Goal: Task Accomplishment & Management: Manage account settings

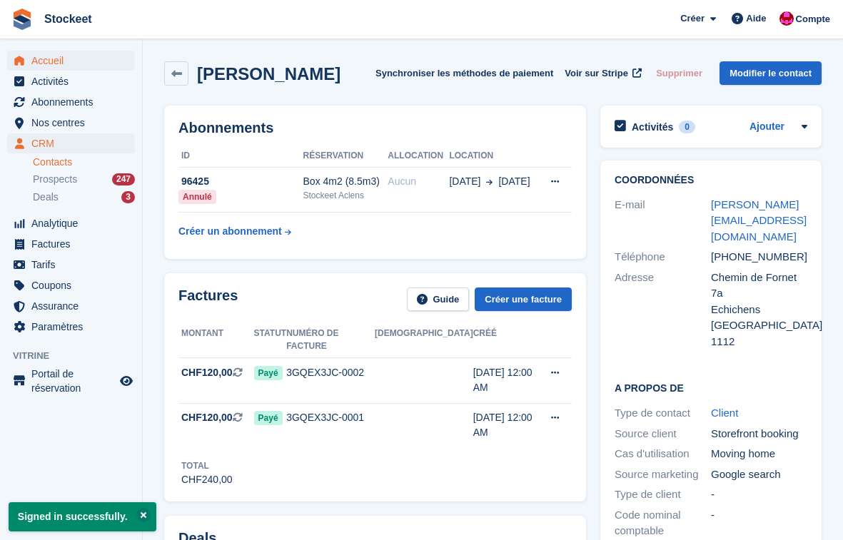
click at [71, 56] on span "Accueil" at bounding box center [74, 61] width 86 height 20
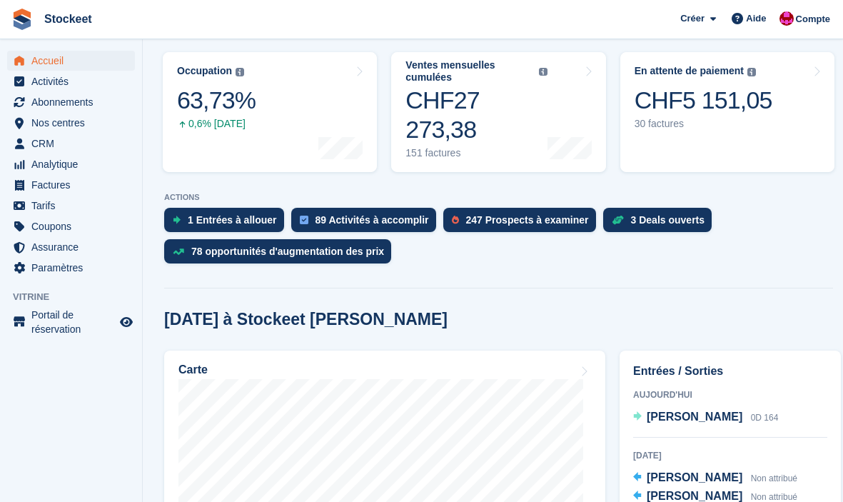
scroll to position [463, 0]
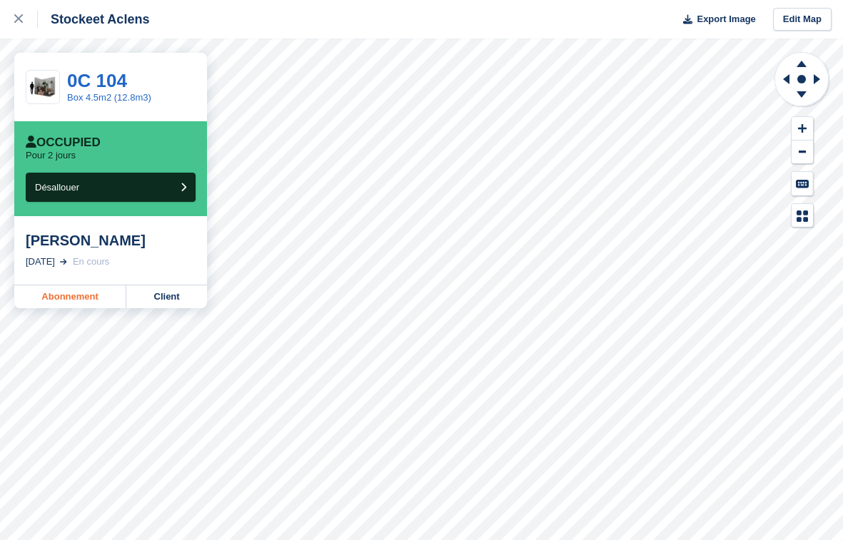
click at [64, 307] on link "Abonnement" at bounding box center [70, 297] width 112 height 23
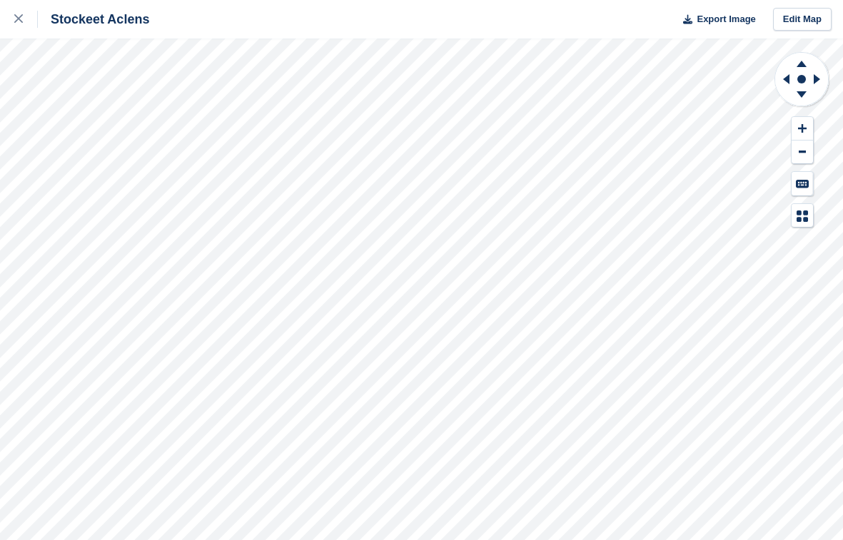
click at [94, 79] on div "Stockeet Aclens Export Image Edit Map" at bounding box center [421, 270] width 843 height 540
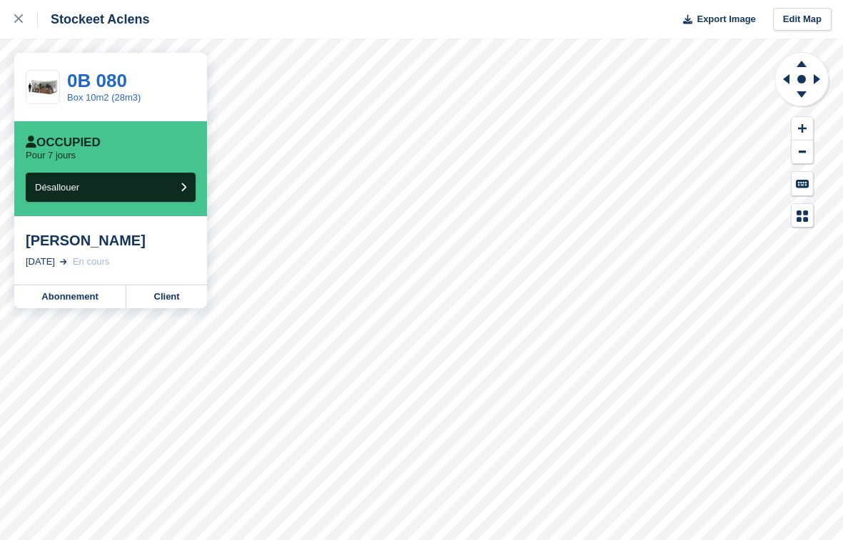
click at [293, 34] on div "Stockeet Aclens Export Image Edit Map" at bounding box center [421, 19] width 843 height 39
click at [218, 27] on div "Stockeet Aclens Export Image Edit Map" at bounding box center [421, 19] width 843 height 39
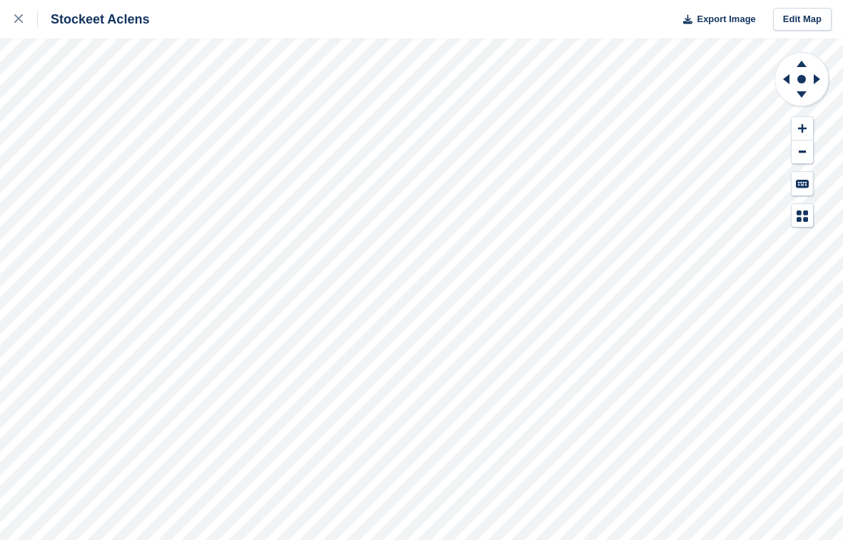
click at [155, 87] on div "Stockeet Aclens Export Image Edit Map" at bounding box center [421, 270] width 843 height 540
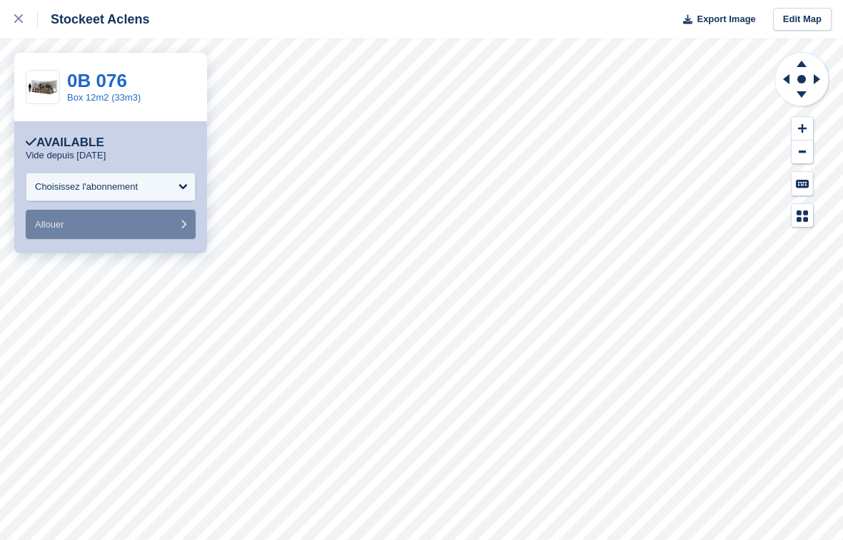
click at [239, 23] on div "Stockeet Aclens Export Image Edit Map" at bounding box center [421, 19] width 843 height 39
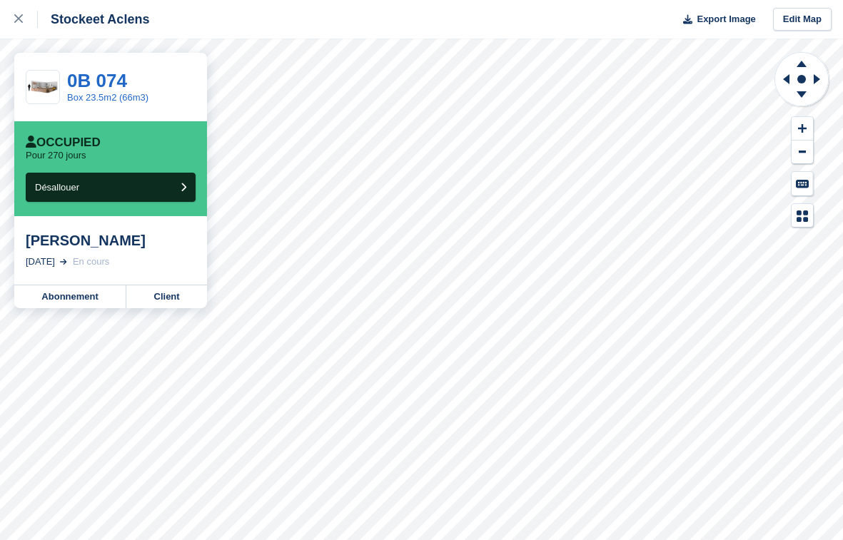
click at [248, 30] on div "Stockeet Aclens Export Image Edit Map" at bounding box center [421, 19] width 843 height 39
click at [76, 54] on div "0B 074 Box 23.5m2 (66m3)" at bounding box center [110, 87] width 193 height 69
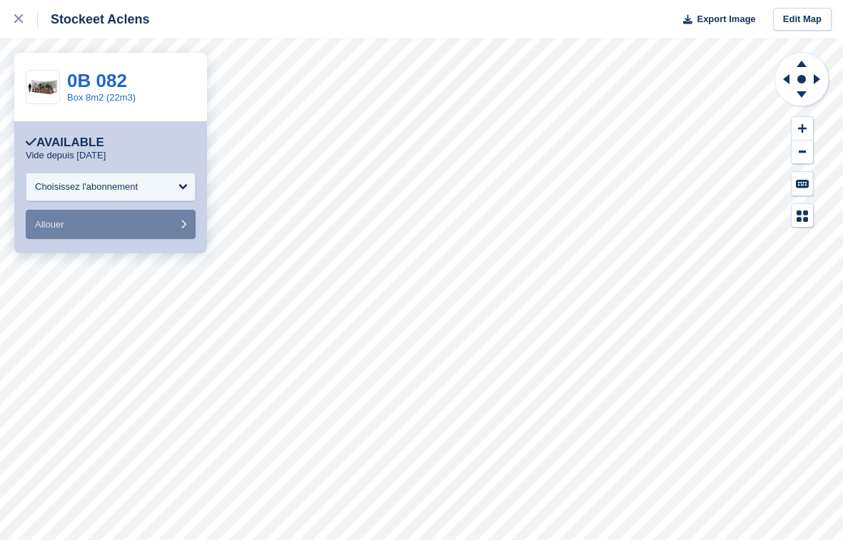
click at [276, 18] on div "Stockeet Aclens Export Image Edit Map" at bounding box center [421, 19] width 843 height 39
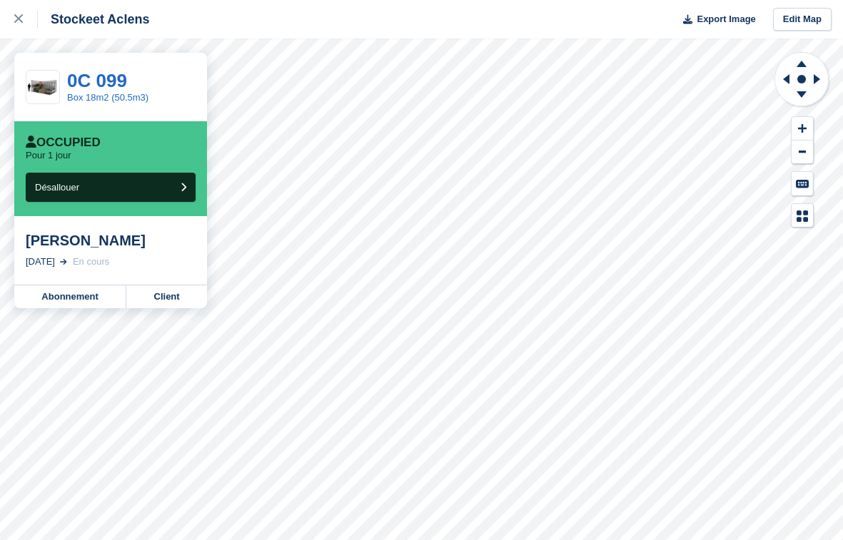
click at [268, 24] on div "Stockeet Aclens Export Image Edit Map" at bounding box center [421, 19] width 843 height 39
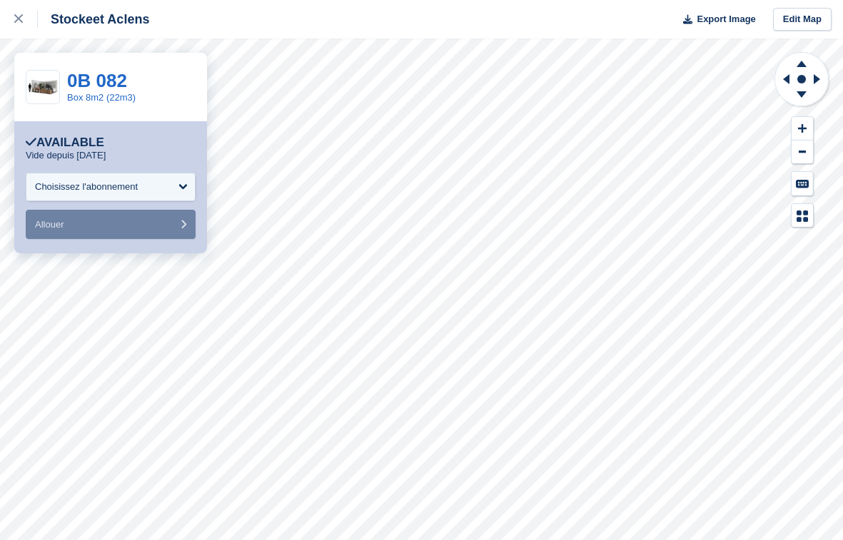
click at [311, 29] on div "Stockeet Aclens Export Image Edit Map" at bounding box center [421, 19] width 843 height 39
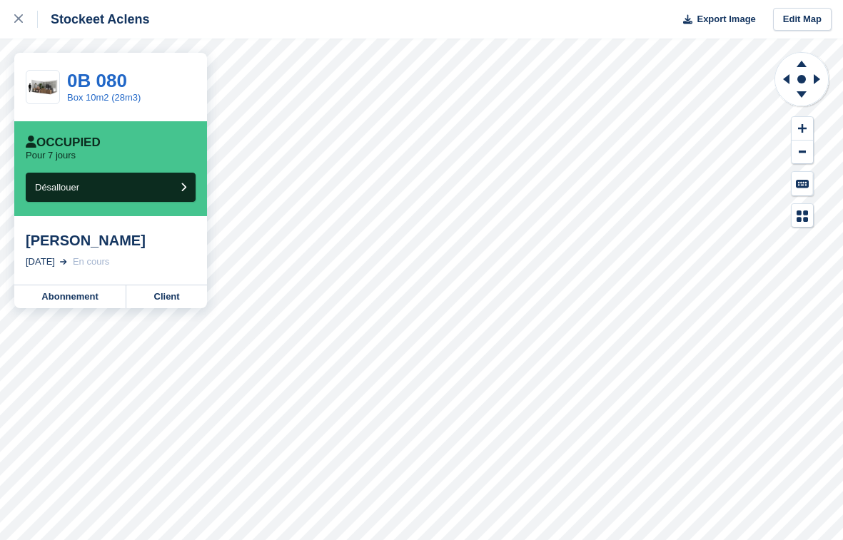
click at [337, 25] on div "Stockeet Aclens Export Image Edit Map" at bounding box center [421, 19] width 843 height 39
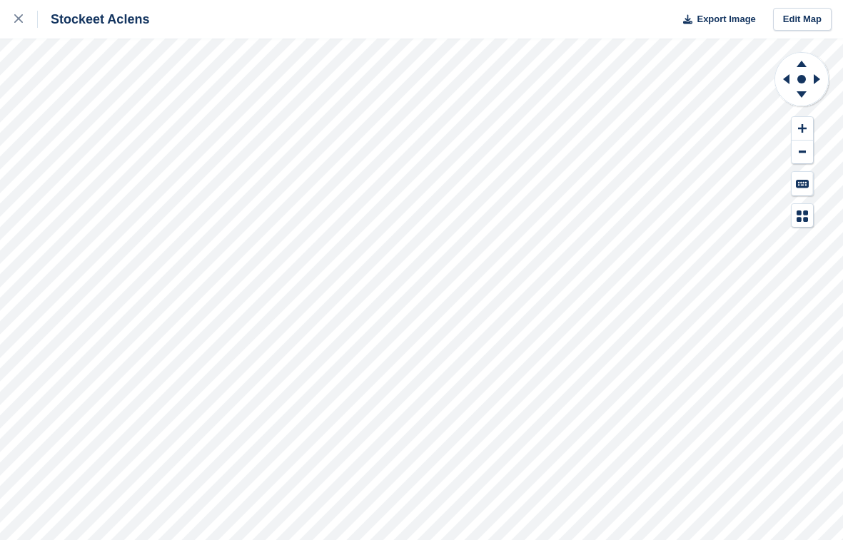
click at [56, 88] on div "Stockeet Aclens Export Image Edit Map" at bounding box center [421, 270] width 843 height 540
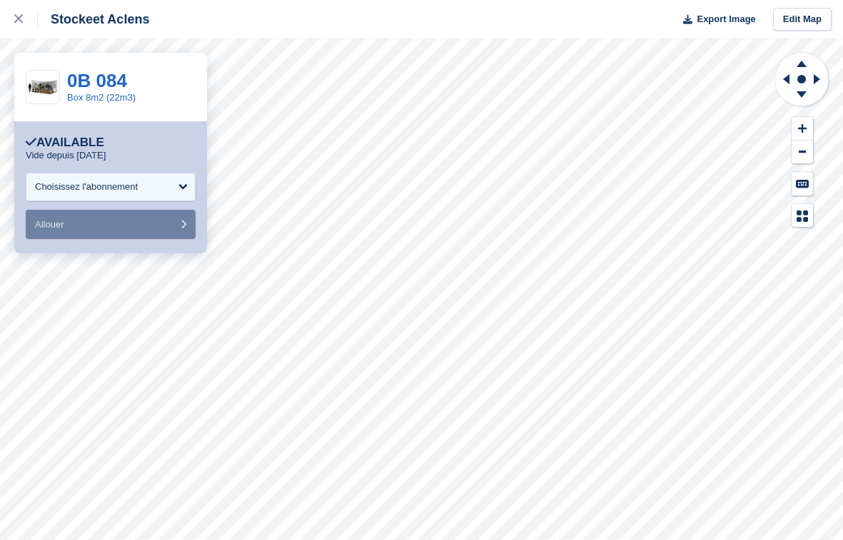
click at [318, 28] on div "Stockeet Aclens Export Image Edit Map" at bounding box center [421, 19] width 843 height 39
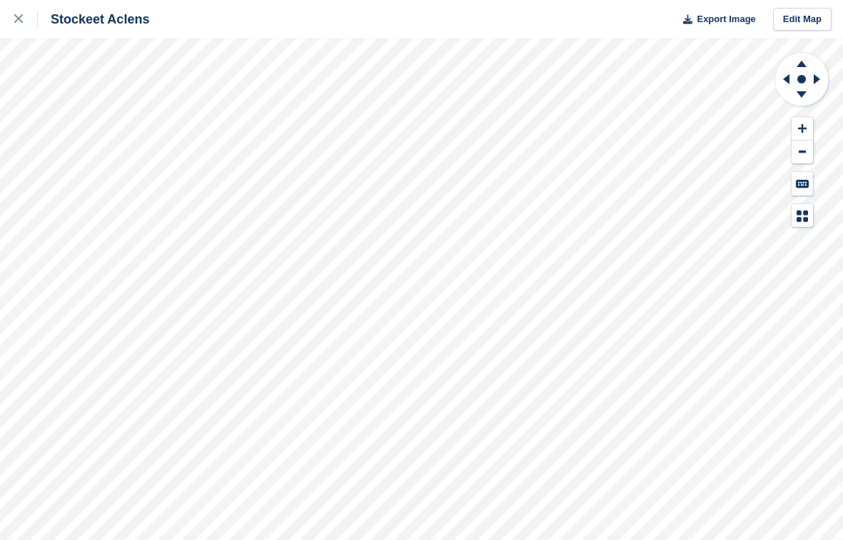
click at [273, 27] on div "Stockeet Aclens Export Image Edit Map" at bounding box center [421, 19] width 843 height 39
click at [101, 83] on div "Stockeet Aclens Export Image Edit Map" at bounding box center [421, 270] width 843 height 540
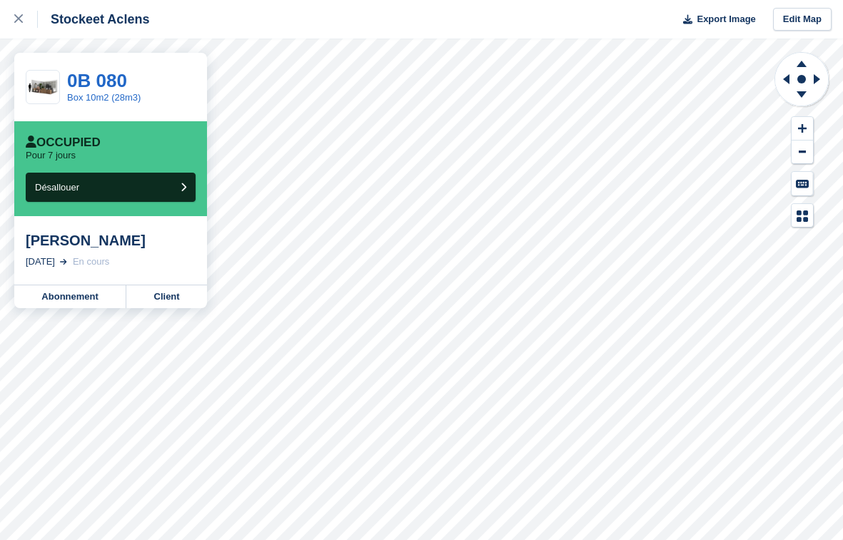
click at [337, 22] on div "Stockeet Aclens Export Image Edit Map" at bounding box center [421, 19] width 843 height 39
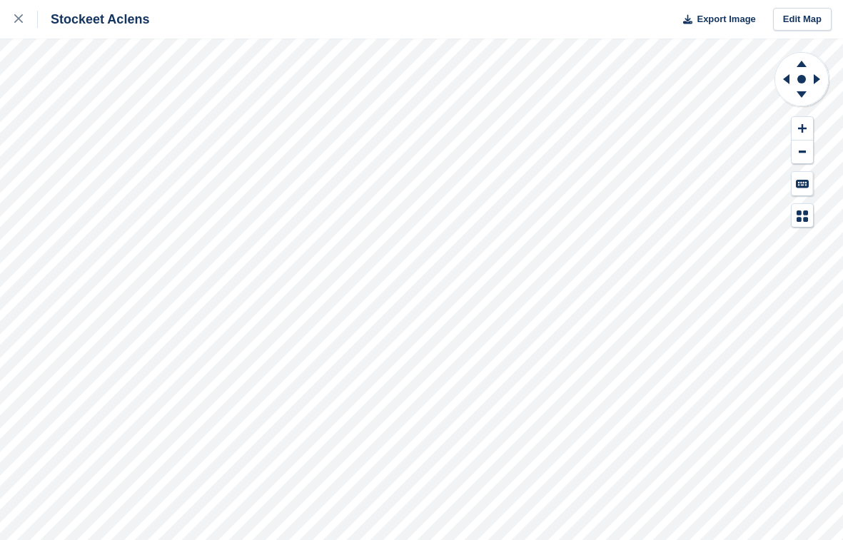
click at [65, 79] on div "Stockeet Aclens Export Image Edit Map" at bounding box center [421, 270] width 843 height 540
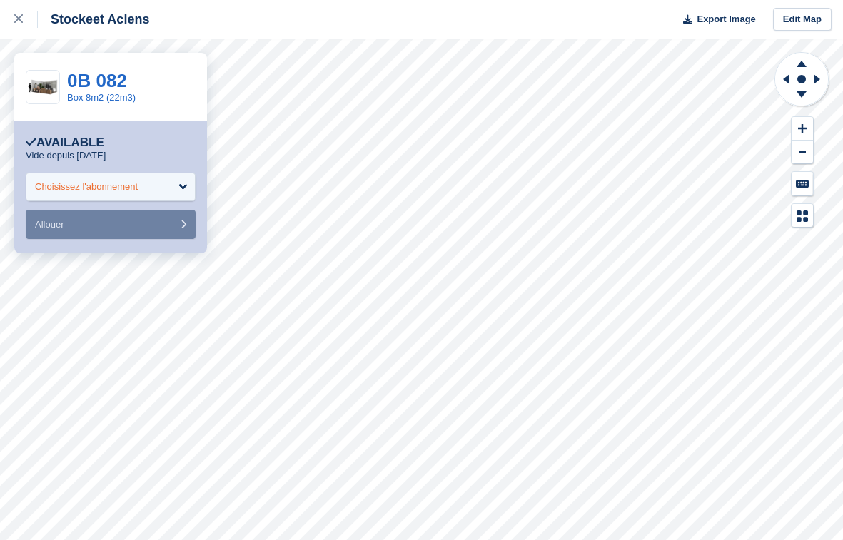
click at [137, 182] on div "Choisissez l'abonnement" at bounding box center [86, 187] width 103 height 14
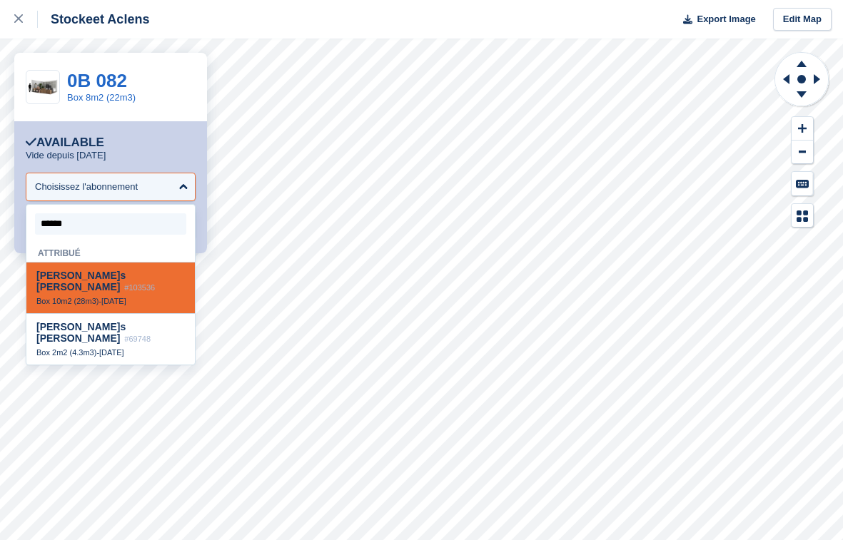
type input "*******"
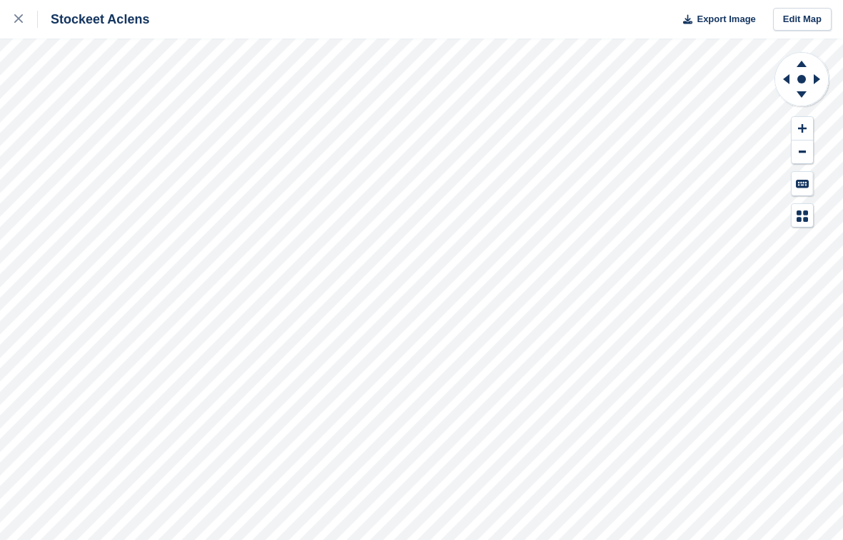
click at [101, 129] on div "Stockeet Aclens Export Image Edit Map" at bounding box center [421, 270] width 843 height 540
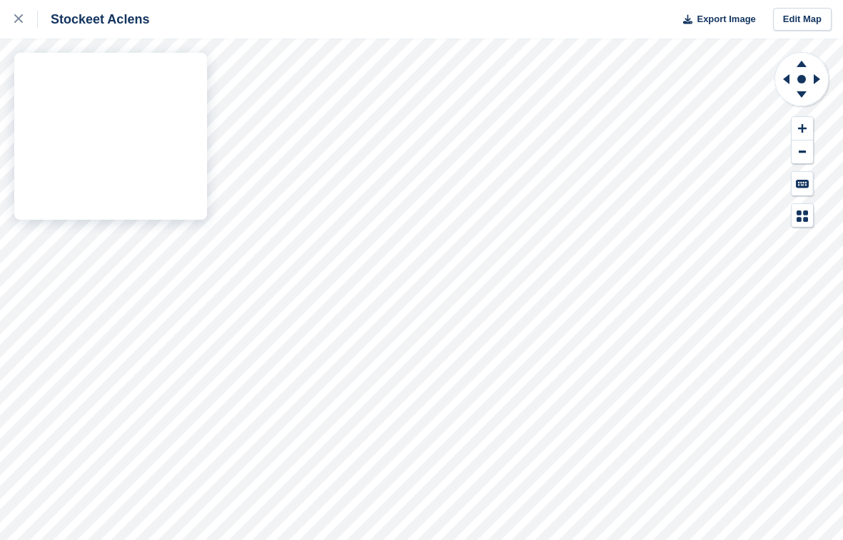
click at [95, 84] on div "Stockeet Aclens Export Image Edit Map" at bounding box center [421, 270] width 843 height 540
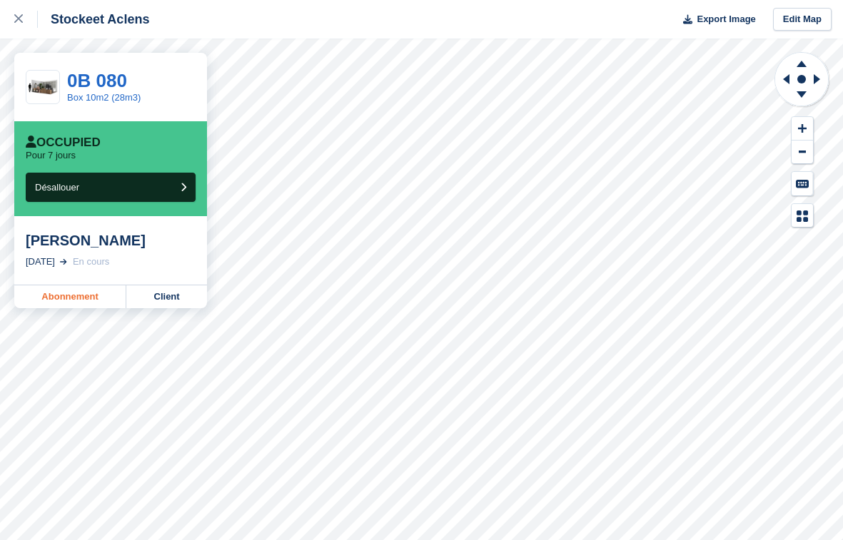
click at [99, 303] on link "Abonnement" at bounding box center [70, 297] width 112 height 23
click at [74, 303] on link "Abonnement" at bounding box center [70, 297] width 112 height 23
click at [64, 299] on link "Abonnement" at bounding box center [70, 297] width 112 height 23
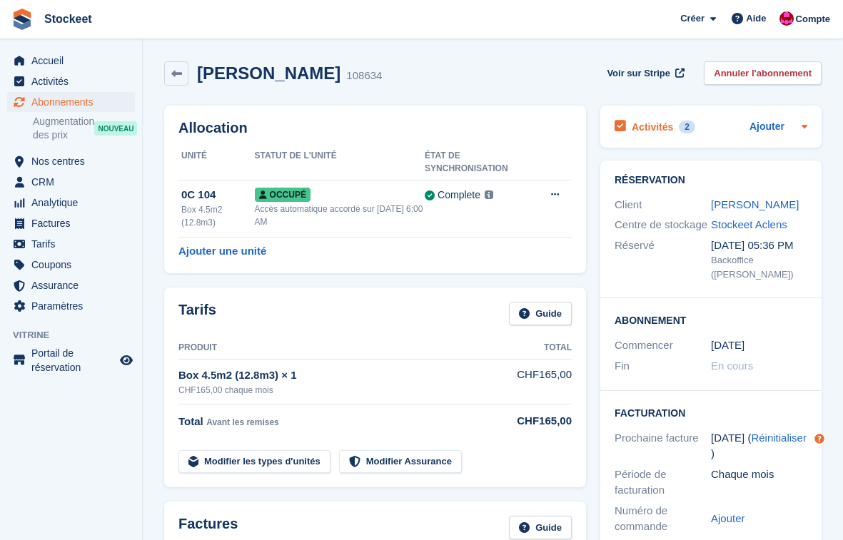
click at [665, 129] on h2 "Activités" at bounding box center [652, 127] width 41 height 13
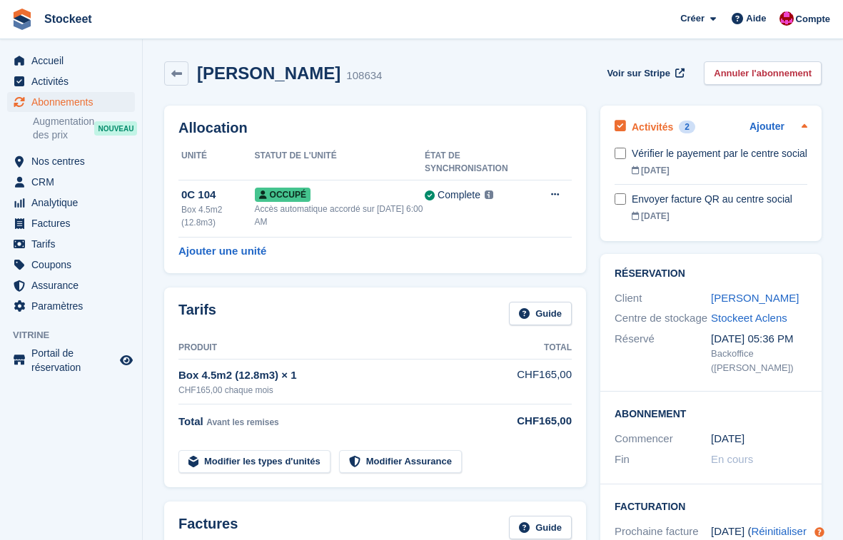
click at [659, 126] on h2 "Activités" at bounding box center [652, 127] width 41 height 13
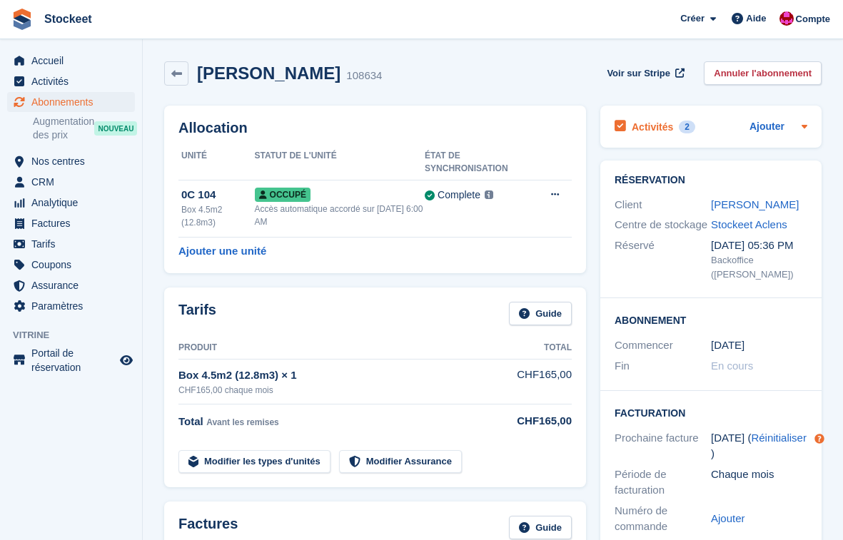
click at [668, 123] on h2 "Activités" at bounding box center [652, 127] width 41 height 13
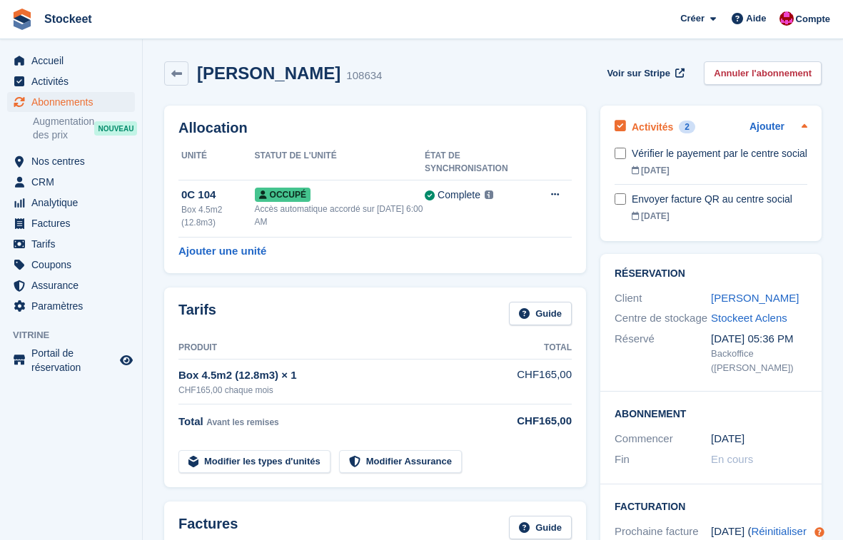
click at [662, 128] on h2 "Activités" at bounding box center [652, 127] width 41 height 13
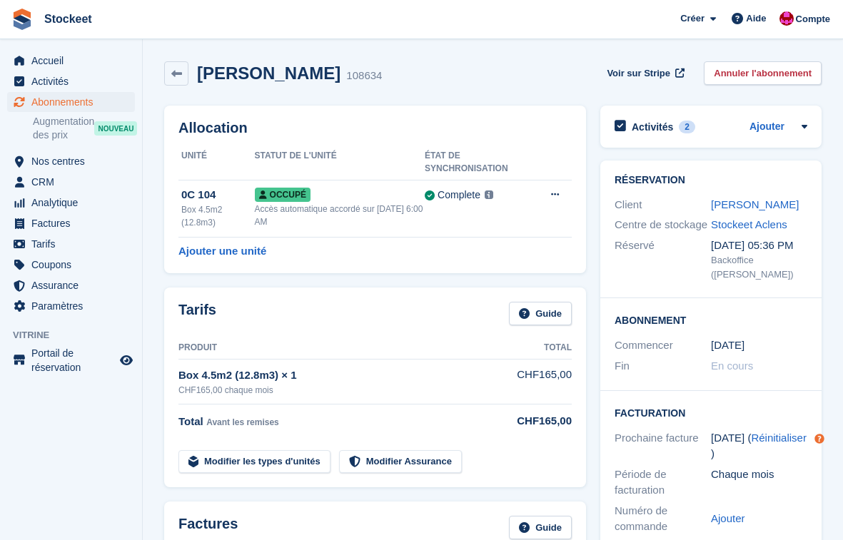
click at [662, 128] on h2 "Activités" at bounding box center [652, 127] width 41 height 13
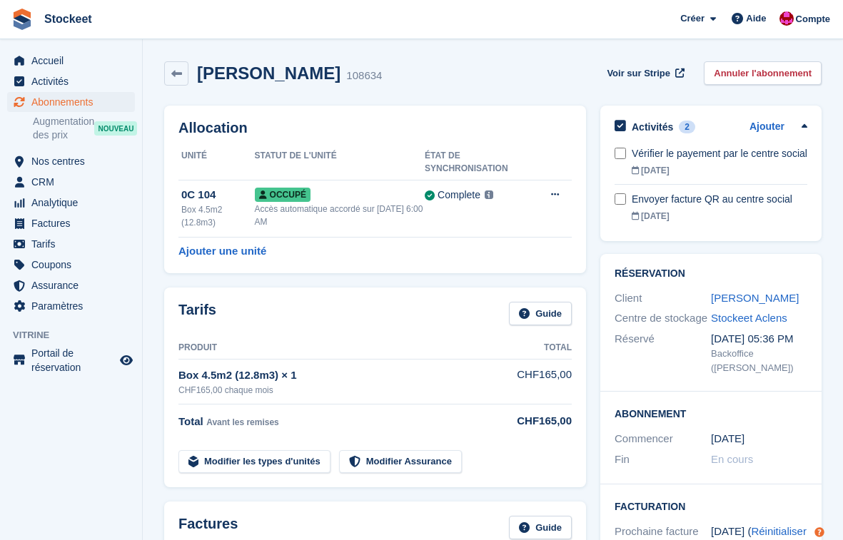
click at [662, 128] on h2 "Activités" at bounding box center [652, 127] width 41 height 13
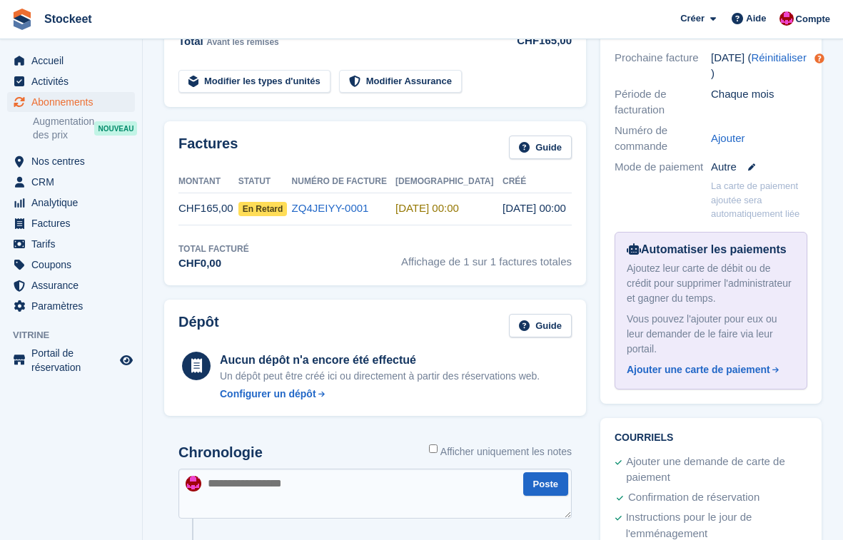
scroll to position [206, 0]
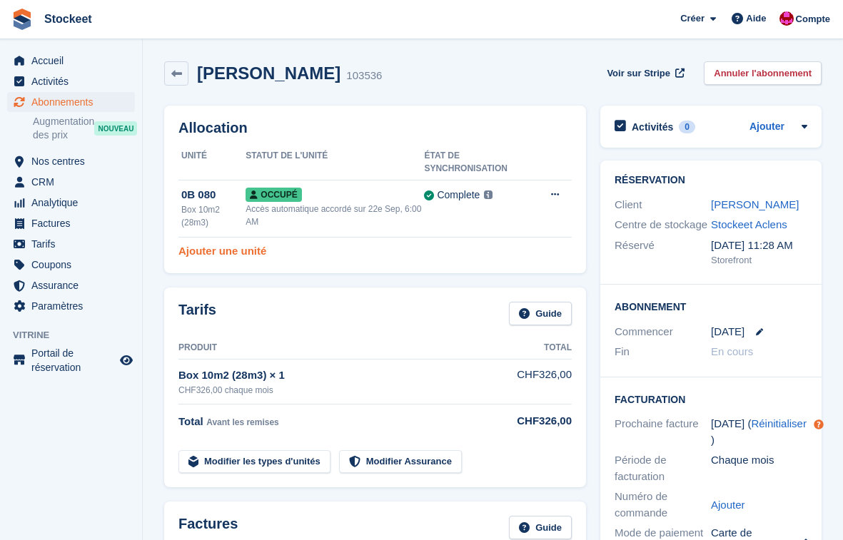
click at [226, 250] on link "Ajouter une unité" at bounding box center [222, 251] width 88 height 16
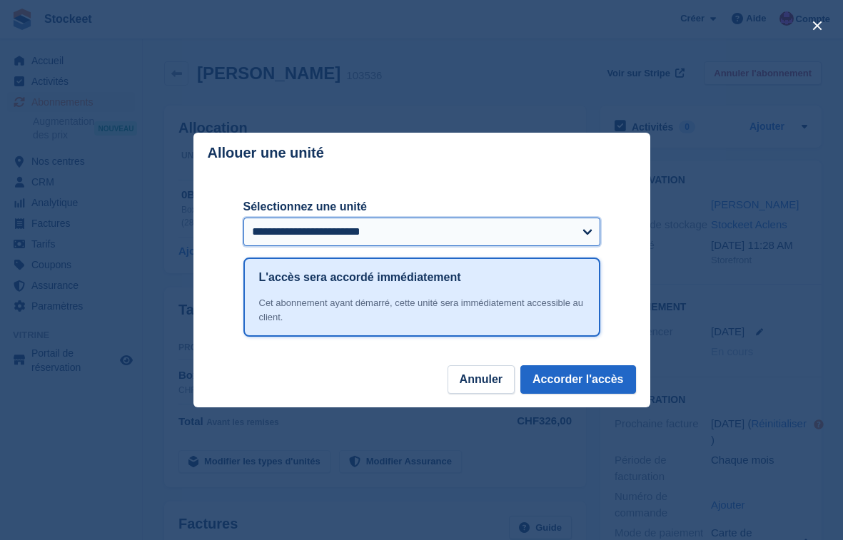
select select "*****"
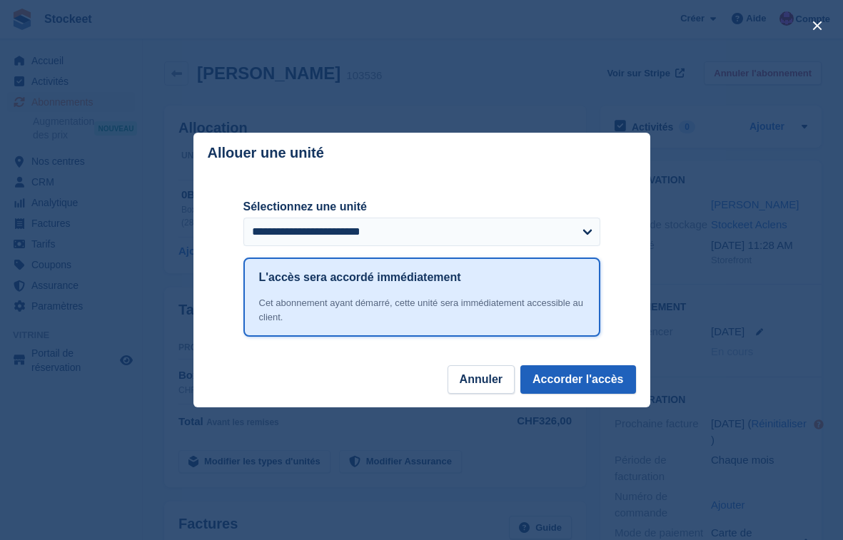
click at [590, 375] on button "Accorder l'accès" at bounding box center [577, 379] width 115 height 29
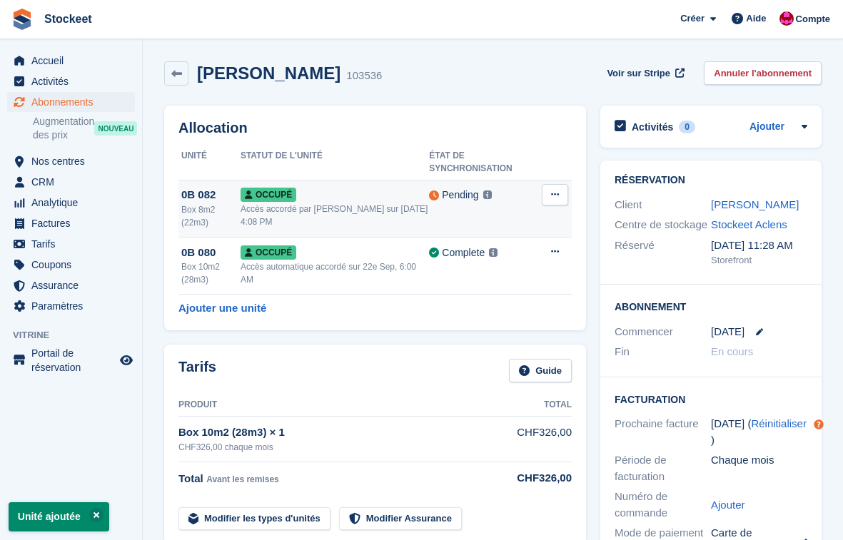
click at [201, 212] on div "Box 8m2 (22m3)" at bounding box center [210, 216] width 59 height 26
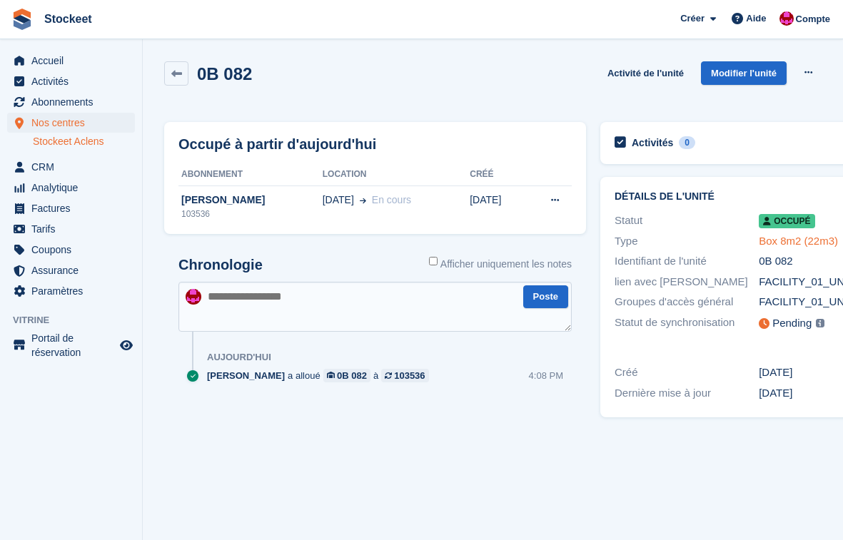
click at [803, 242] on link "Box 8m2 (22m3)" at bounding box center [798, 241] width 79 height 12
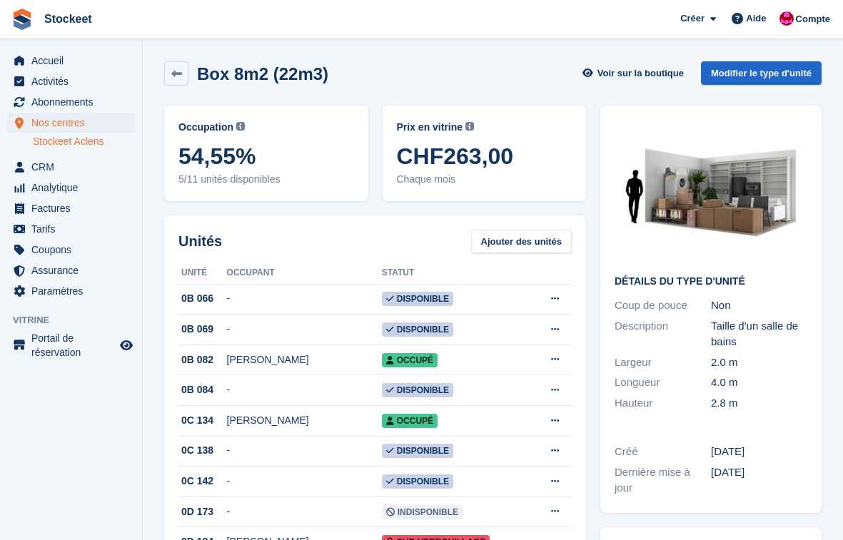
scroll to position [4, 0]
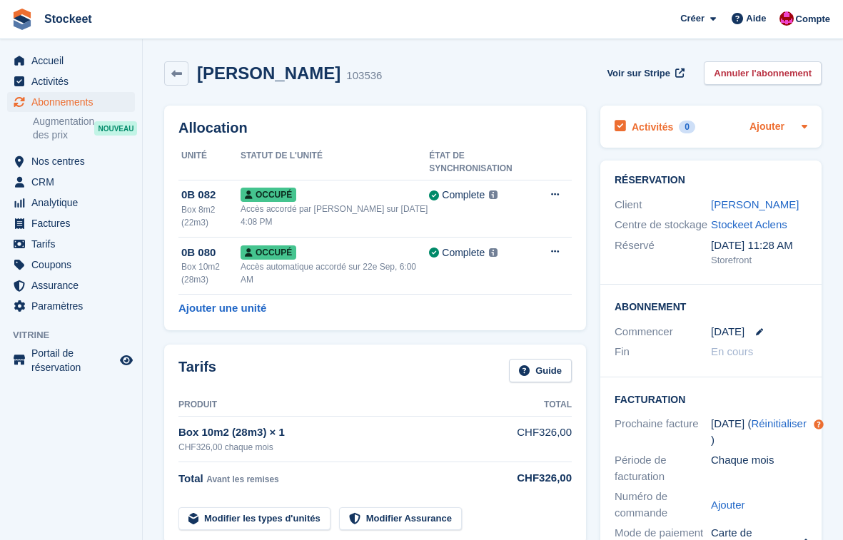
click at [766, 127] on link "Ajouter" at bounding box center [767, 127] width 35 height 16
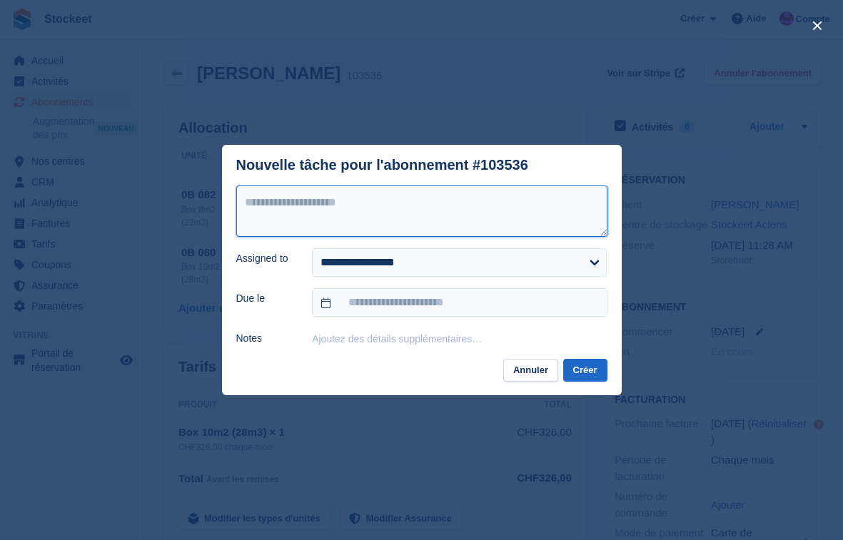
click at [404, 216] on textarea at bounding box center [421, 211] width 371 height 51
drag, startPoint x: 282, startPoint y: 205, endPoint x: 208, endPoint y: 205, distance: 73.5
click at [208, 205] on div "**********" at bounding box center [421, 270] width 843 height 540
type textarea "**********"
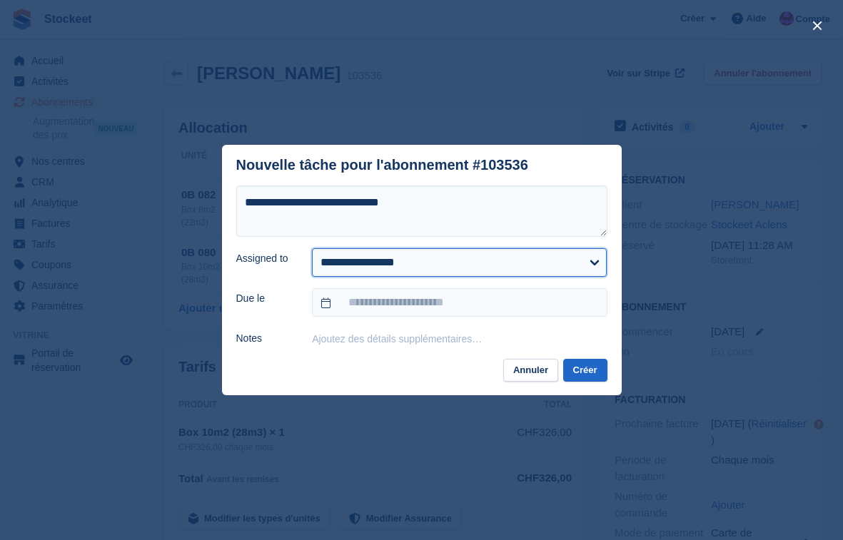
select select "****"
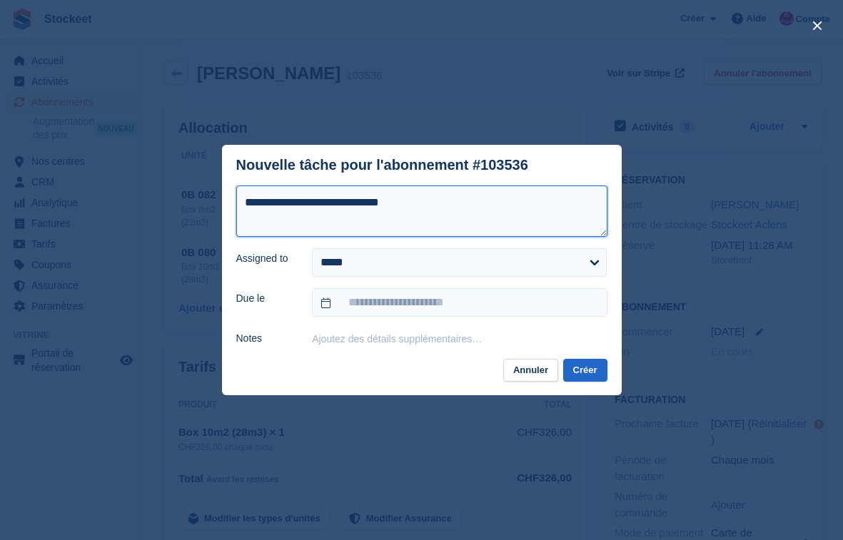
click at [354, 198] on textarea "**********" at bounding box center [421, 211] width 371 height 51
click at [387, 203] on textarea "**********" at bounding box center [421, 211] width 371 height 51
type textarea "**********"
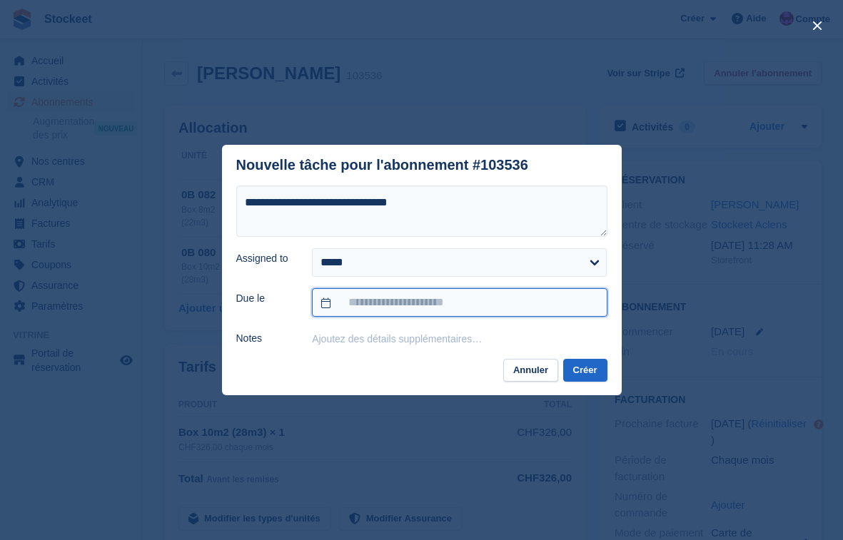
click at [373, 303] on input "text" at bounding box center [459, 302] width 295 height 29
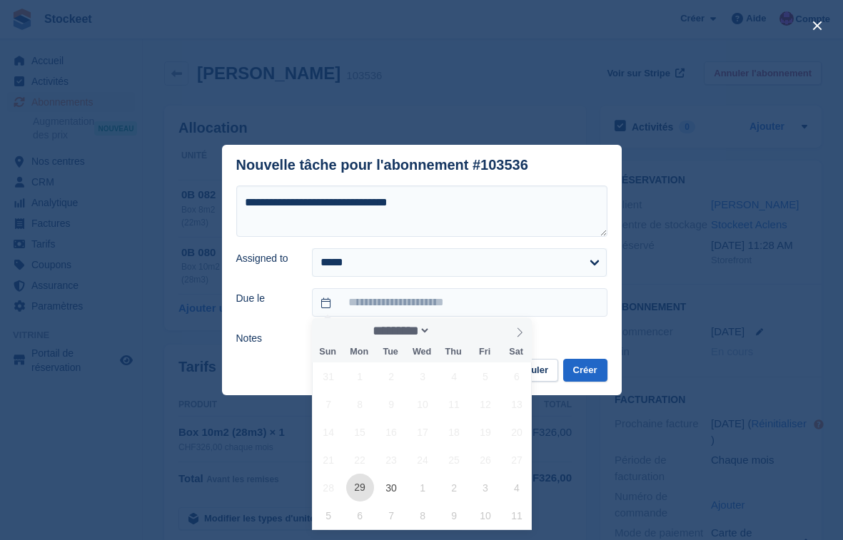
click at [357, 479] on span "29" at bounding box center [360, 488] width 28 height 28
type input "**********"
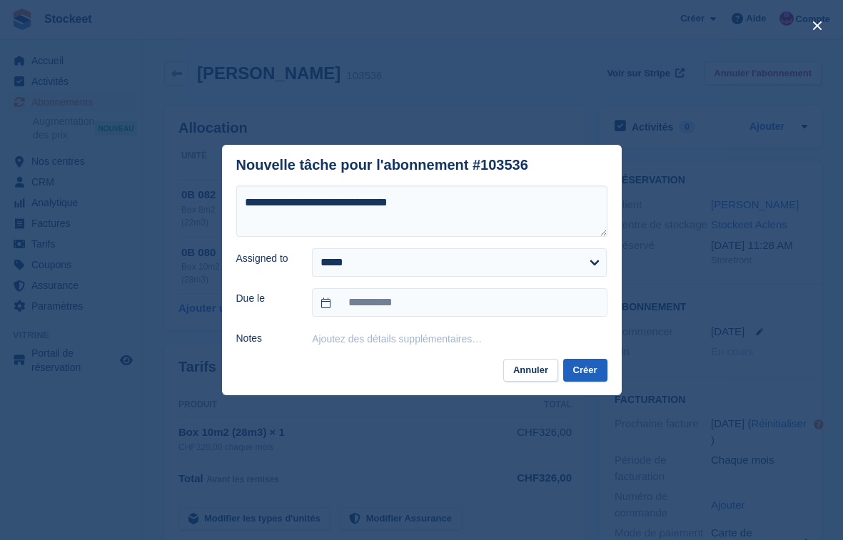
click at [598, 370] on button "Créer" at bounding box center [585, 371] width 44 height 24
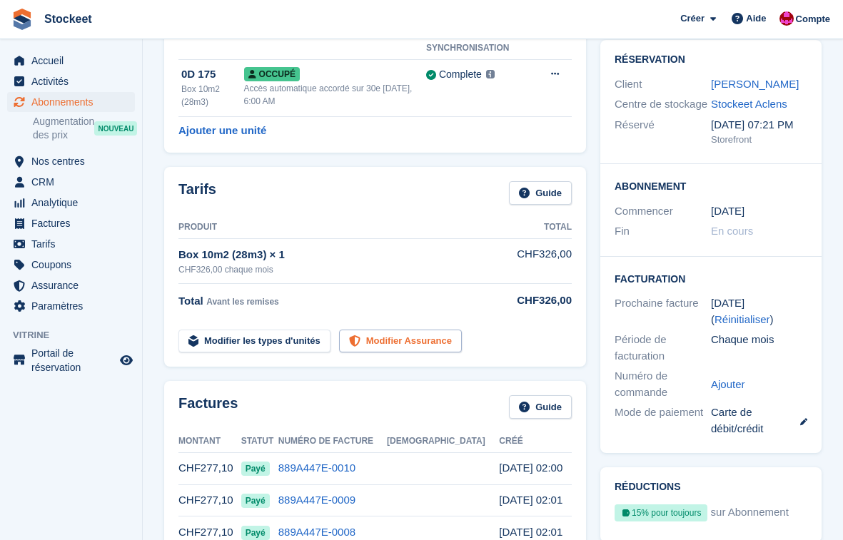
scroll to position [196, 0]
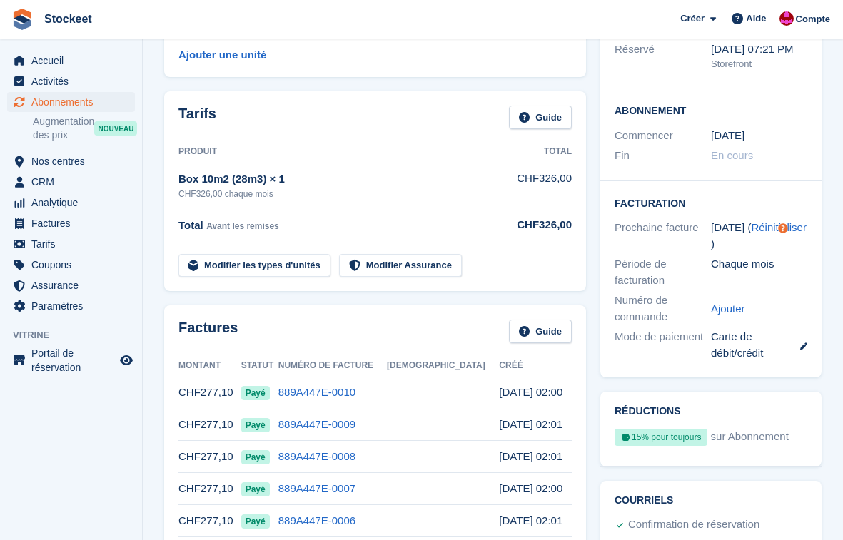
click at [55, 102] on span "Abonnements" at bounding box center [74, 102] width 86 height 20
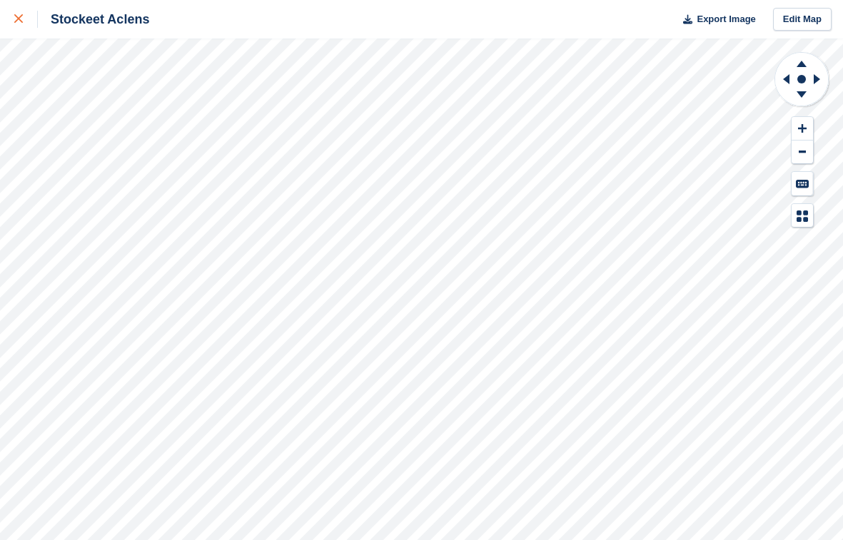
click at [24, 19] on div at bounding box center [26, 19] width 24 height 17
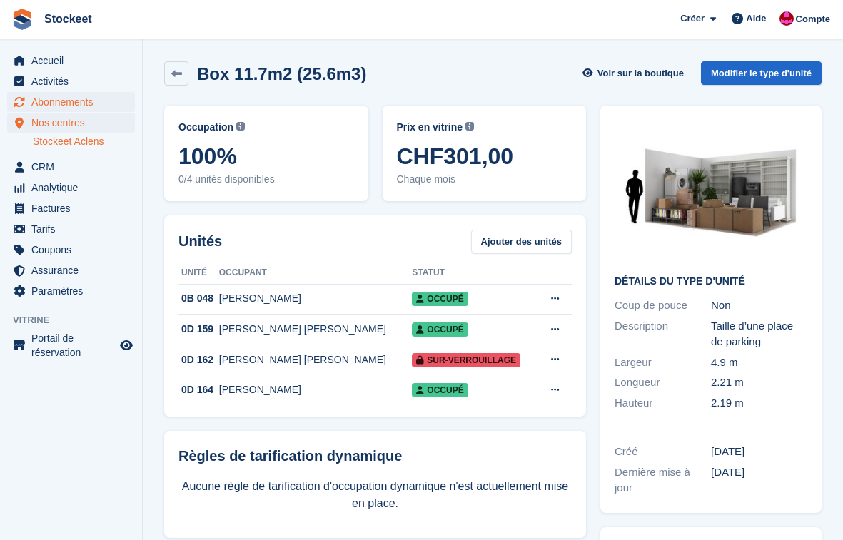
click at [62, 106] on span "Abonnements" at bounding box center [74, 102] width 86 height 20
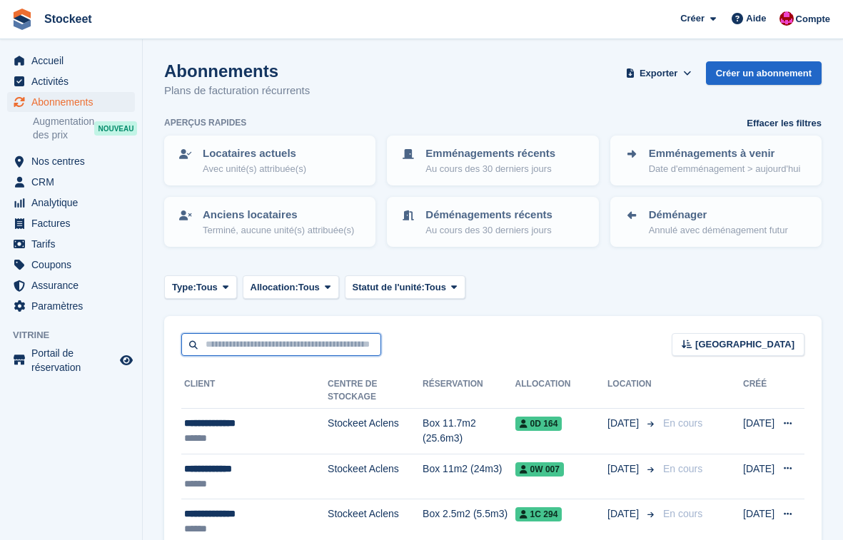
click at [276, 357] on input "text" at bounding box center [281, 345] width 200 height 24
type input "******"
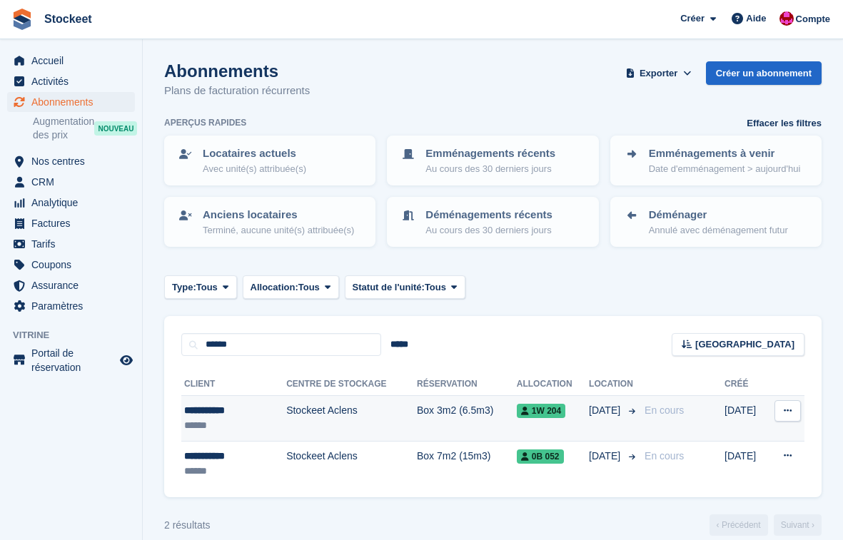
scroll to position [25, 0]
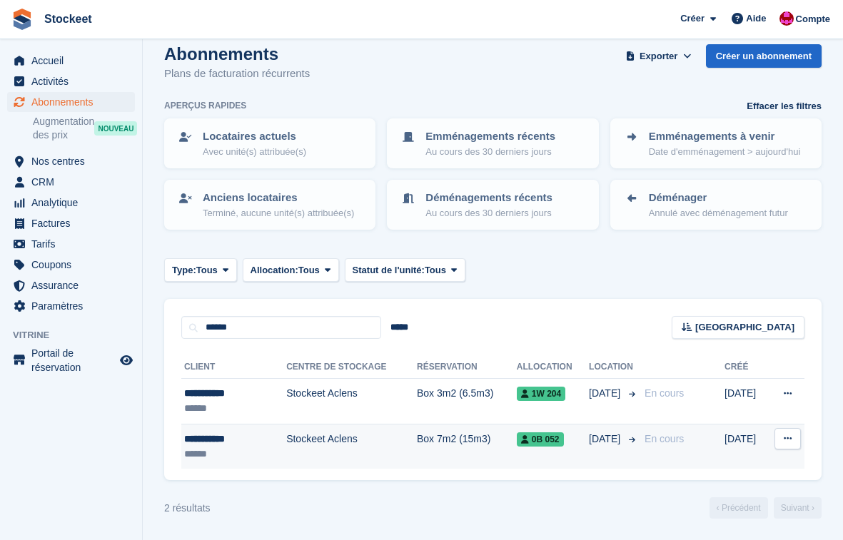
click at [201, 452] on div "******" at bounding box center [223, 454] width 78 height 15
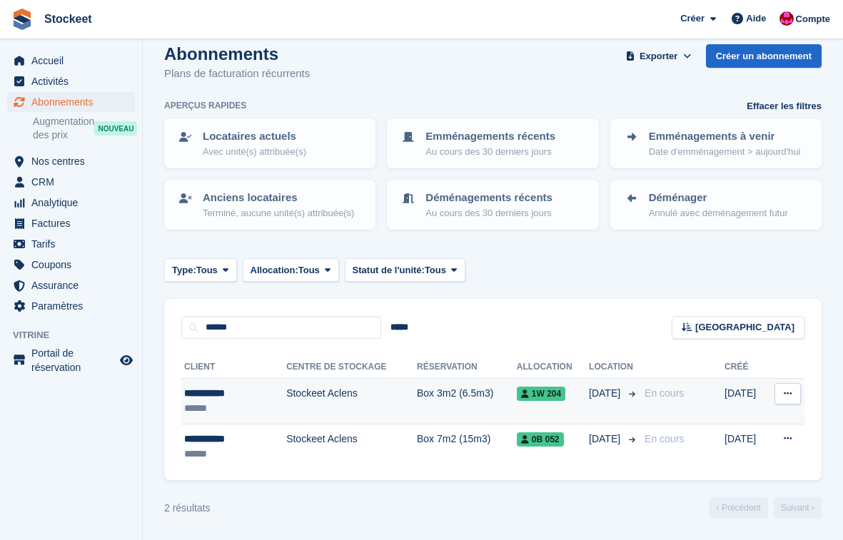
click at [381, 410] on td "Stockeet Aclens" at bounding box center [351, 402] width 131 height 46
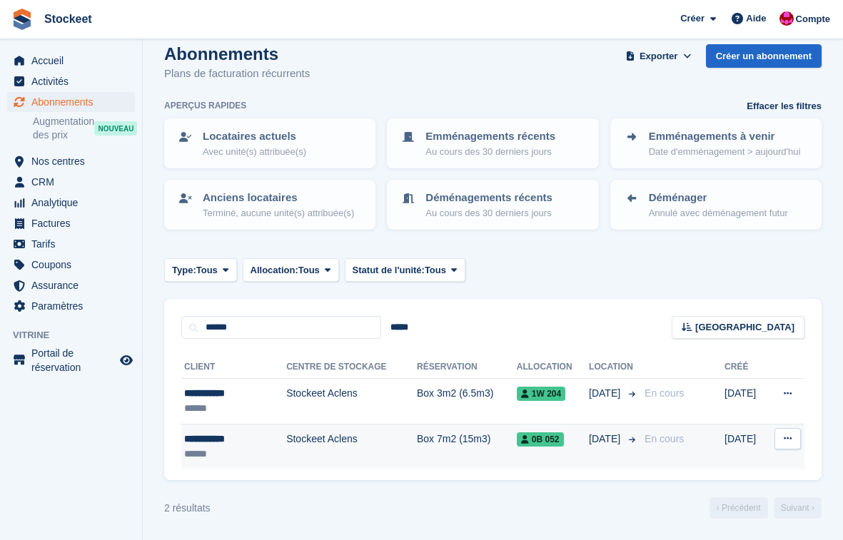
click at [352, 443] on td "Stockeet Aclens" at bounding box center [351, 446] width 131 height 45
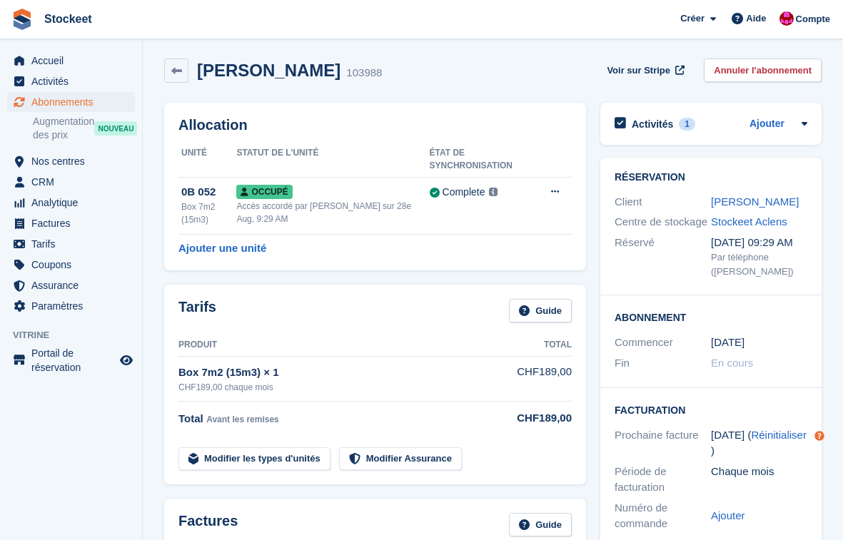
scroll to position [275, 0]
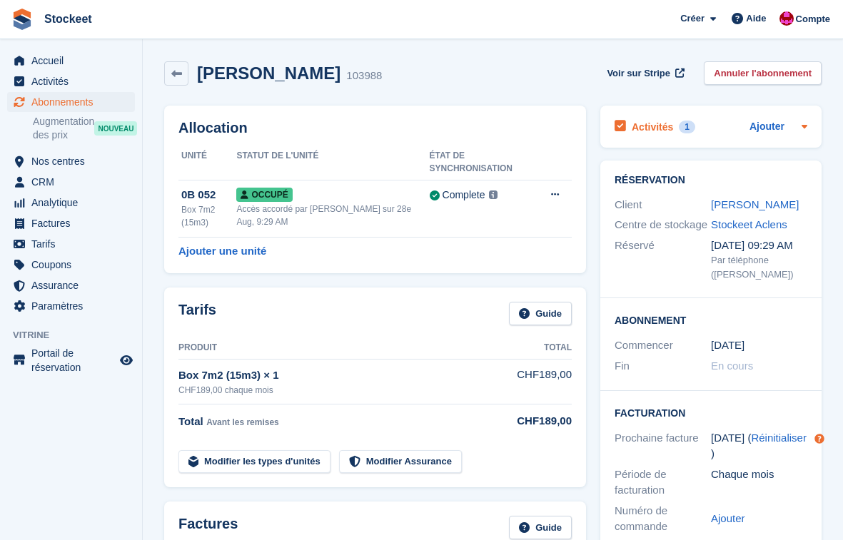
click at [655, 127] on h2 "Activités" at bounding box center [652, 127] width 41 height 13
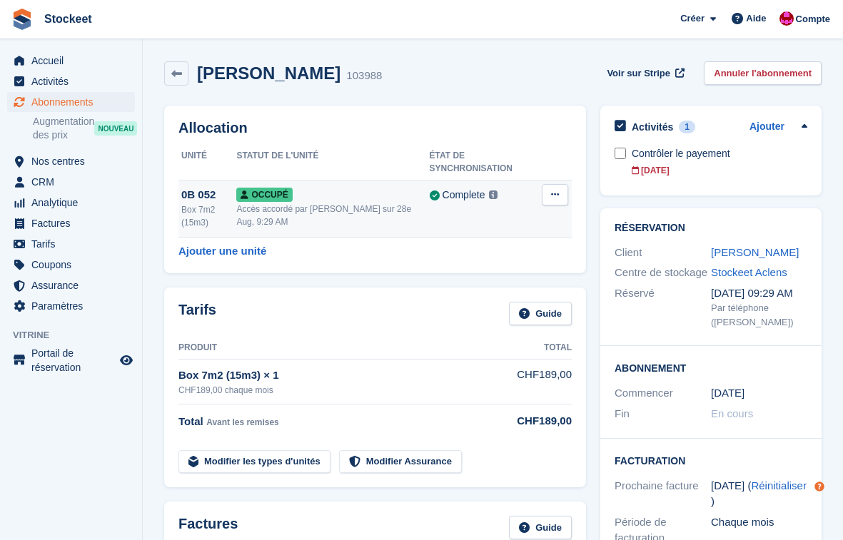
click at [560, 196] on button at bounding box center [555, 194] width 26 height 21
click at [510, 226] on p "Sur-verrouillage" at bounding box center [500, 222] width 124 height 19
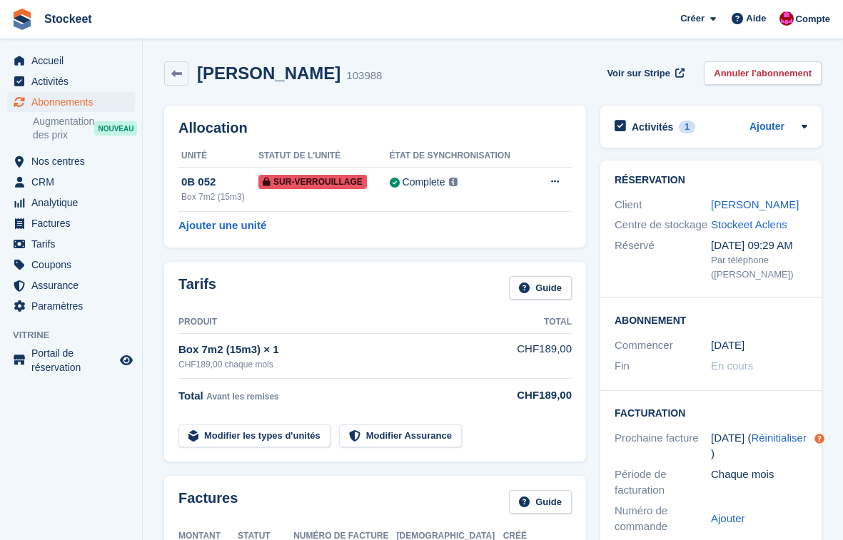
scroll to position [3, 0]
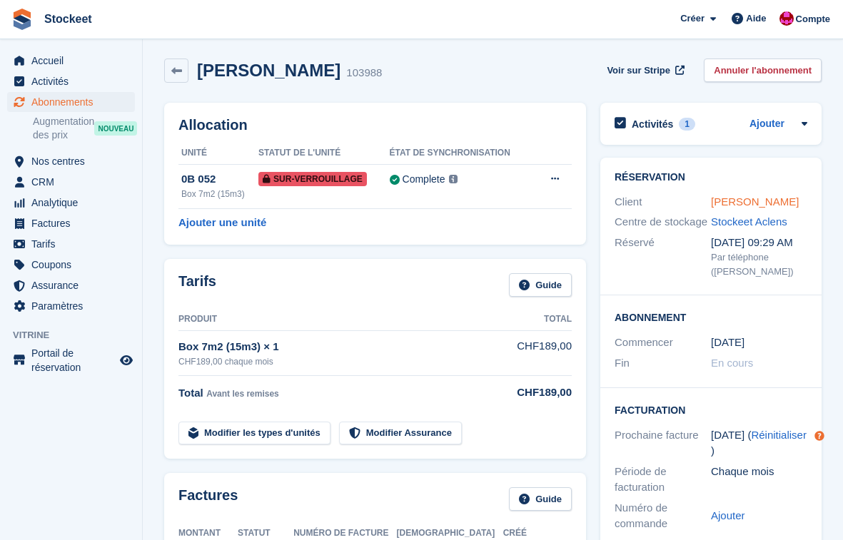
click at [756, 205] on link "Ester Moret" at bounding box center [755, 202] width 88 height 12
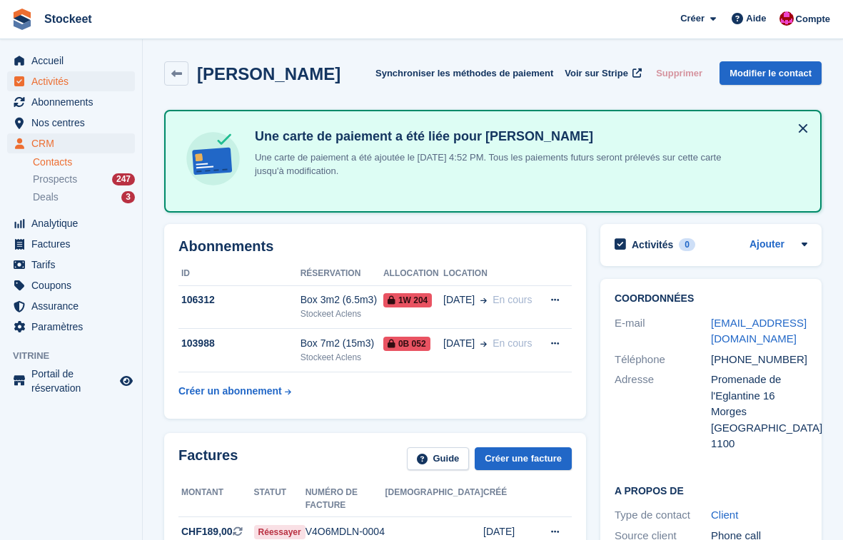
click at [59, 79] on span "Activités" at bounding box center [74, 81] width 86 height 20
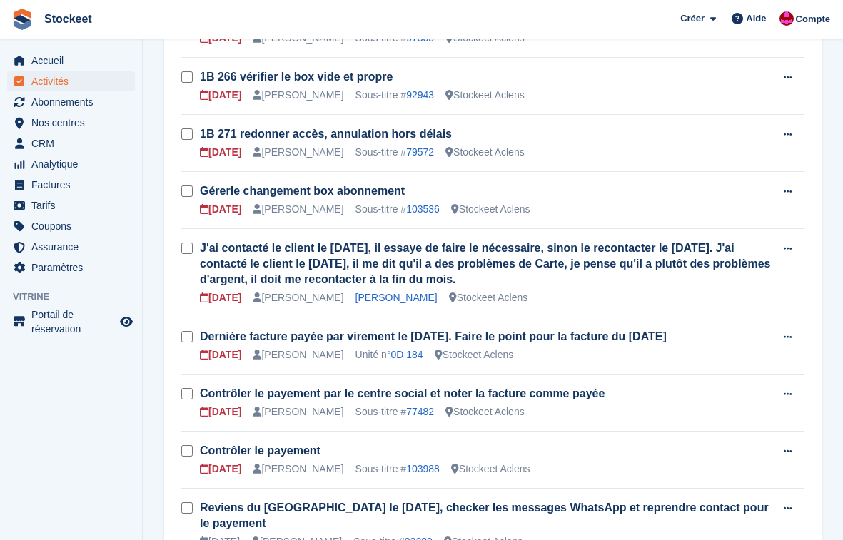
scroll to position [845, 0]
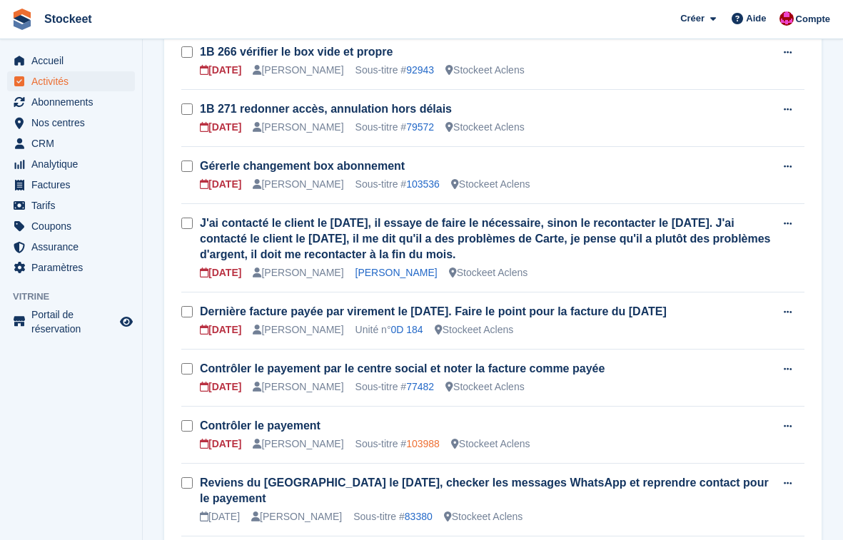
click at [440, 446] on link "103988" at bounding box center [423, 443] width 34 height 11
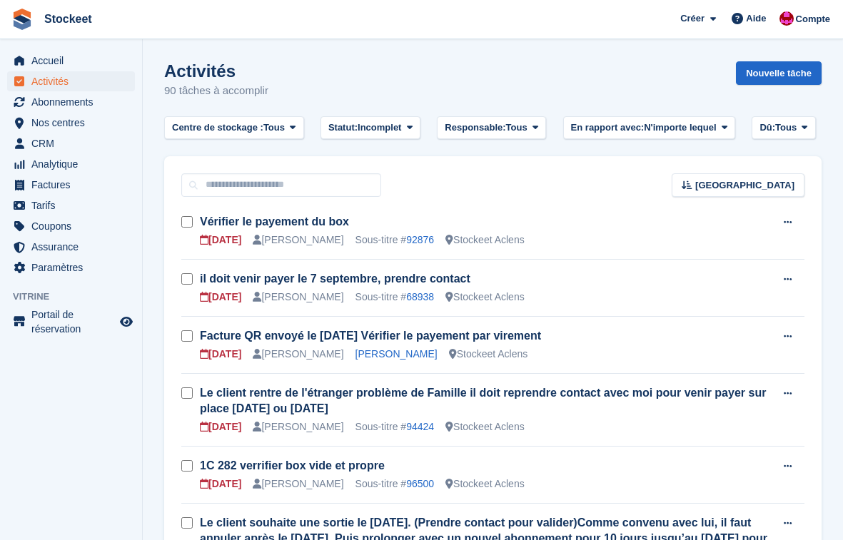
scroll to position [845, 0]
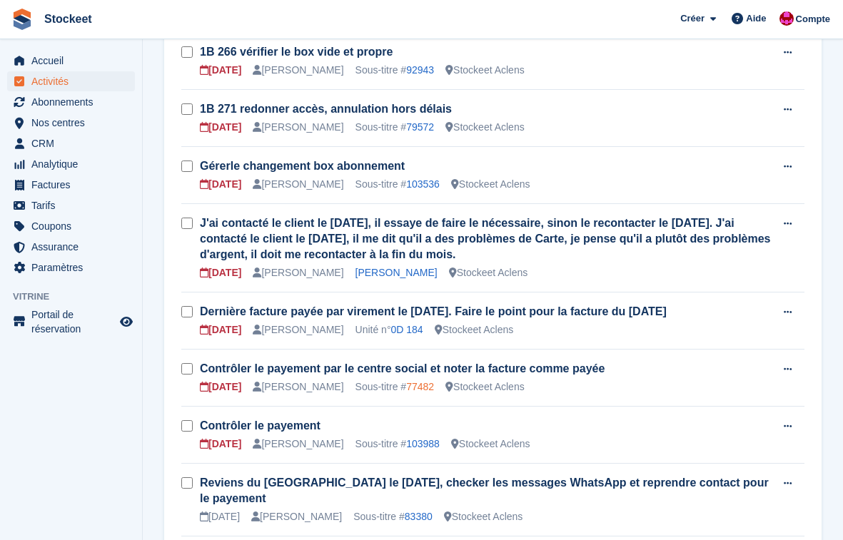
click at [431, 385] on link "77482" at bounding box center [420, 386] width 28 height 11
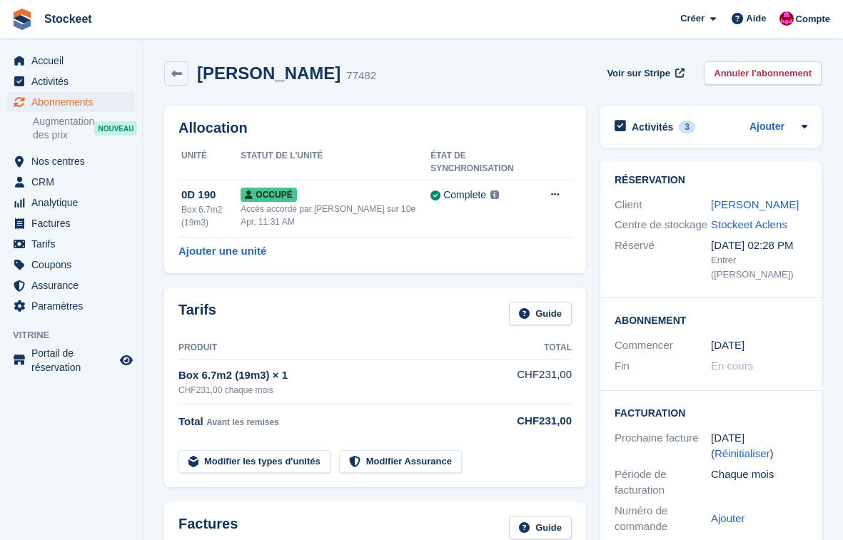
scroll to position [3, 0]
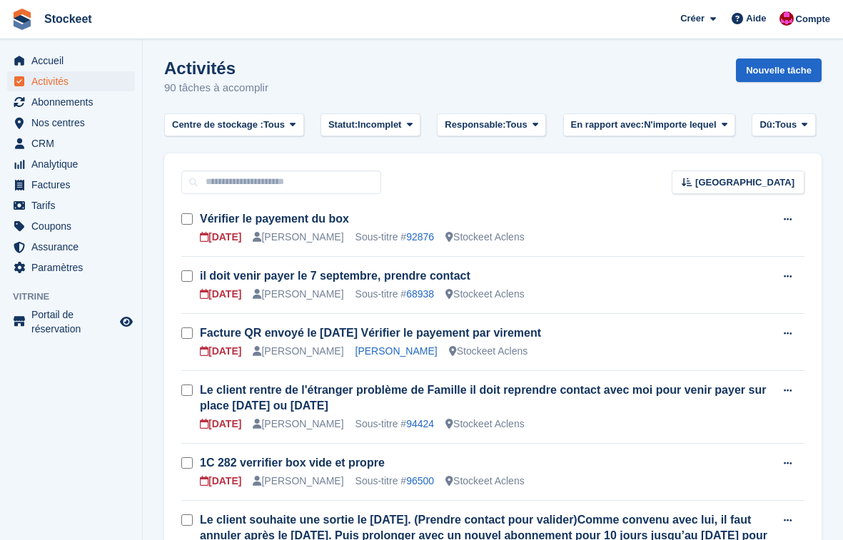
scroll to position [845, 0]
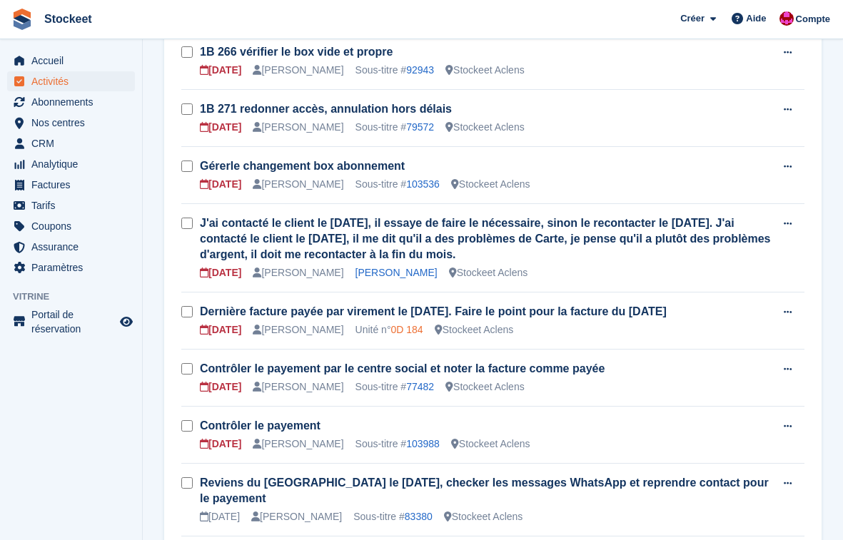
click at [423, 329] on link "0D 184" at bounding box center [407, 329] width 32 height 11
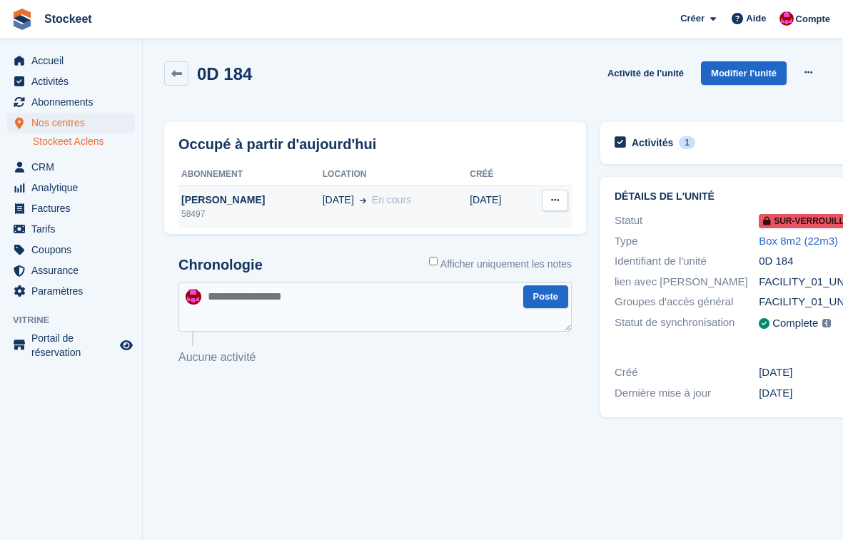
click at [231, 211] on div "58497" at bounding box center [250, 214] width 144 height 13
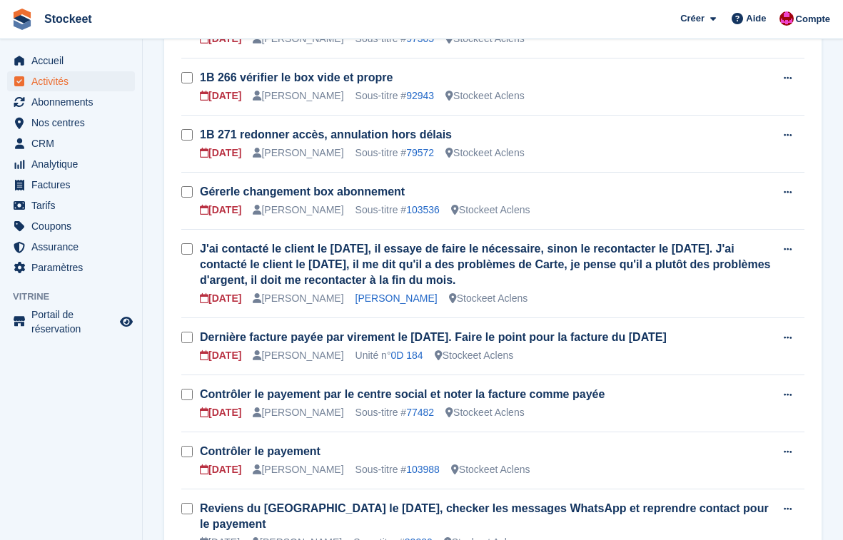
scroll to position [796, 0]
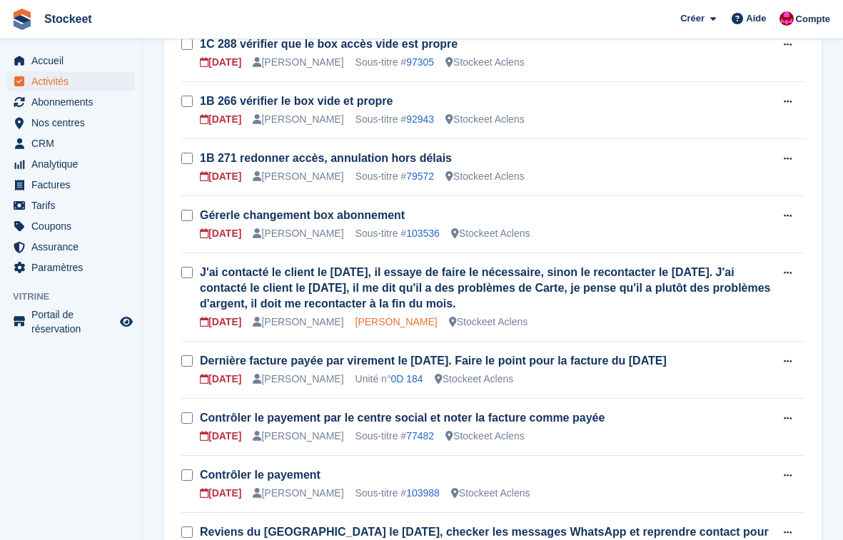
click at [393, 318] on link "[PERSON_NAME]" at bounding box center [396, 321] width 82 height 11
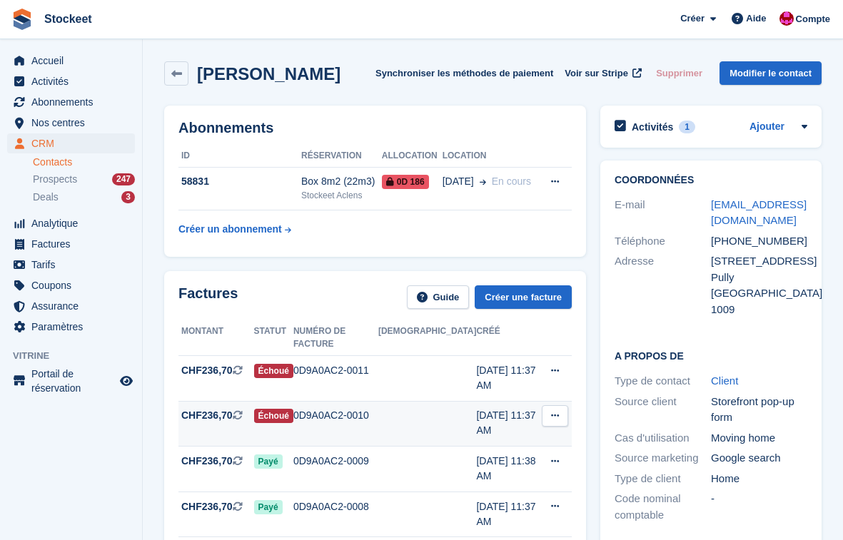
click at [350, 408] on div "0D9A0AC2-0010" at bounding box center [335, 415] width 85 height 15
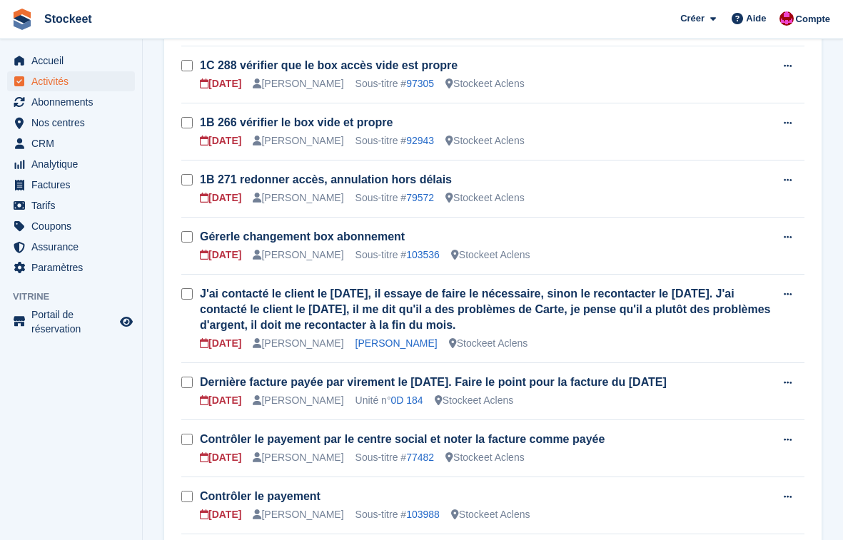
scroll to position [745, 0]
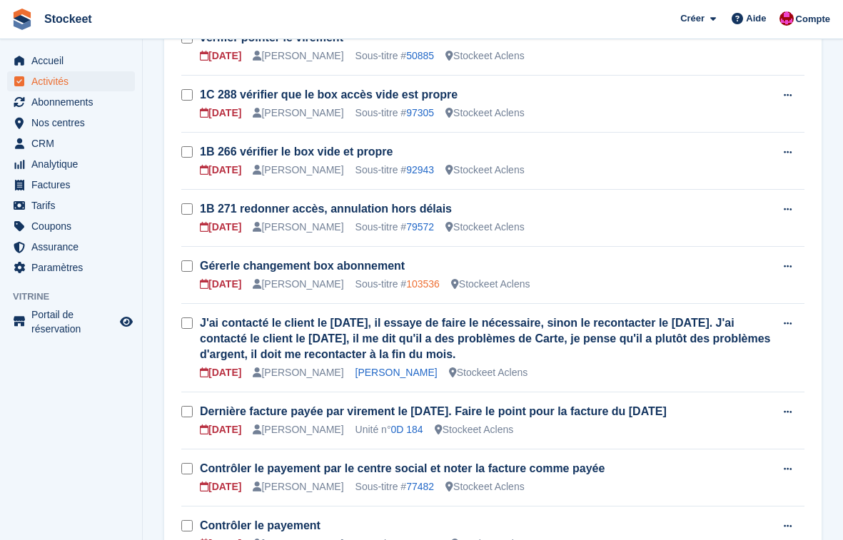
click at [440, 286] on link "103536" at bounding box center [423, 283] width 34 height 11
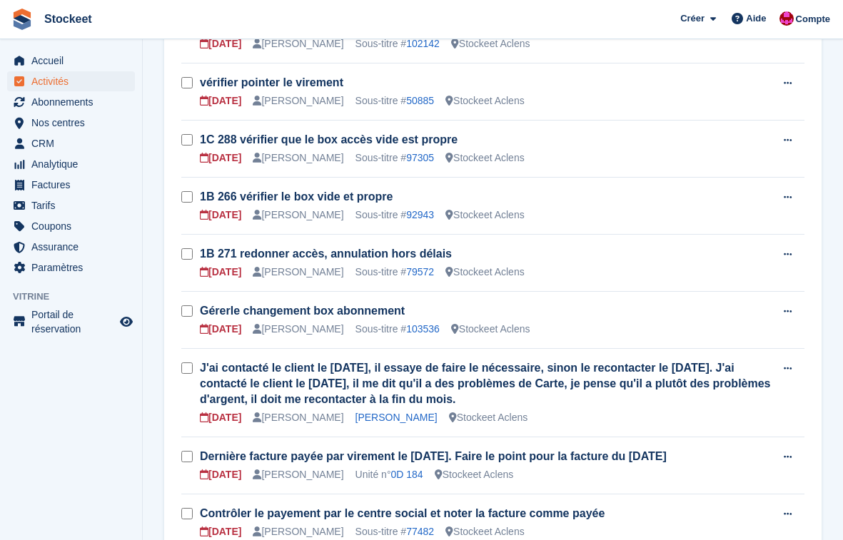
scroll to position [675, 0]
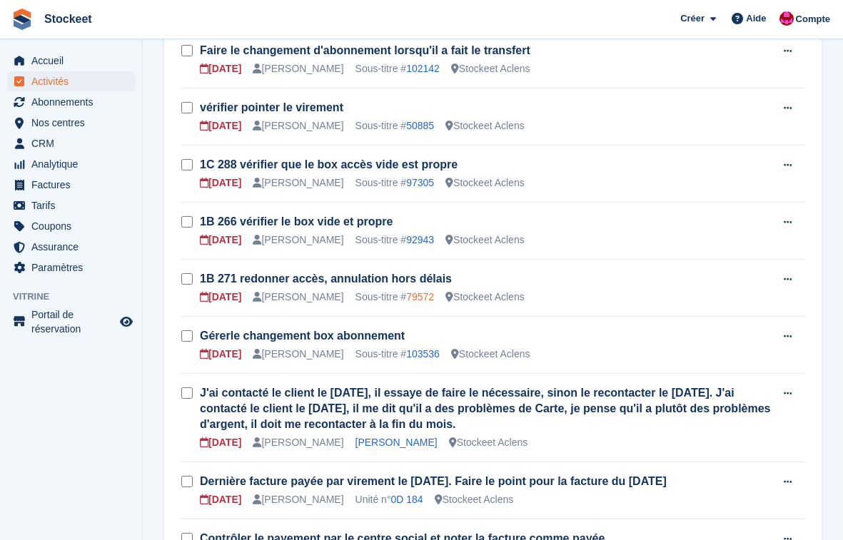
click at [428, 292] on link "79572" at bounding box center [420, 296] width 28 height 11
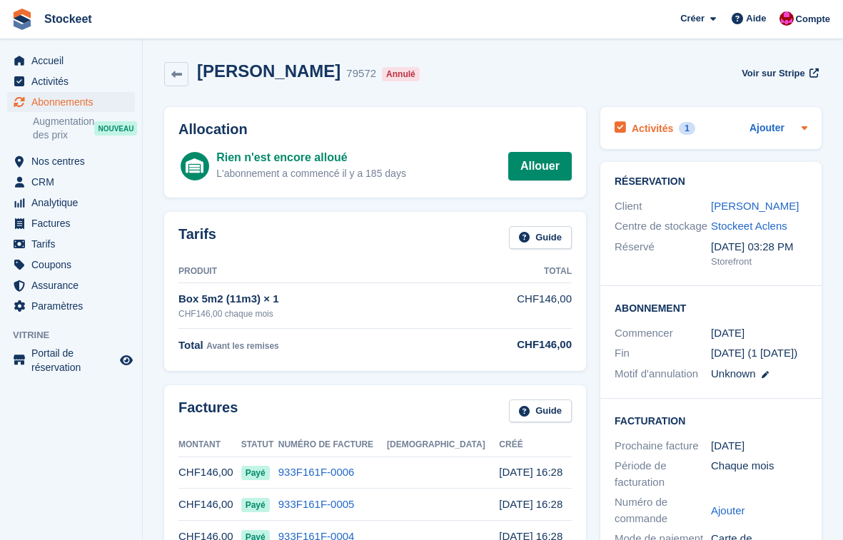
click at [653, 125] on h2 "Activités" at bounding box center [652, 128] width 41 height 13
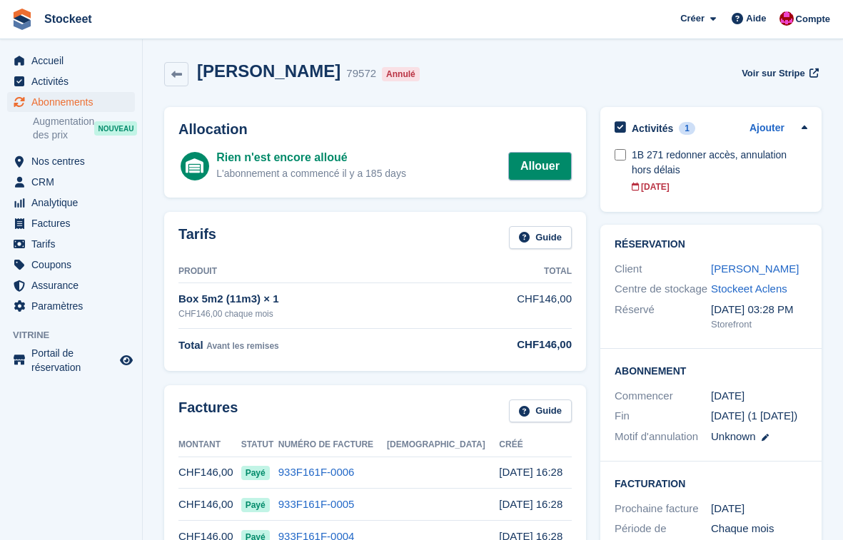
click at [546, 164] on link "Allouer" at bounding box center [540, 166] width 64 height 29
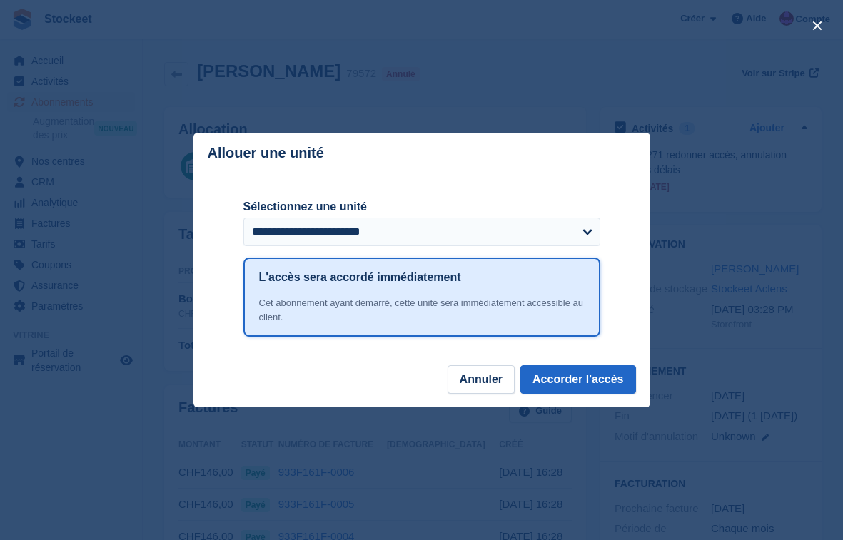
click at [372, 251] on form "**********" at bounding box center [421, 227] width 357 height 59
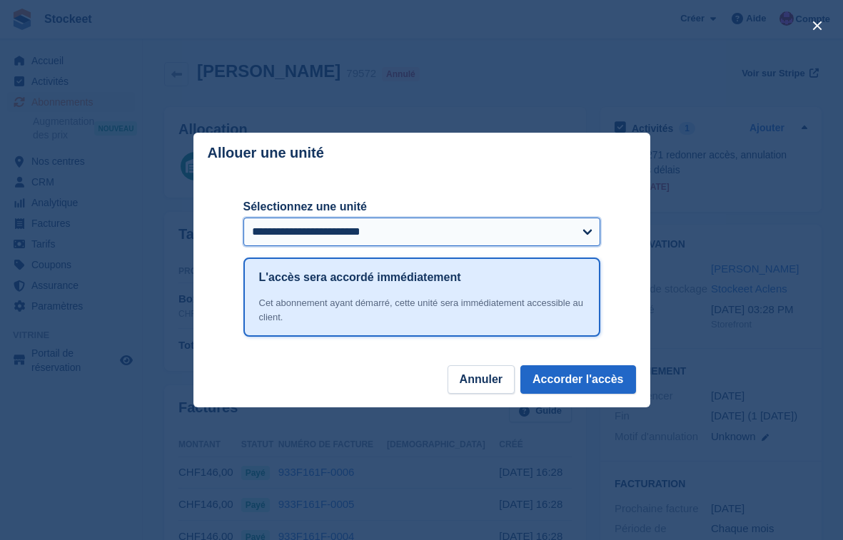
select select "*****"
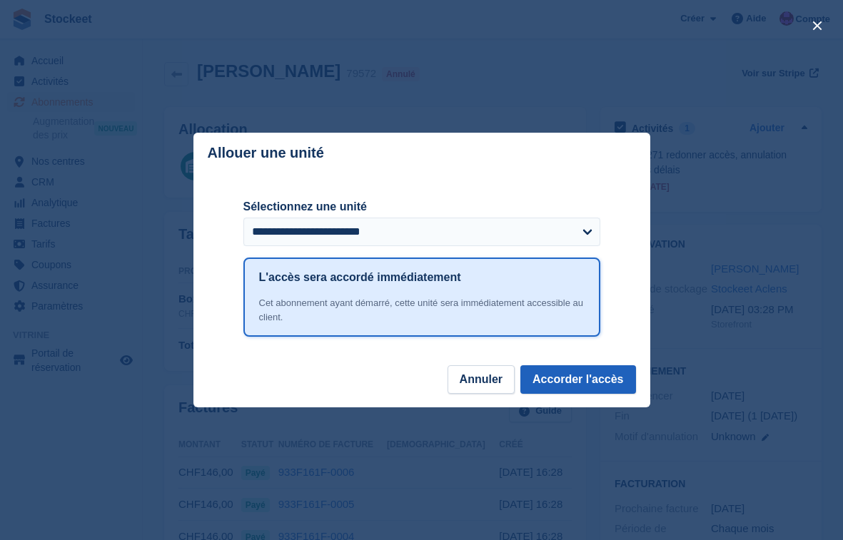
click at [570, 380] on button "Accorder l'accès" at bounding box center [577, 379] width 115 height 29
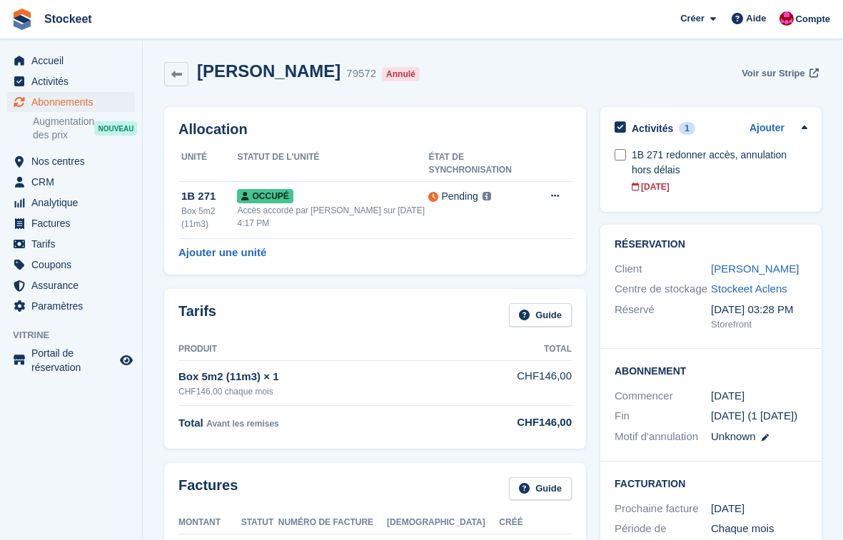
click at [774, 73] on span "Voir sur Stripe" at bounding box center [774, 73] width 64 height 14
click at [755, 270] on link "[PERSON_NAME]" at bounding box center [755, 269] width 88 height 12
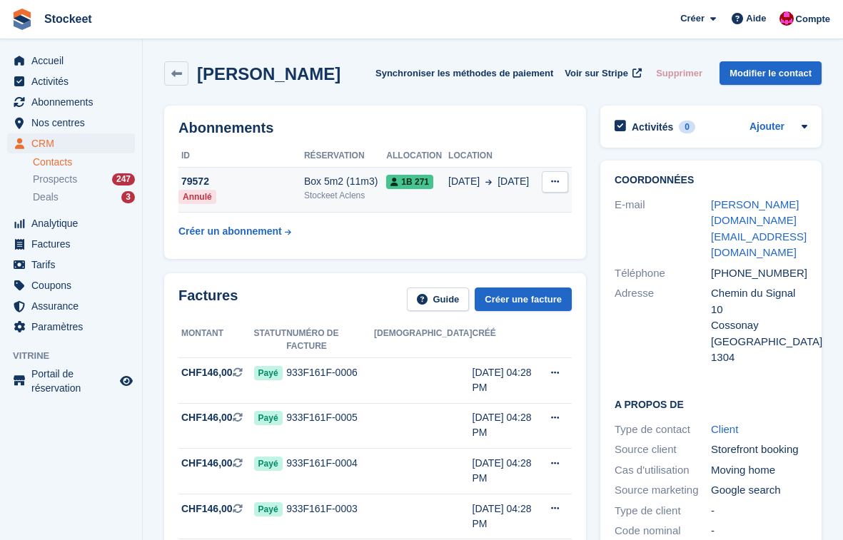
click at [328, 196] on div "Stockeet Aclens" at bounding box center [345, 195] width 82 height 13
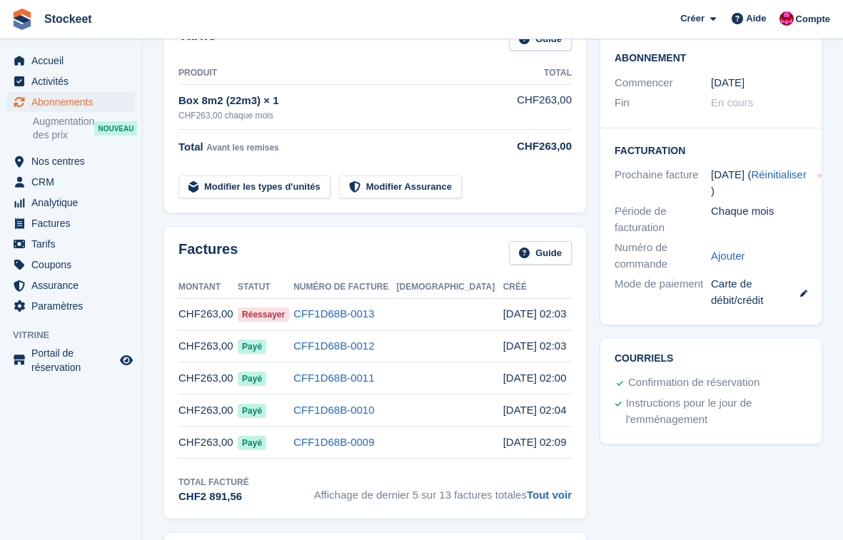
scroll to position [116, 0]
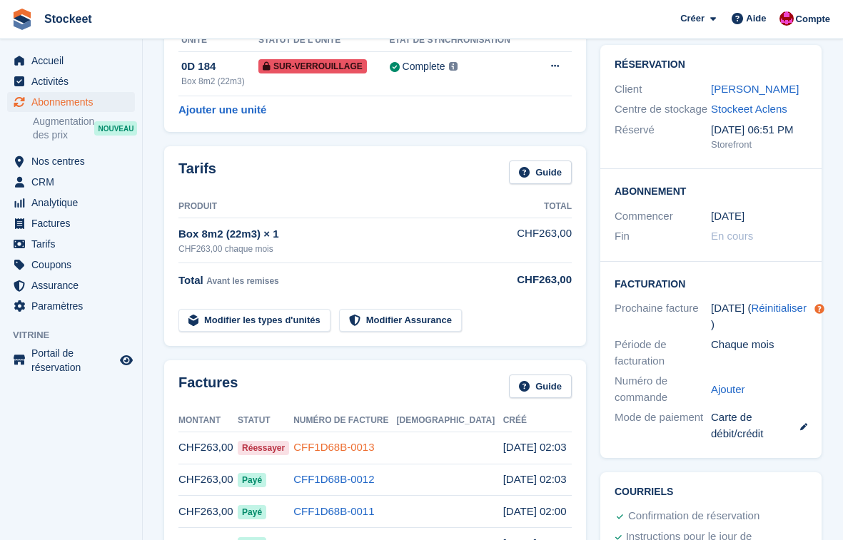
click at [358, 451] on link "CFF1D68B-0013" at bounding box center [333, 447] width 81 height 12
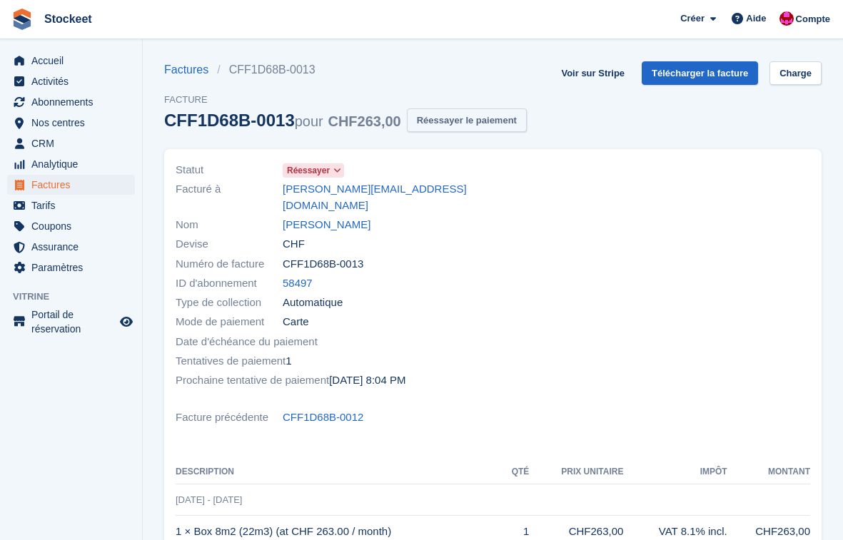
click at [502, 125] on button "Réessayer le paiement" at bounding box center [467, 121] width 120 height 24
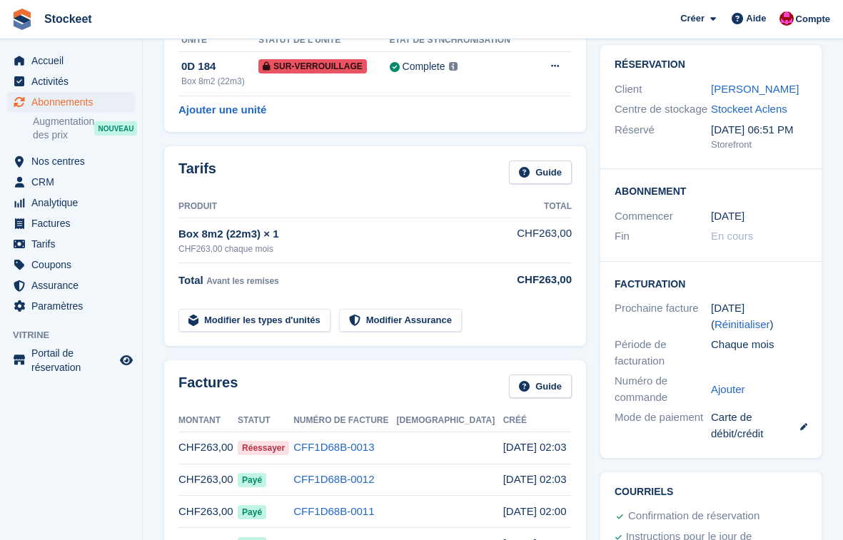
scroll to position [141, 0]
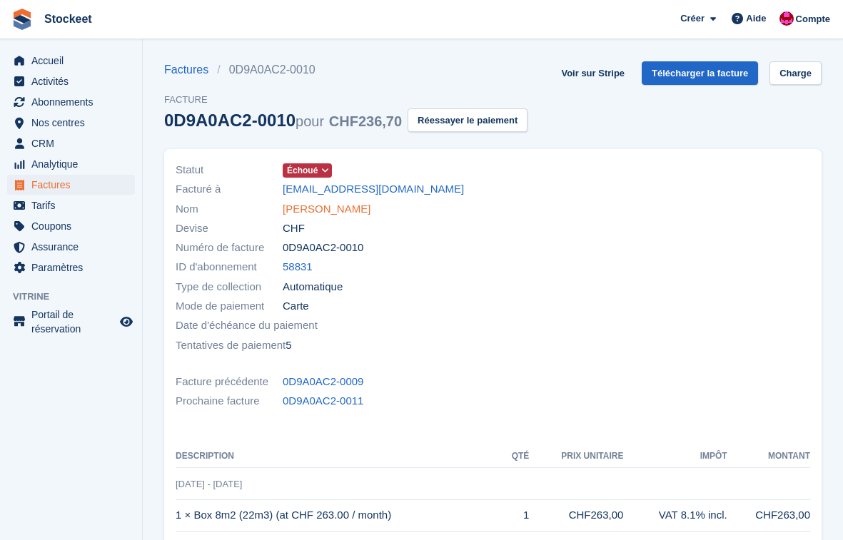
drag, startPoint x: 485, startPoint y: 119, endPoint x: 349, endPoint y: 214, distance: 166.1
click at [485, 119] on button "Réessayer le paiement" at bounding box center [468, 121] width 120 height 24
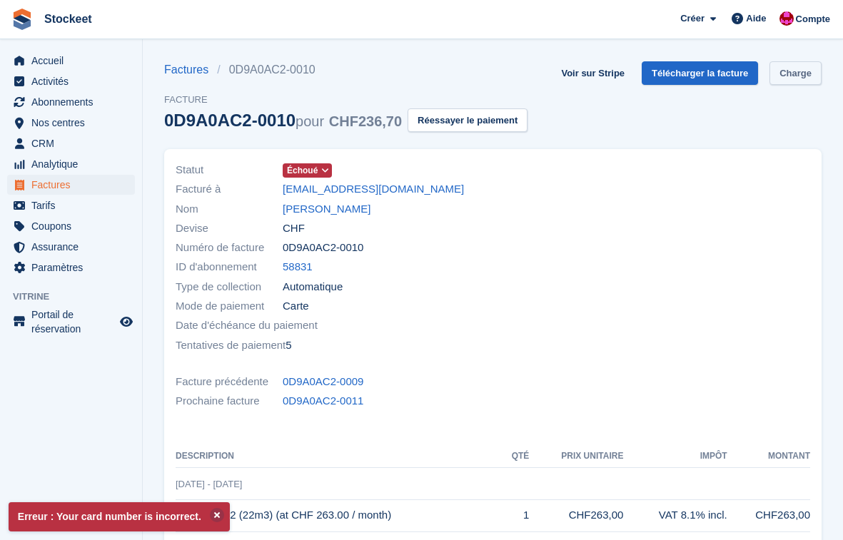
click at [805, 78] on link "Charge" at bounding box center [795, 73] width 52 height 24
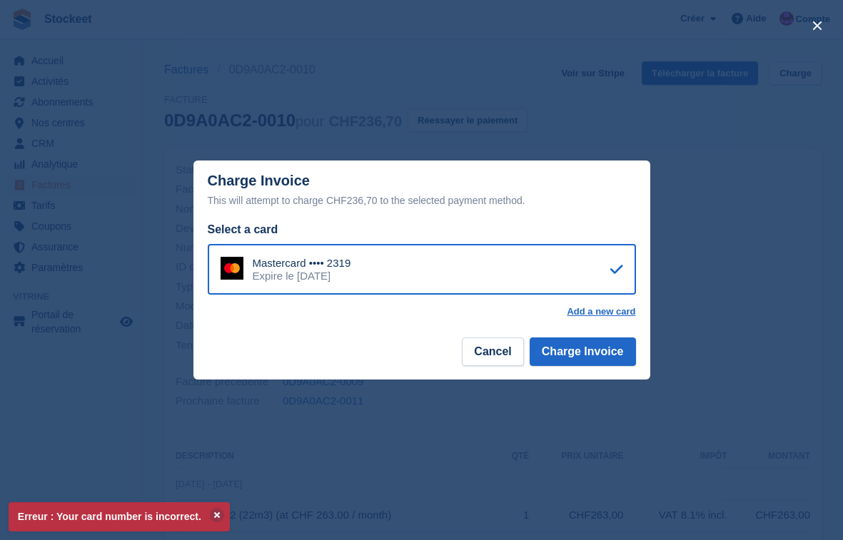
click at [311, 21] on div "close" at bounding box center [421, 270] width 843 height 540
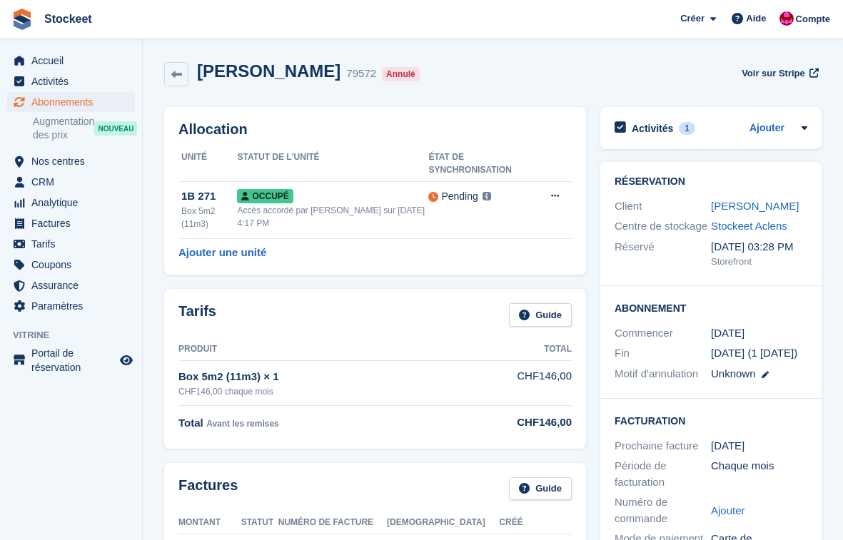
click at [770, 216] on div "Centre de stockage Stockeet Aclens" at bounding box center [711, 226] width 193 height 21
click at [768, 212] on div "[PERSON_NAME]" at bounding box center [759, 206] width 96 height 16
click at [767, 211] on link "[PERSON_NAME]" at bounding box center [755, 206] width 88 height 12
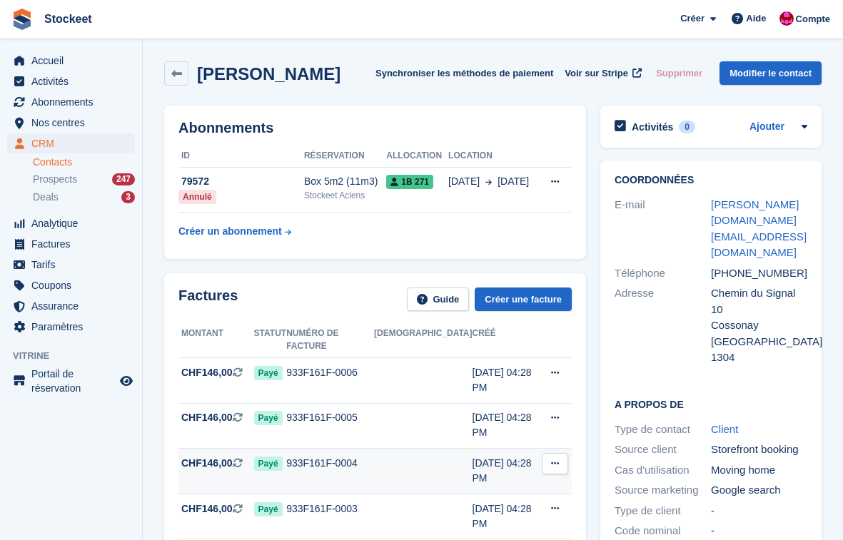
scroll to position [132, 0]
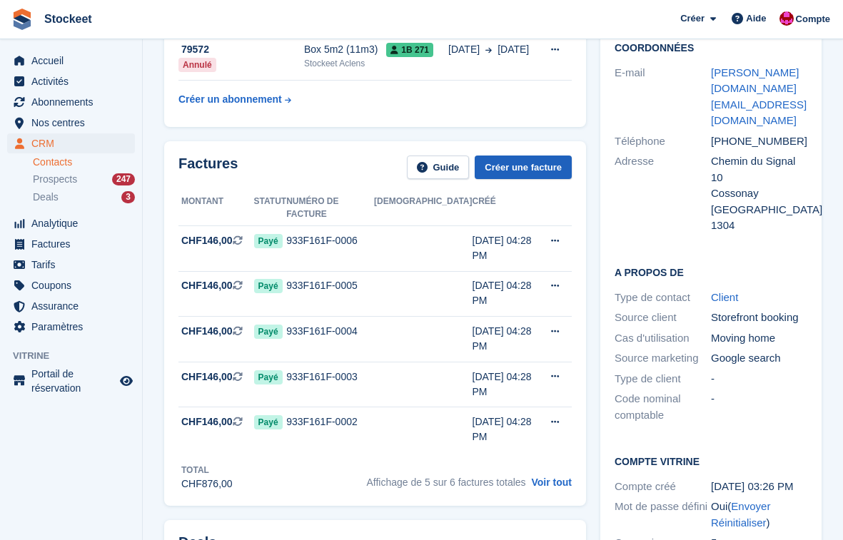
click at [520, 166] on link "Créer une facture" at bounding box center [523, 168] width 97 height 24
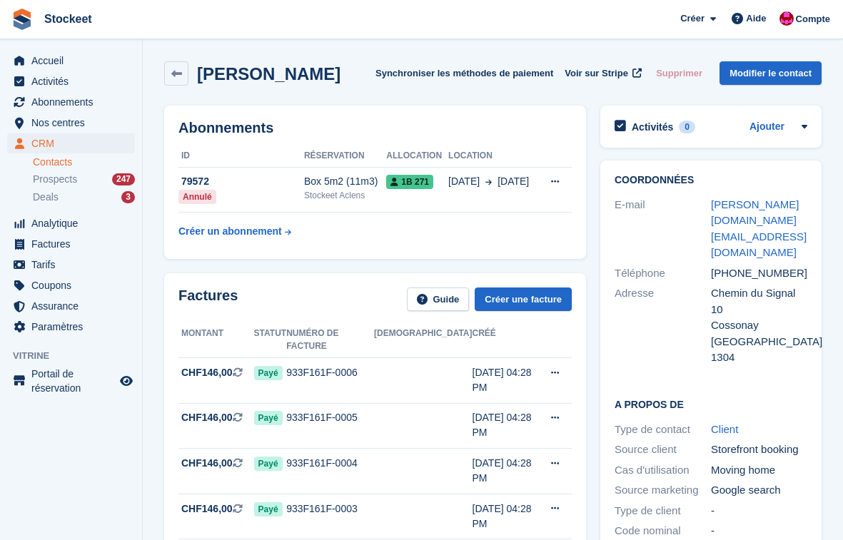
scroll to position [90, 0]
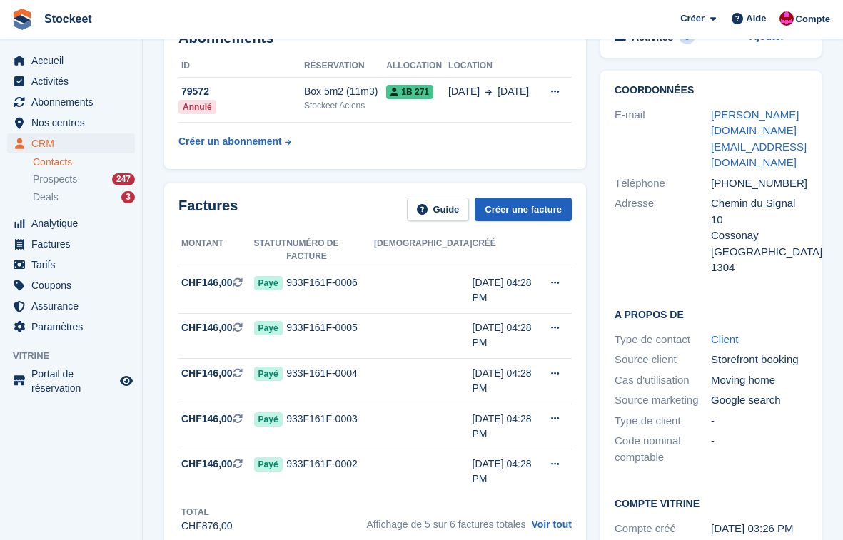
click at [541, 213] on link "Créer une facture" at bounding box center [523, 210] width 97 height 24
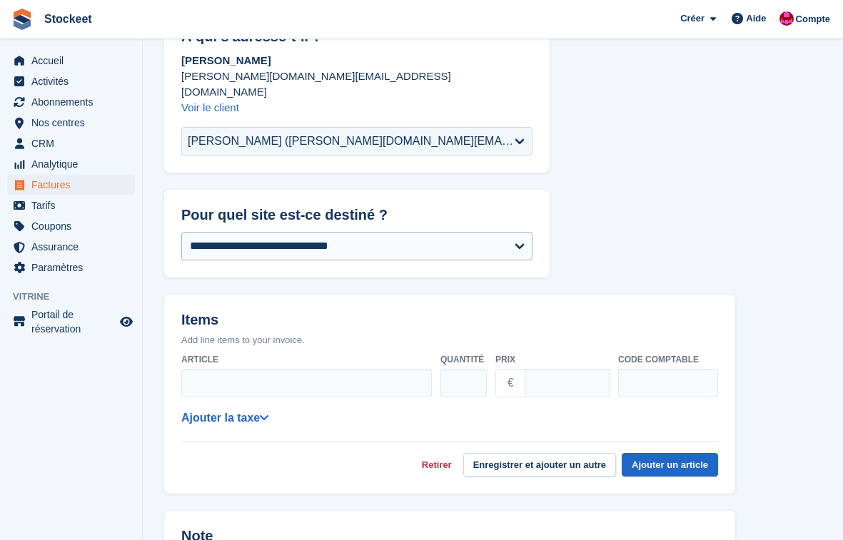
scroll to position [238, 0]
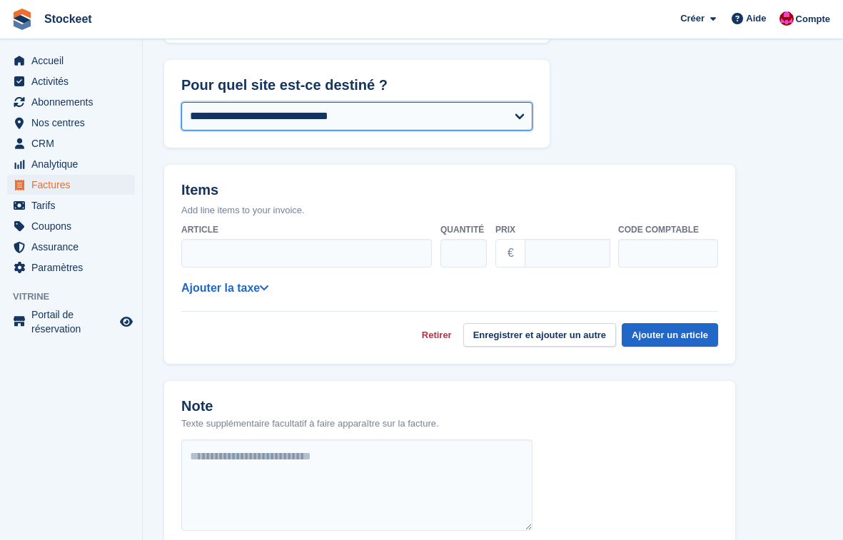
select select "****"
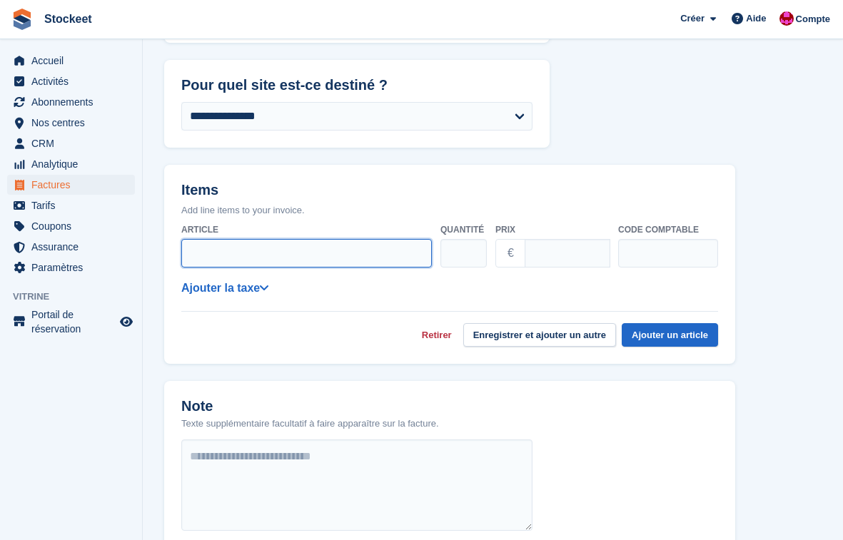
click at [350, 239] on input "Article" at bounding box center [306, 253] width 251 height 29
click at [246, 239] on input "Article" at bounding box center [306, 253] width 251 height 29
click at [248, 239] on input "Article" at bounding box center [306, 253] width 251 height 29
type input "*"
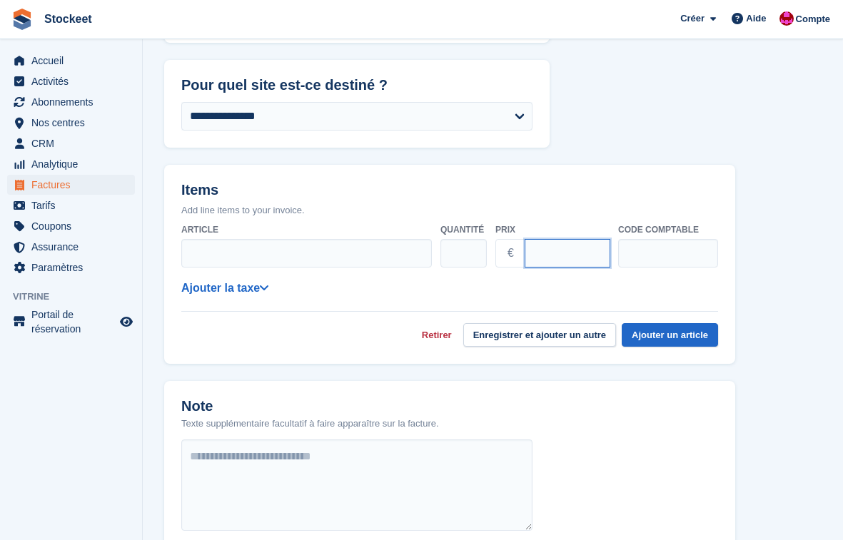
click at [543, 239] on input "Prix" at bounding box center [568, 253] width 86 height 29
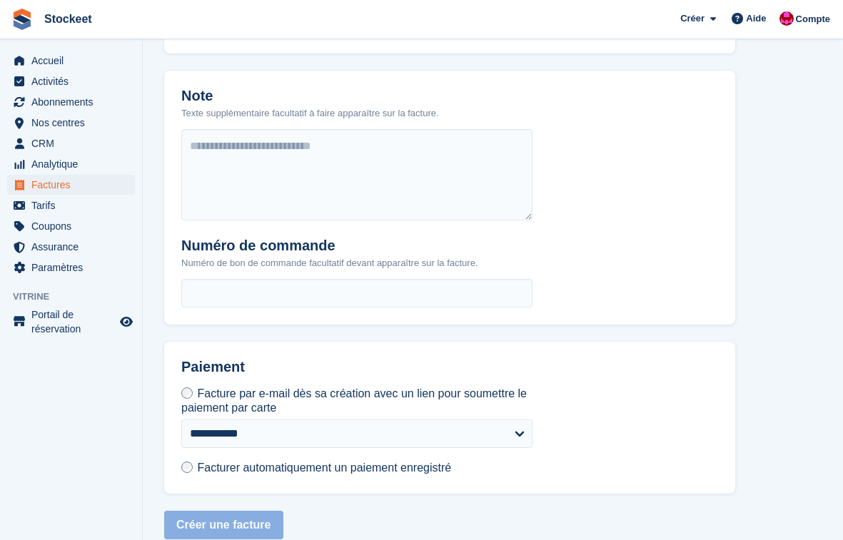
scroll to position [0, 0]
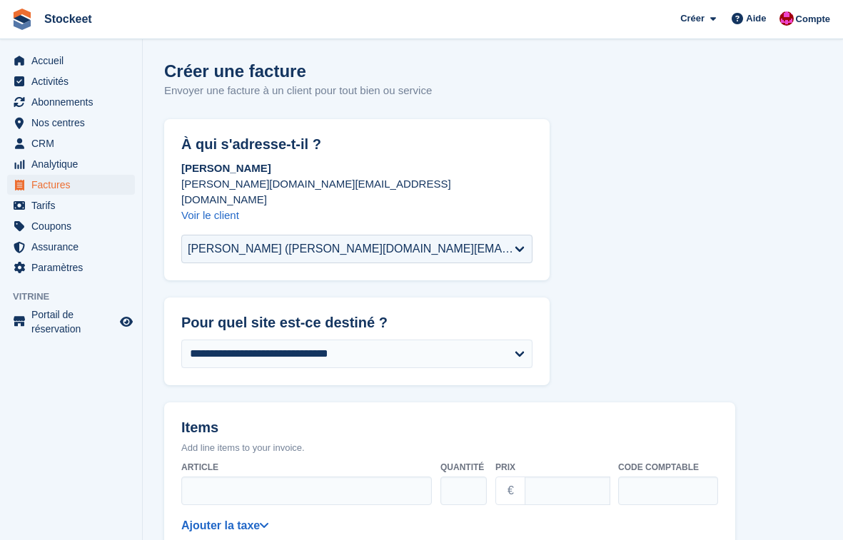
scroll to position [278, 0]
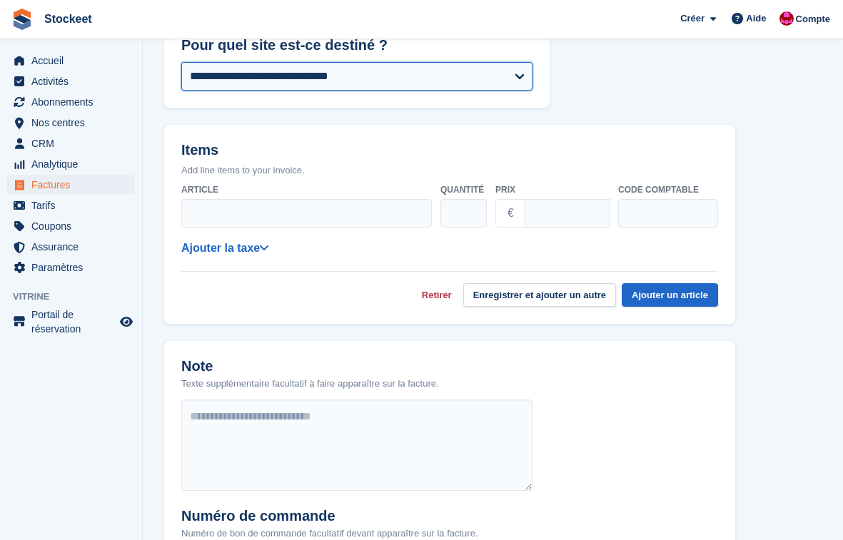
select select "****"
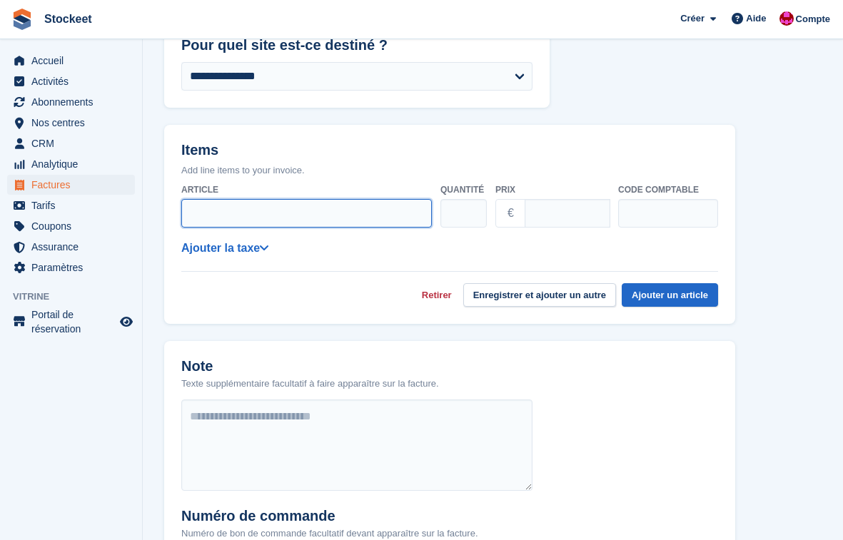
click at [245, 199] on input "Article" at bounding box center [306, 213] width 251 height 29
type input "******"
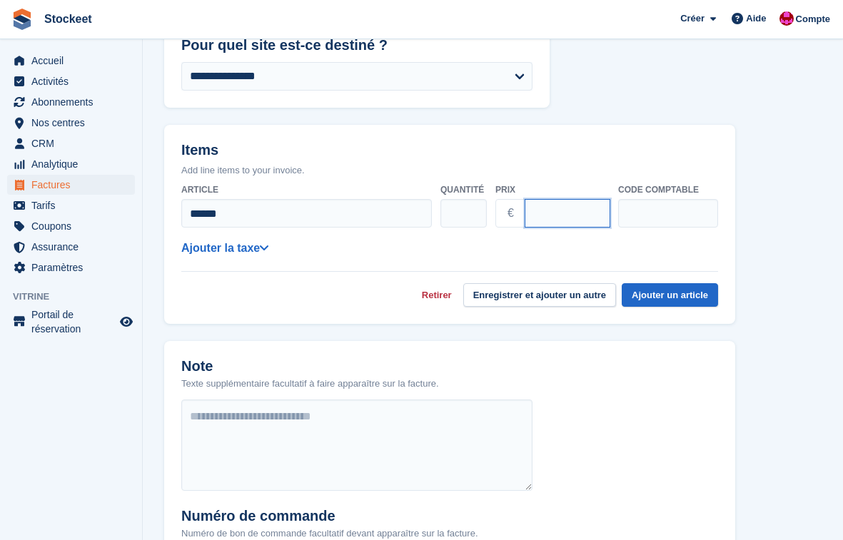
click at [570, 199] on input "Prix" at bounding box center [568, 213] width 86 height 29
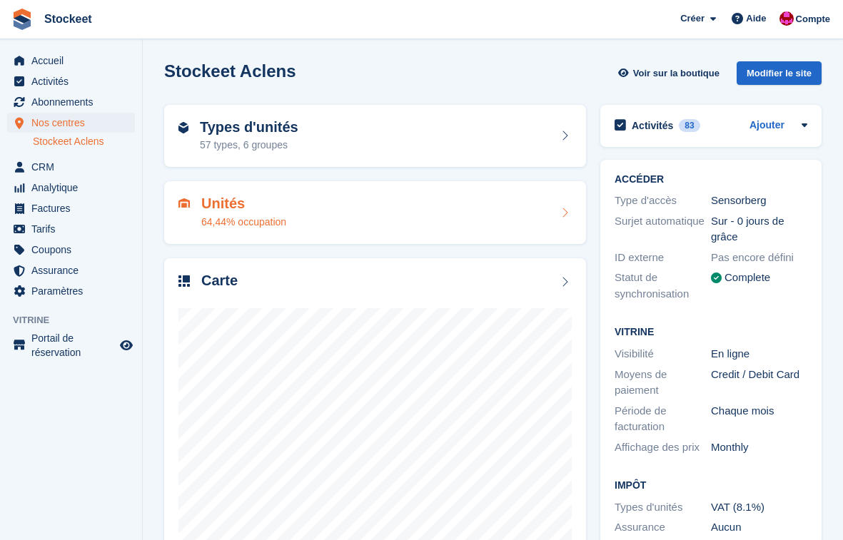
click at [283, 210] on h2 "Unités" at bounding box center [243, 204] width 85 height 16
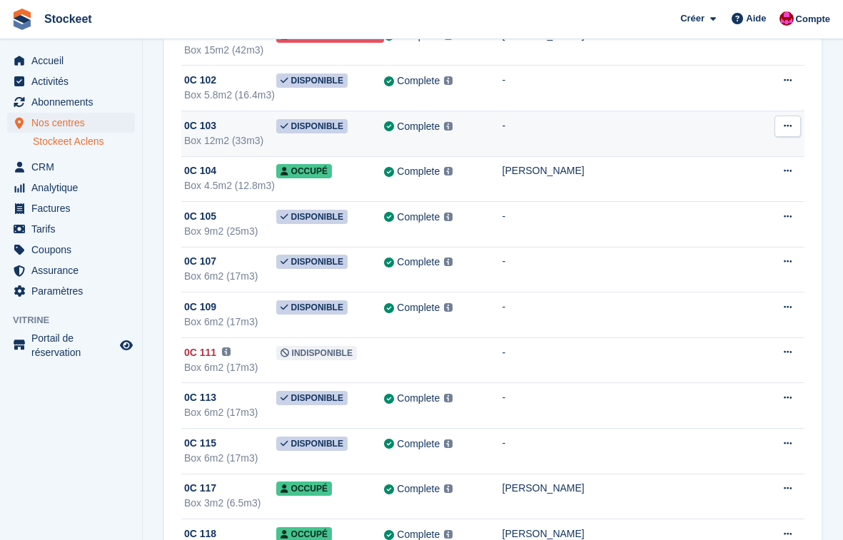
scroll to position [4042, 0]
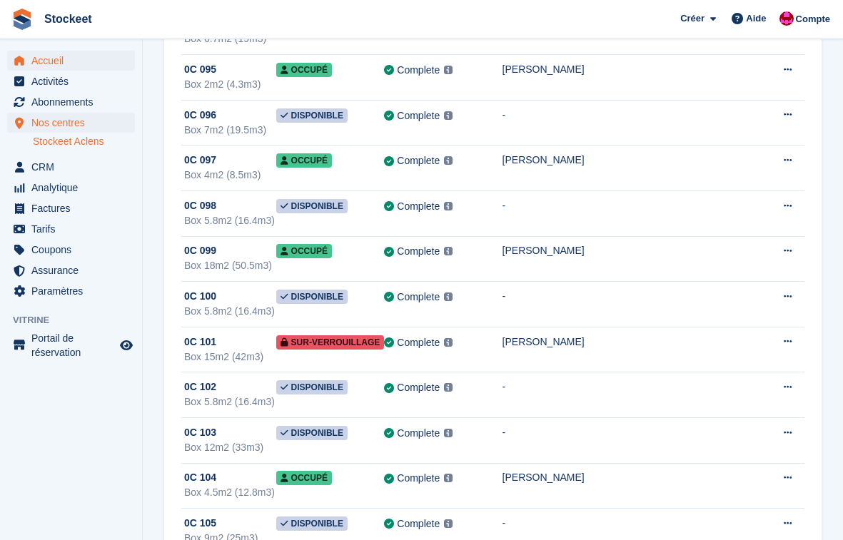
click at [76, 54] on span "Accueil" at bounding box center [74, 61] width 86 height 20
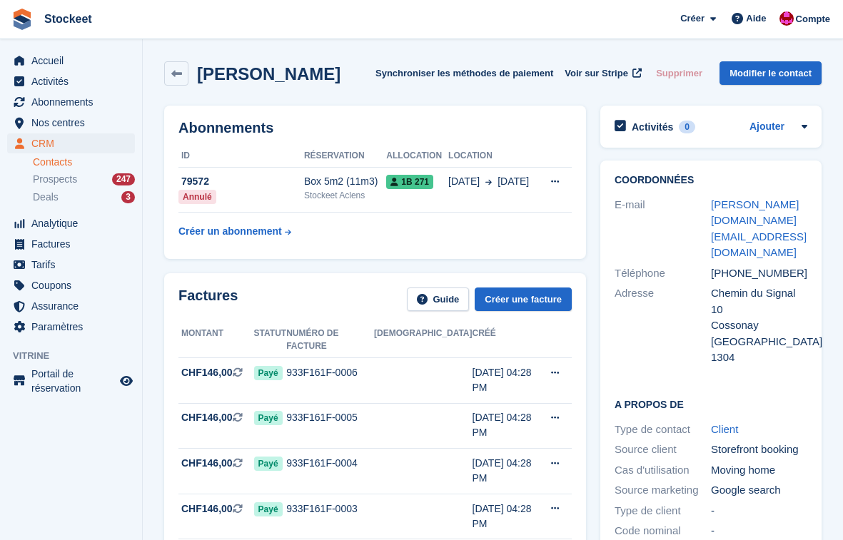
scroll to position [90, 0]
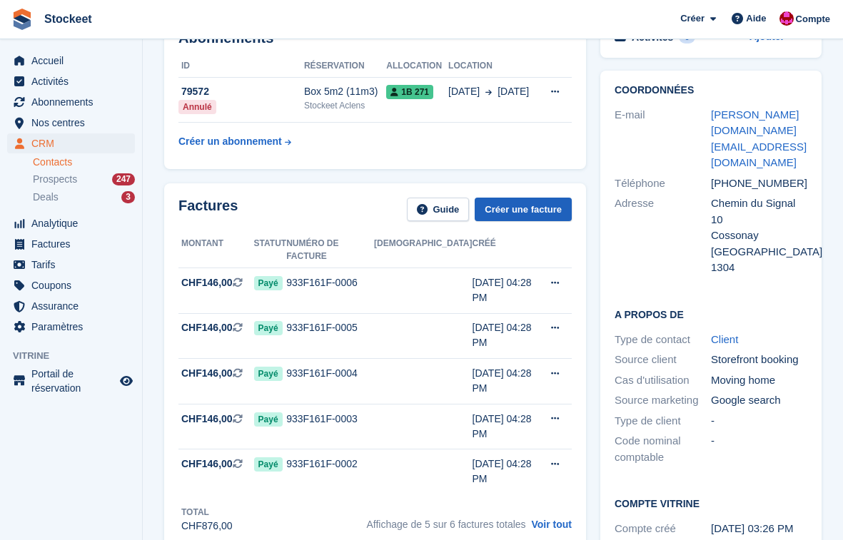
click at [520, 211] on link "Créer une facture" at bounding box center [523, 210] width 97 height 24
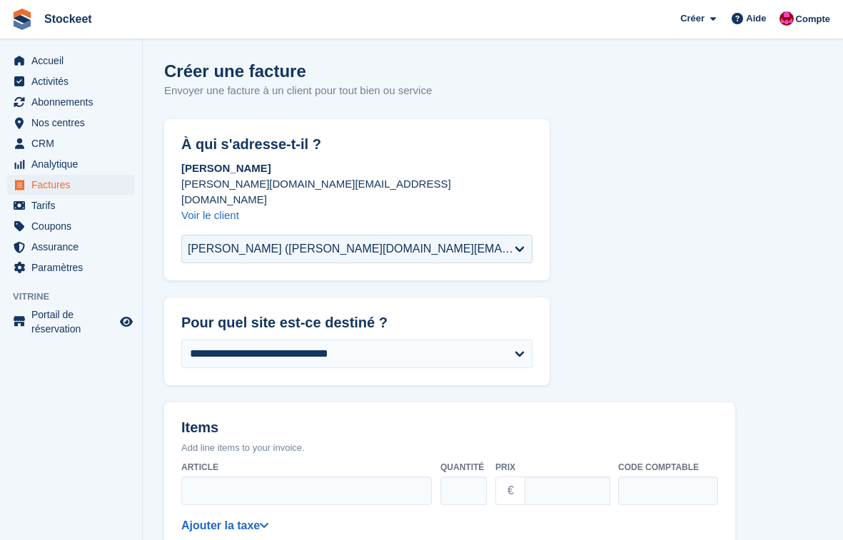
scroll to position [272, 0]
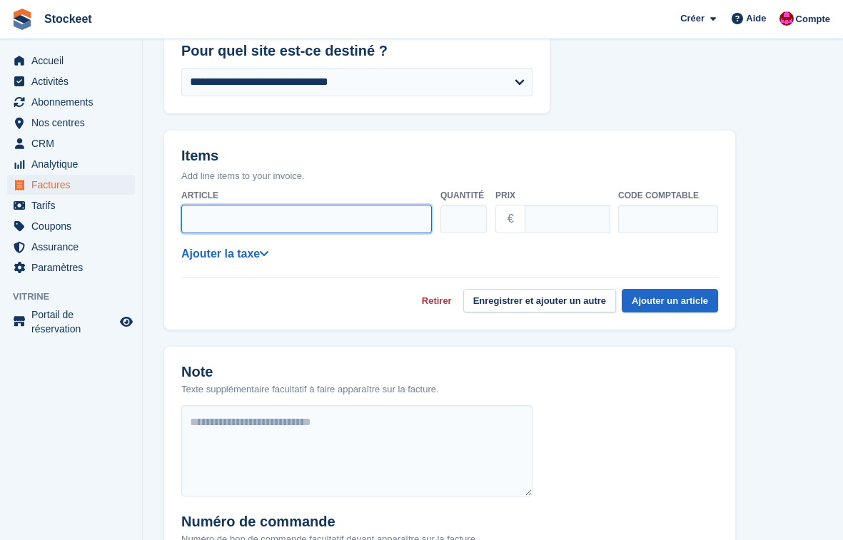
click at [229, 211] on input "Article" at bounding box center [306, 219] width 251 height 29
type input "******"
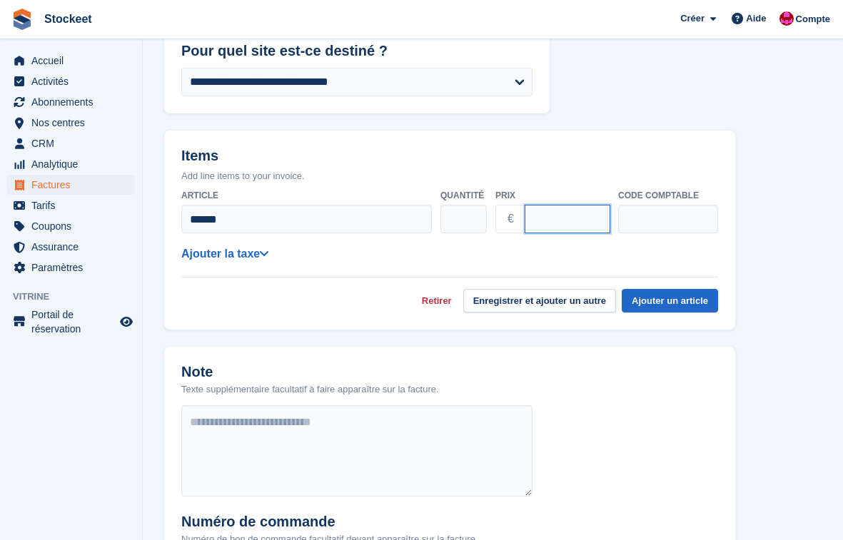
click at [574, 205] on input "Prix" at bounding box center [568, 219] width 86 height 29
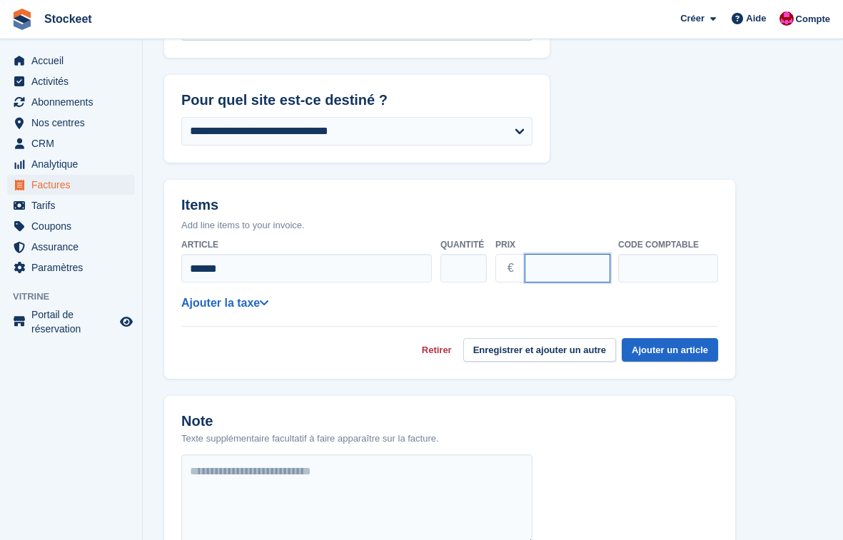
scroll to position [197, 0]
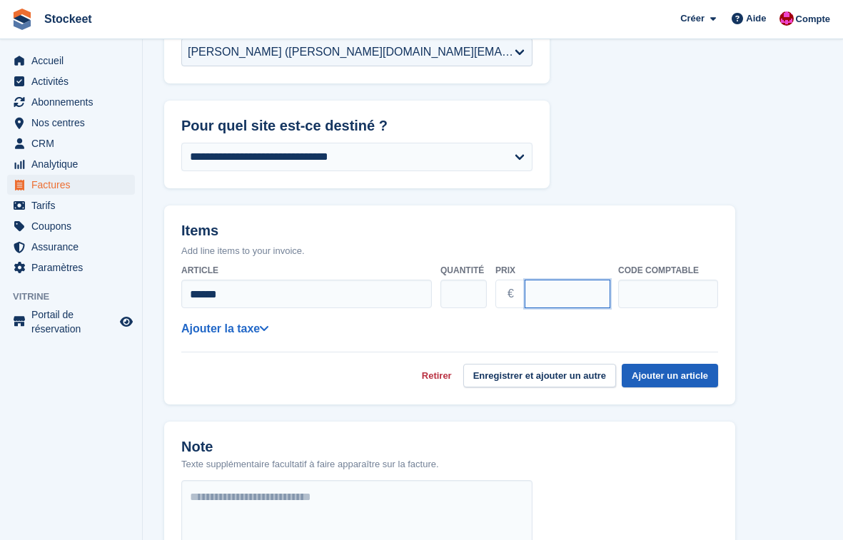
type input "***"
click at [664, 364] on button "Ajouter un article" at bounding box center [670, 376] width 96 height 24
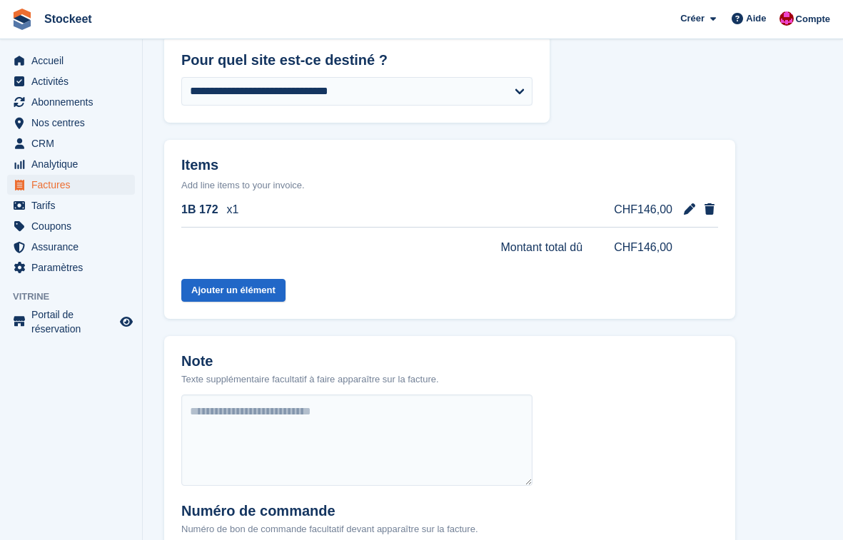
scroll to position [523, 0]
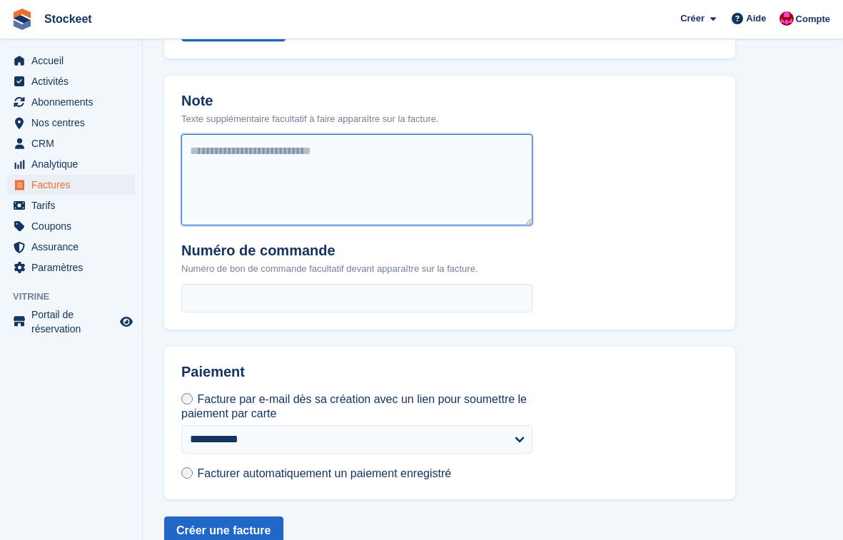
click at [242, 148] on textarea at bounding box center [356, 179] width 351 height 91
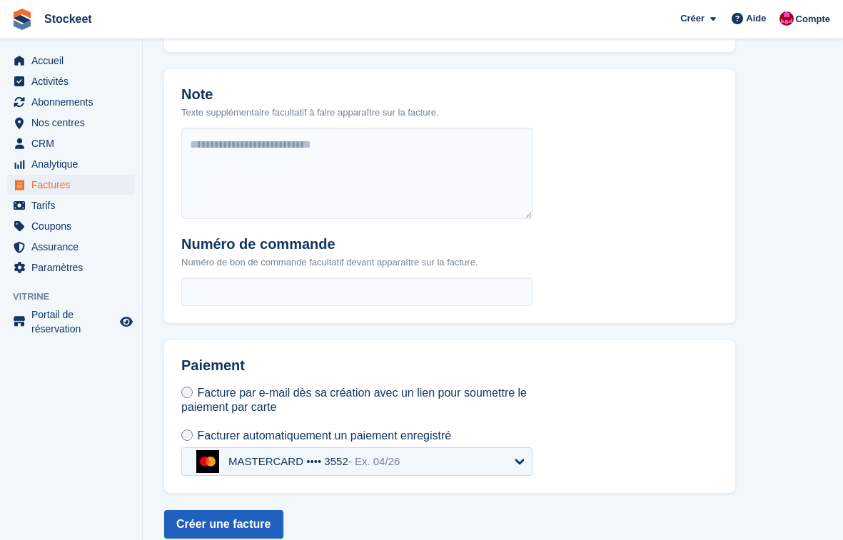
click at [221, 510] on button "Créer une facture" at bounding box center [223, 524] width 119 height 29
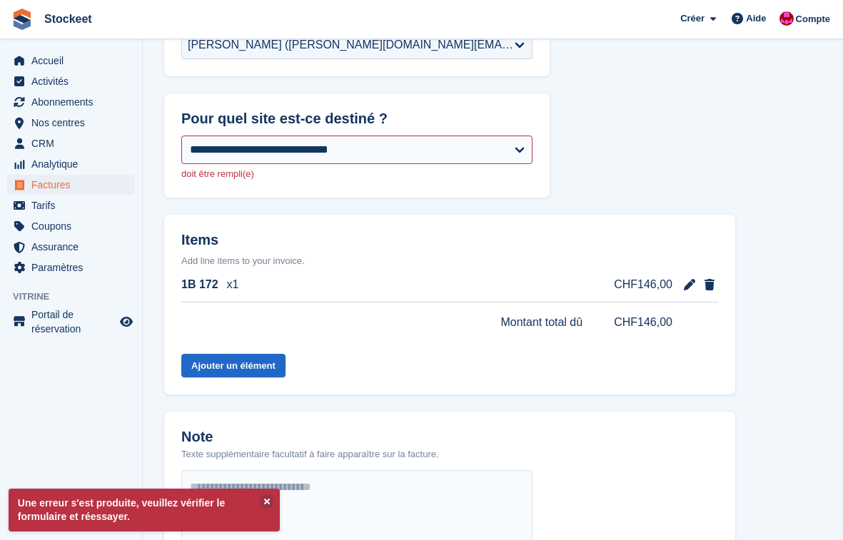
scroll to position [175, 0]
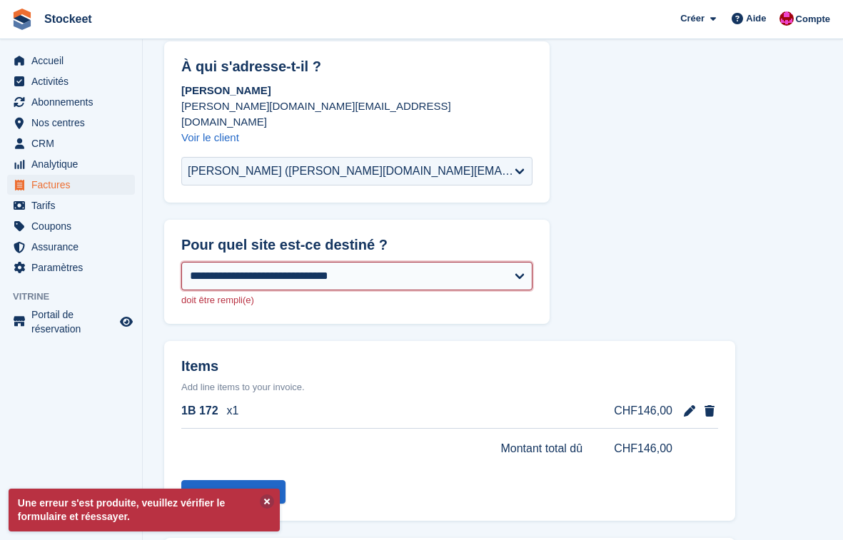
select select "****"
select select "*****"
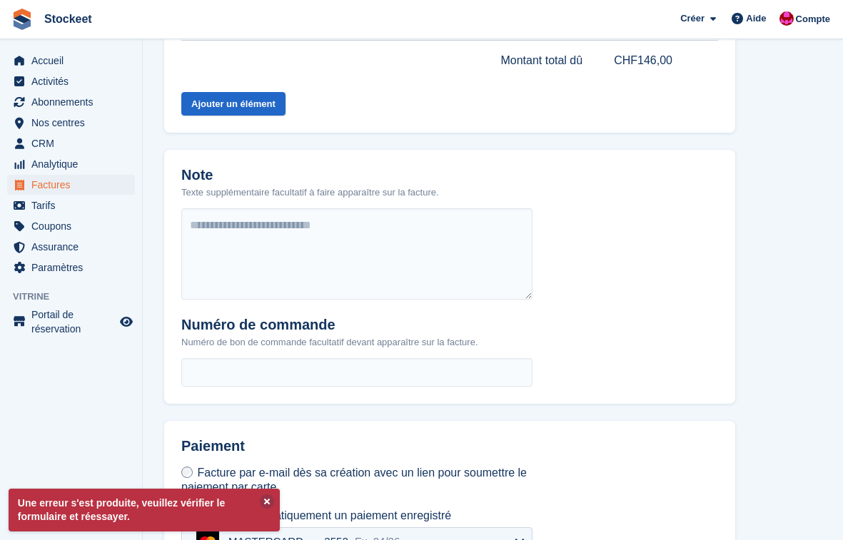
scroll to position [643, 0]
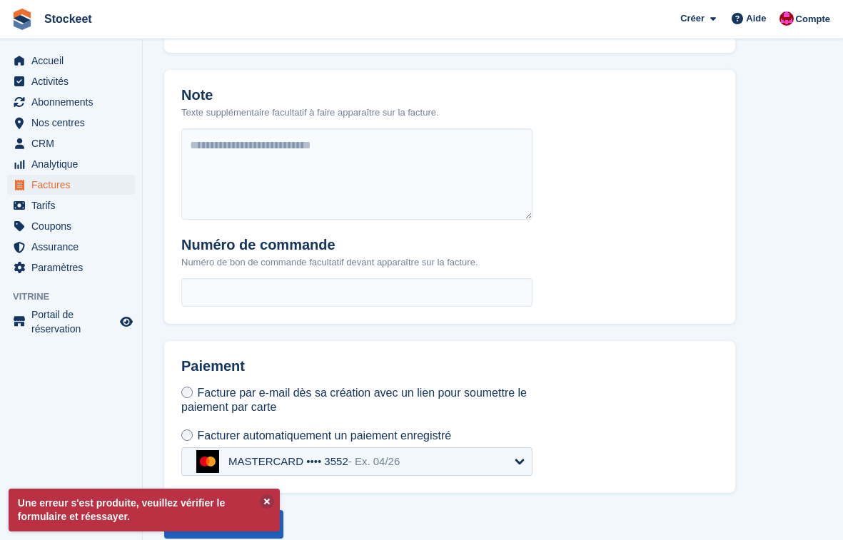
click at [282, 510] on button "Créer une facture" at bounding box center [223, 524] width 119 height 29
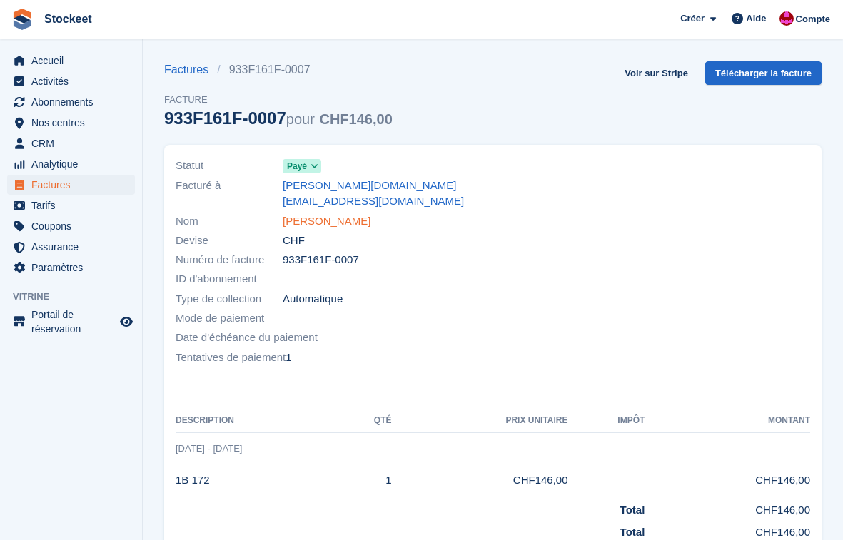
click at [320, 213] on link "[PERSON_NAME]" at bounding box center [327, 221] width 88 height 16
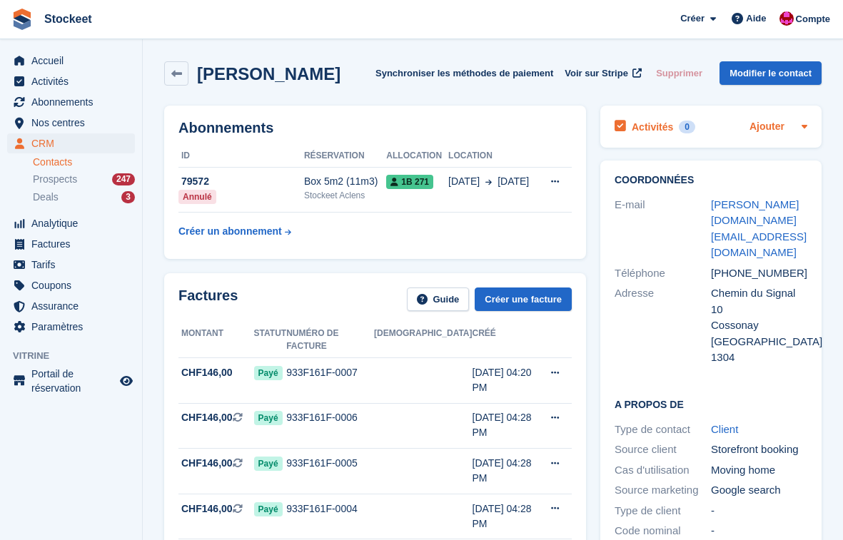
click at [762, 126] on link "Ajouter" at bounding box center [767, 127] width 35 height 16
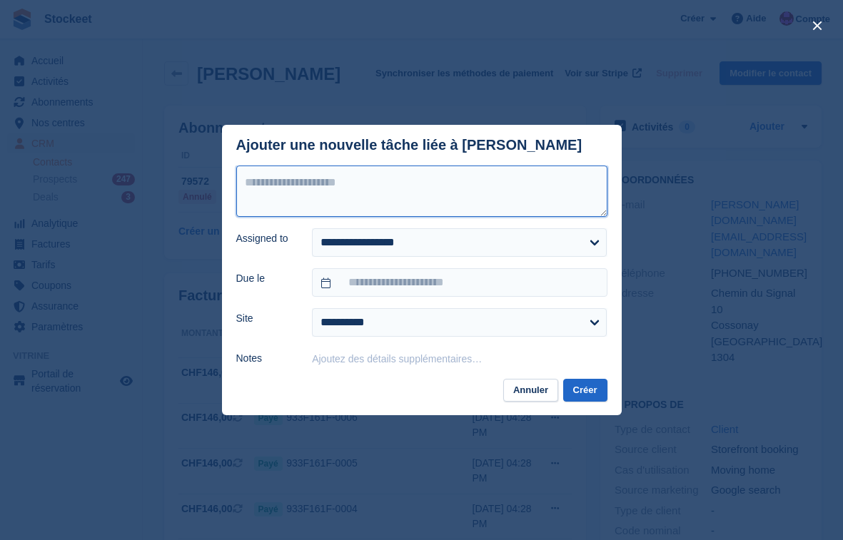
click at [434, 186] on textarea at bounding box center [421, 191] width 371 height 51
type textarea "**********"
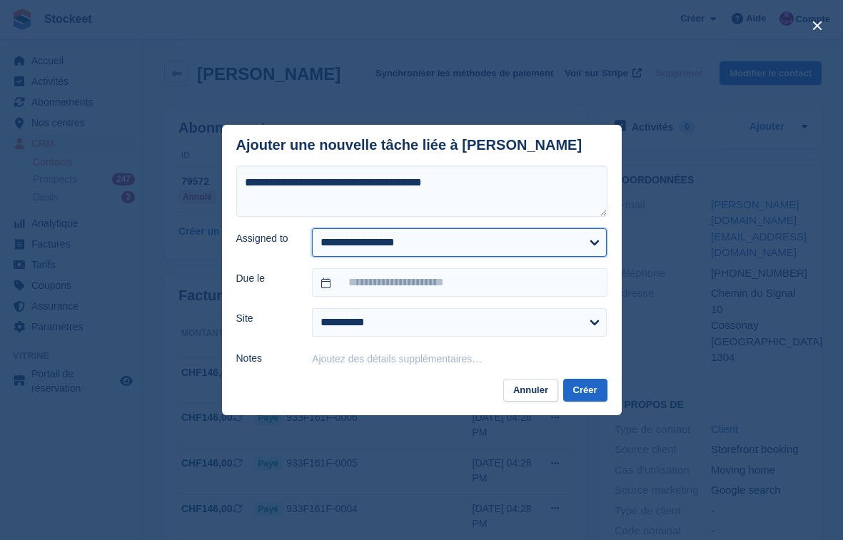
select select "****"
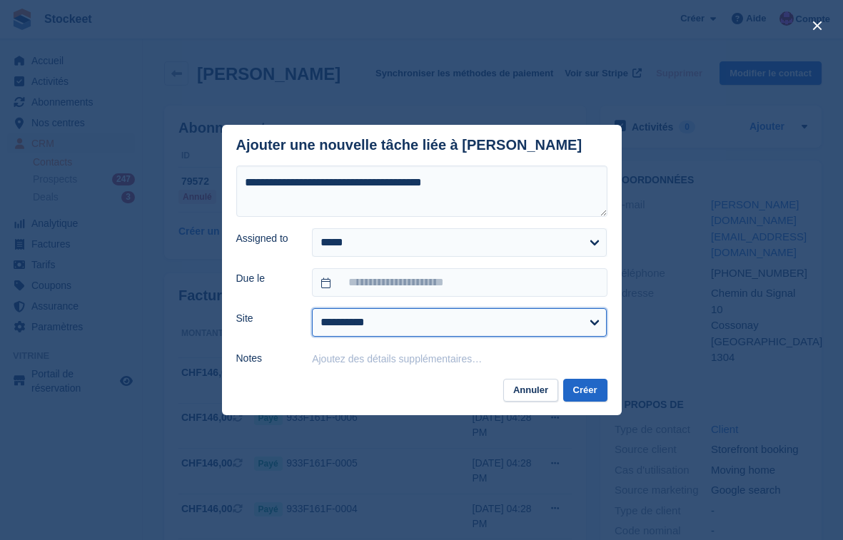
select select "****"
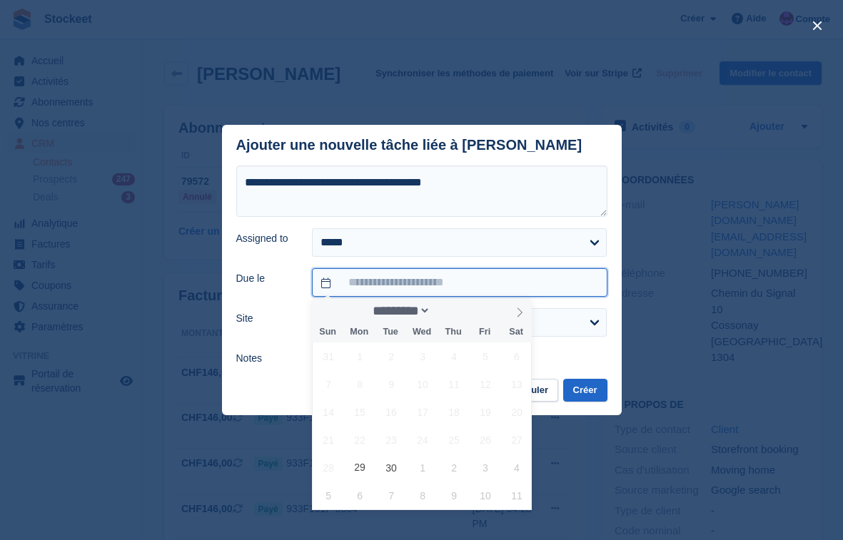
click at [382, 286] on input "text" at bounding box center [459, 282] width 295 height 29
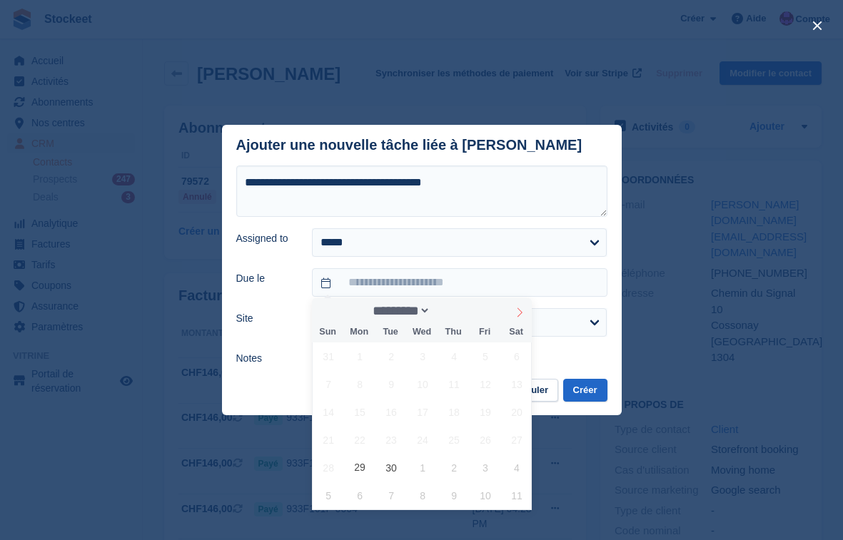
click at [518, 310] on icon at bounding box center [520, 313] width 10 height 10
select select "*"
click at [387, 465] on span "28" at bounding box center [392, 468] width 28 height 28
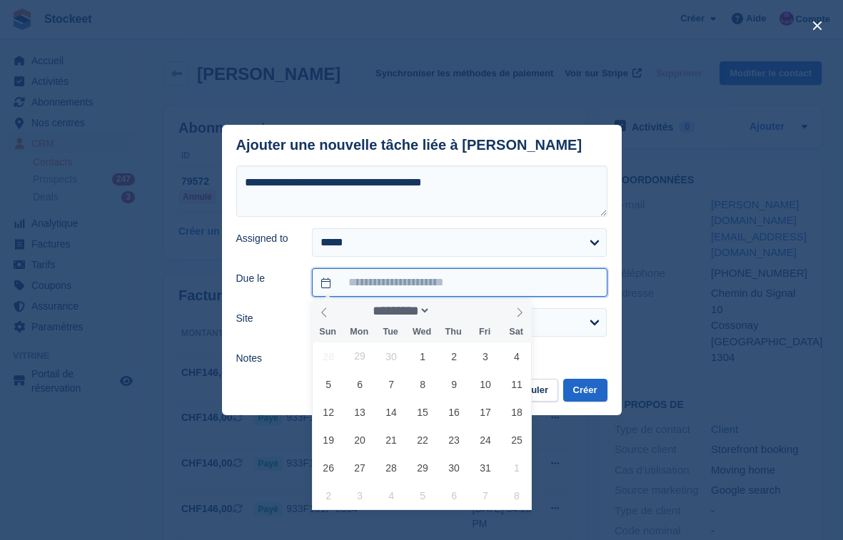
type input "**********"
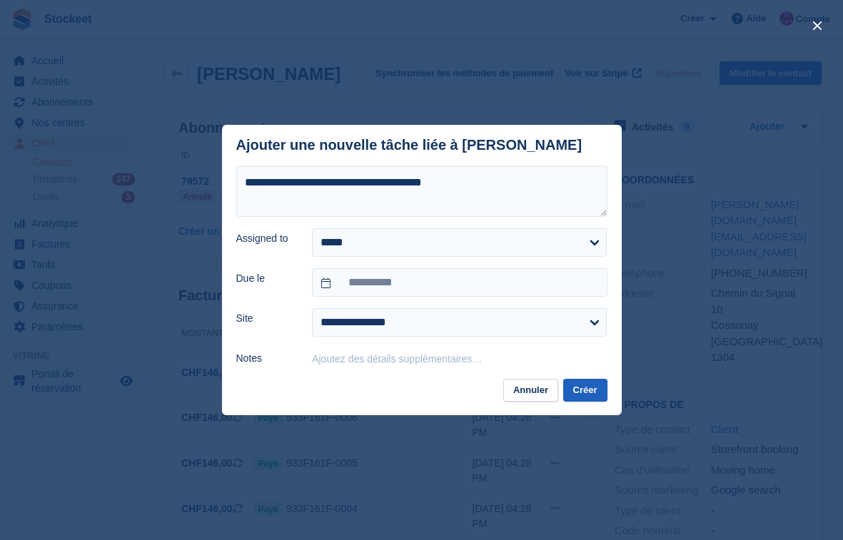
click at [586, 388] on button "Créer" at bounding box center [585, 391] width 44 height 24
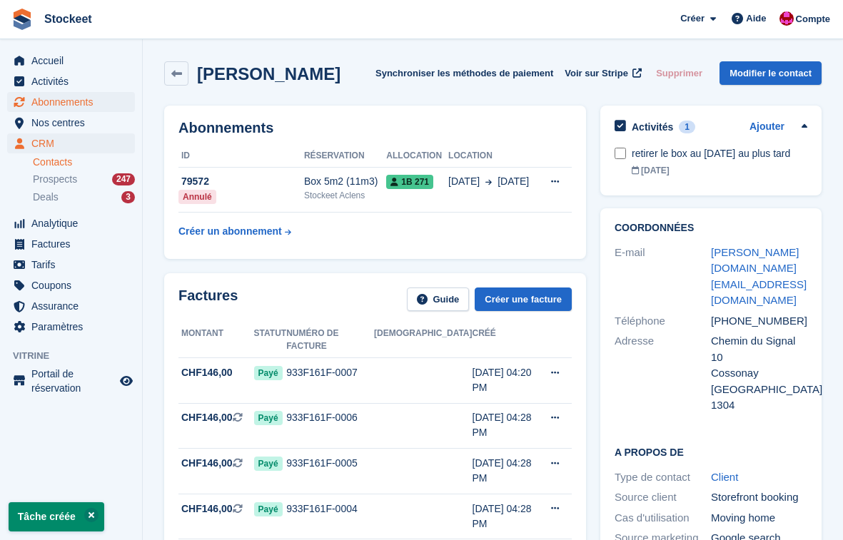
click at [76, 106] on span "Abonnements" at bounding box center [74, 102] width 86 height 20
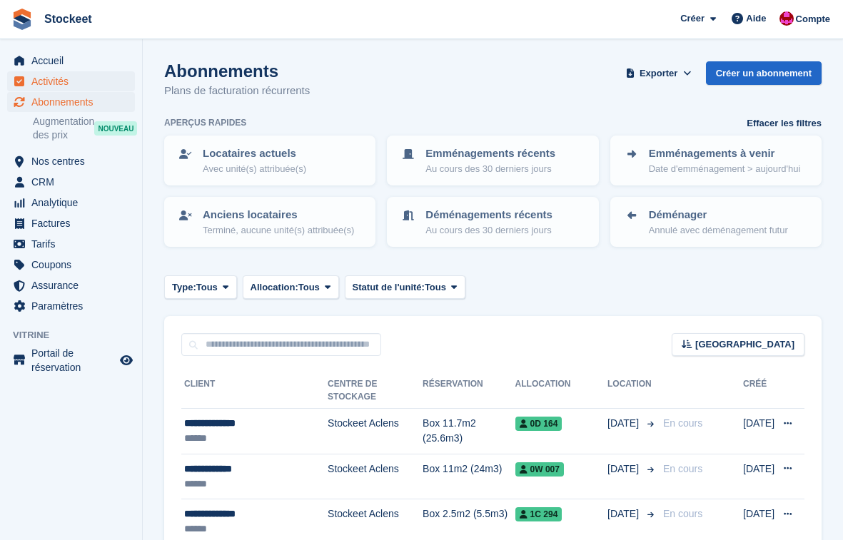
click at [62, 81] on span "Activités" at bounding box center [74, 81] width 86 height 20
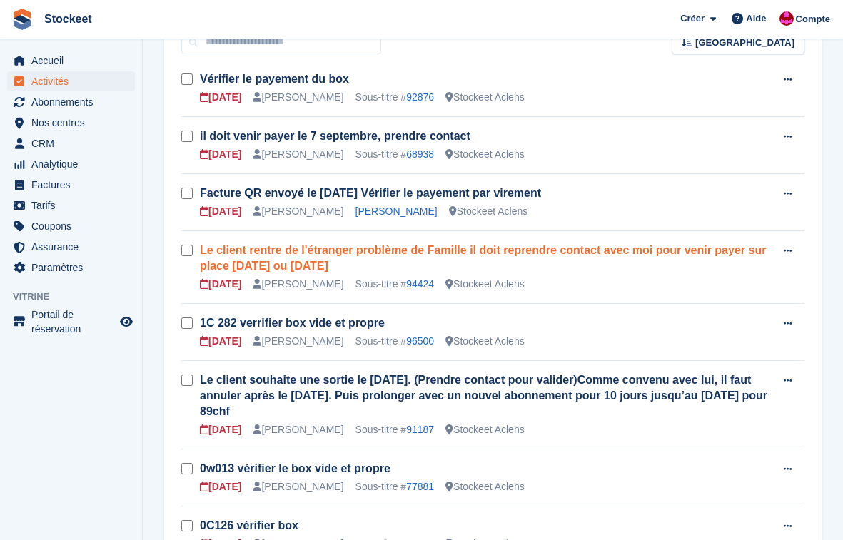
scroll to position [123, 0]
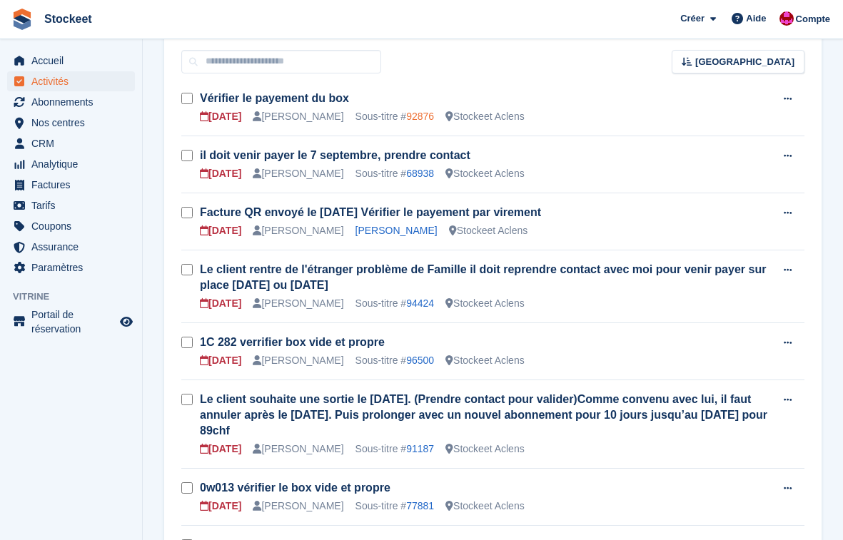
click at [415, 115] on link "92876" at bounding box center [420, 116] width 28 height 11
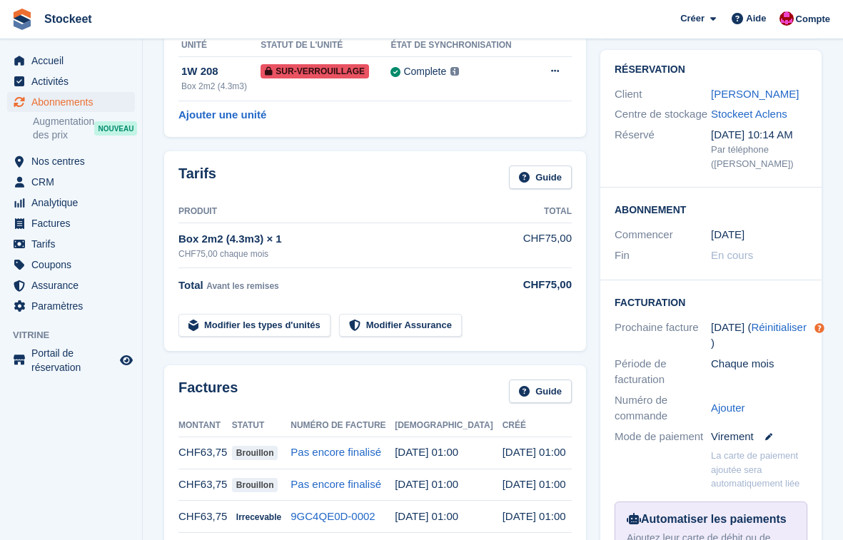
scroll to position [233, 0]
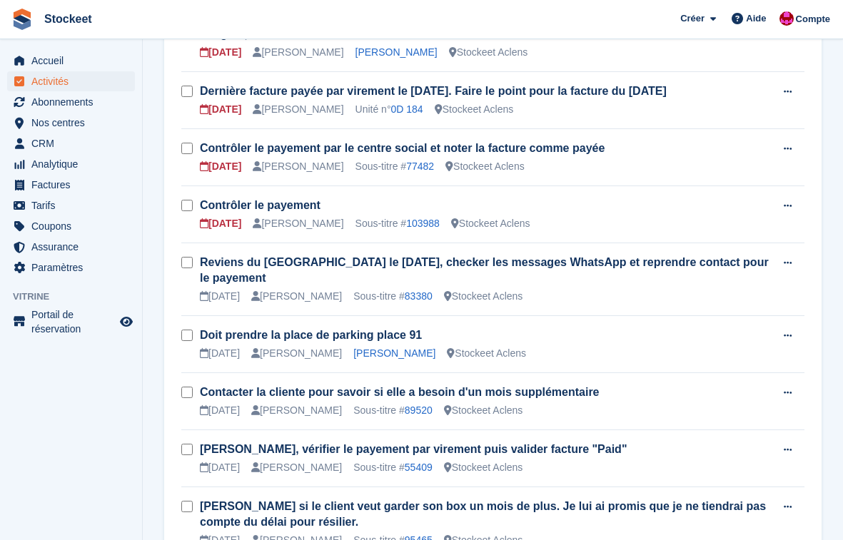
scroll to position [950, 0]
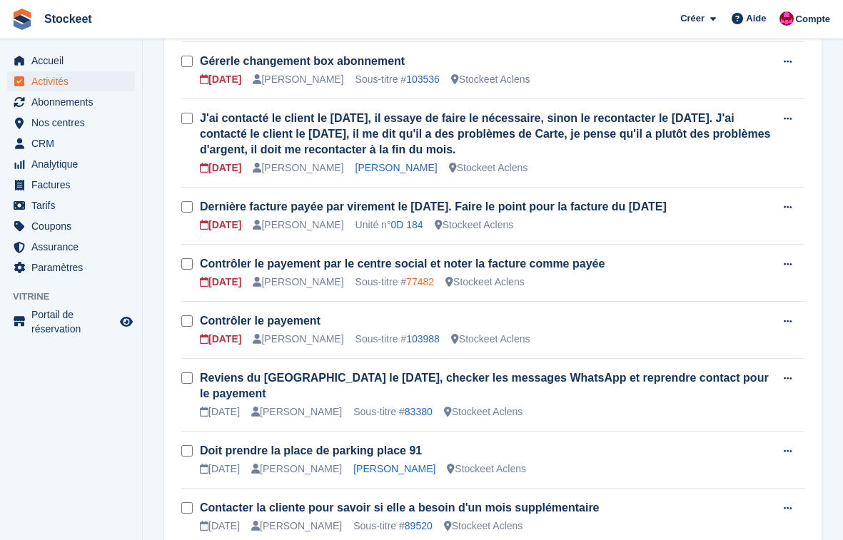
click at [413, 281] on link "77482" at bounding box center [420, 281] width 28 height 11
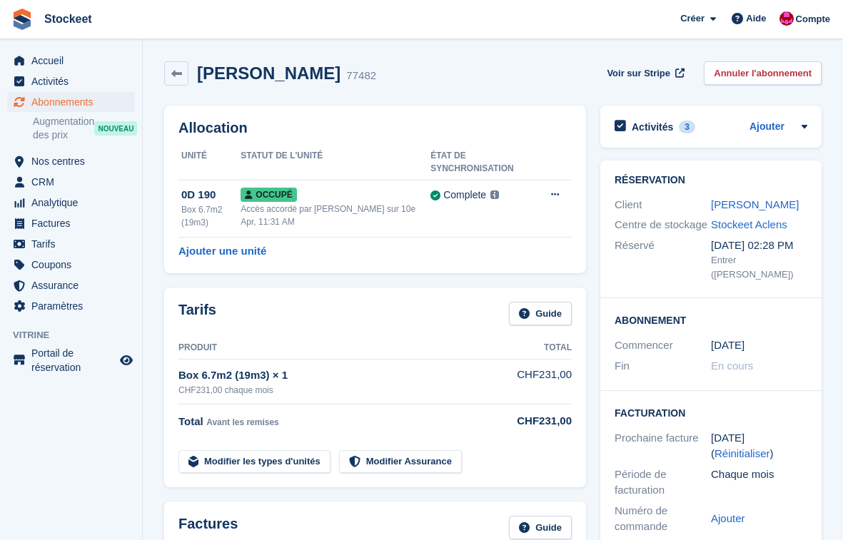
scroll to position [123, 0]
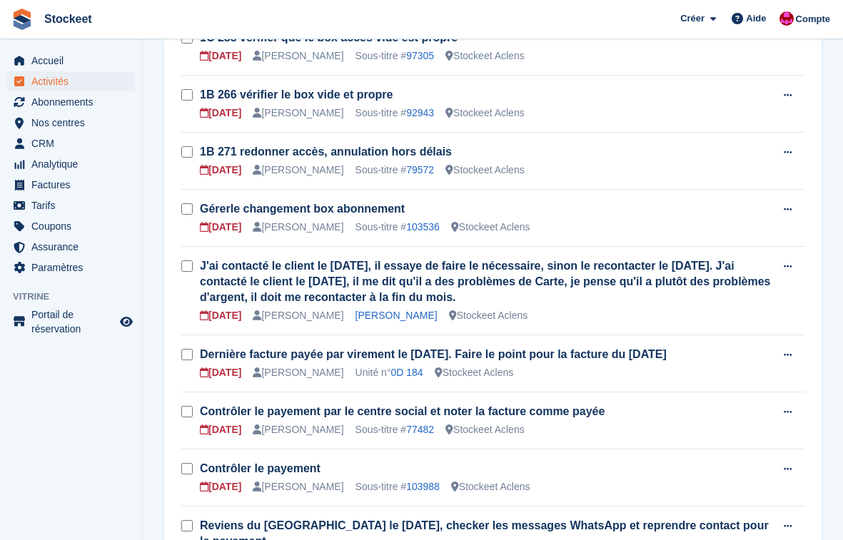
scroll to position [787, 0]
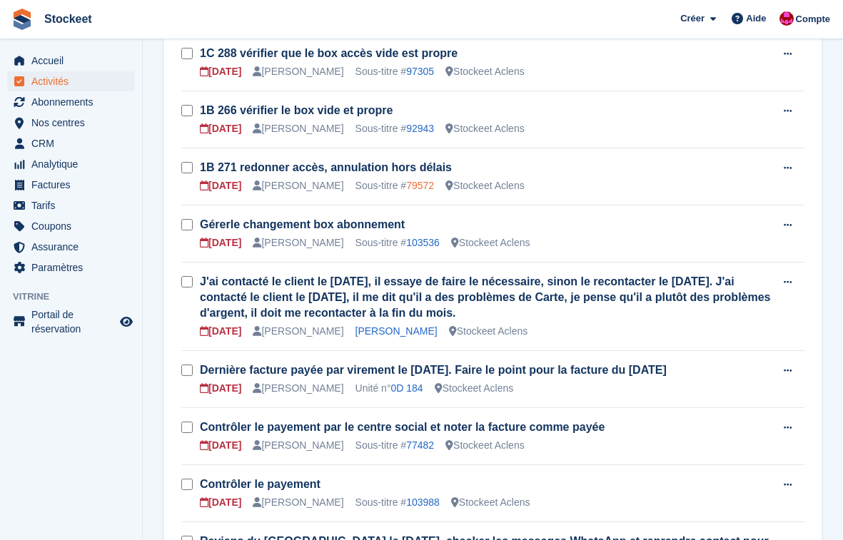
click at [429, 186] on link "79572" at bounding box center [420, 185] width 28 height 11
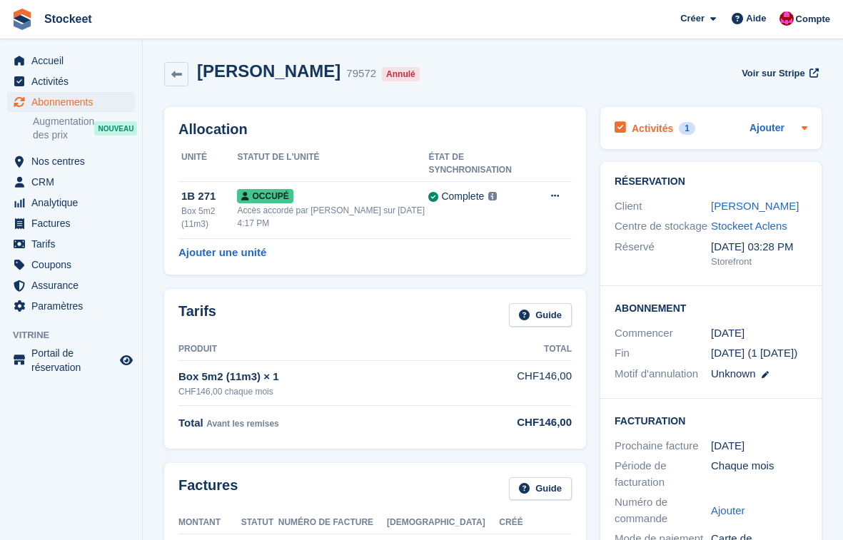
click at [637, 123] on h2 "Activités" at bounding box center [652, 128] width 41 height 13
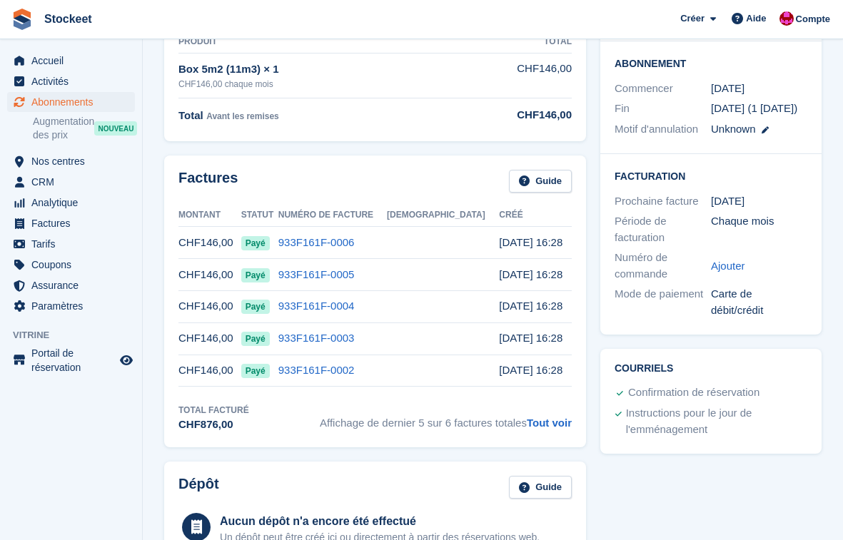
scroll to position [186, 0]
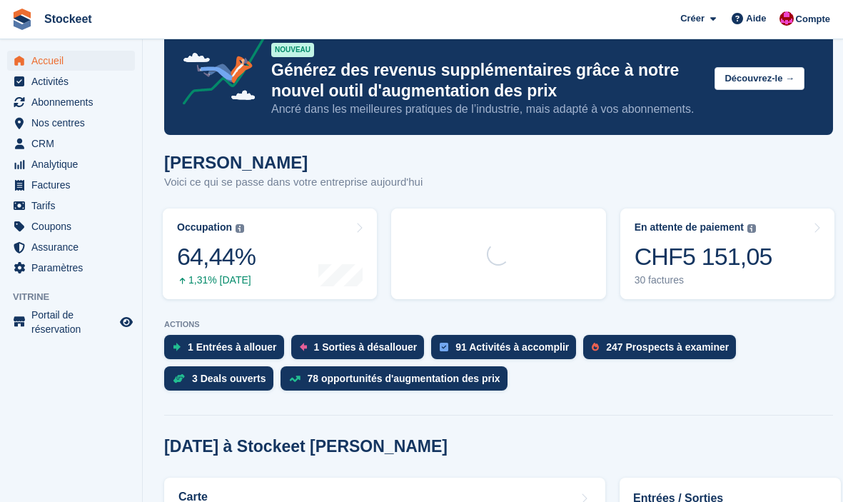
scroll to position [306, 0]
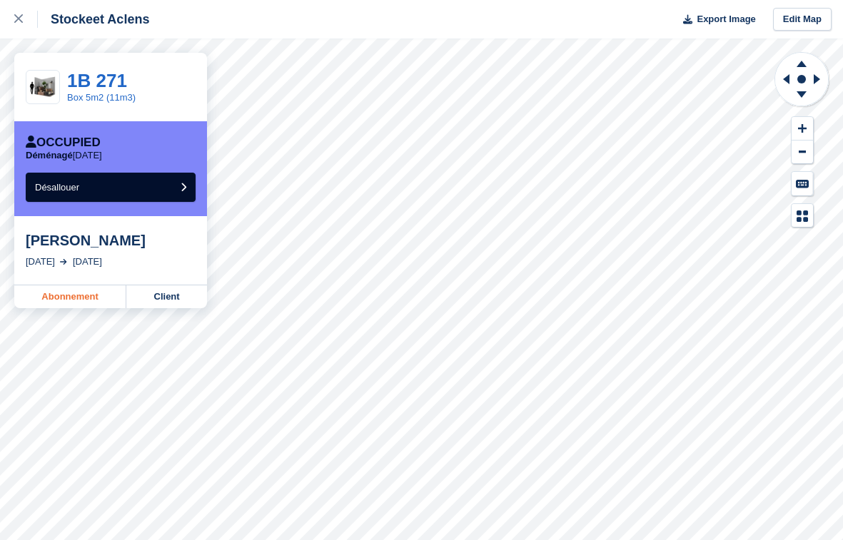
click at [45, 295] on link "Abonnement" at bounding box center [70, 297] width 112 height 23
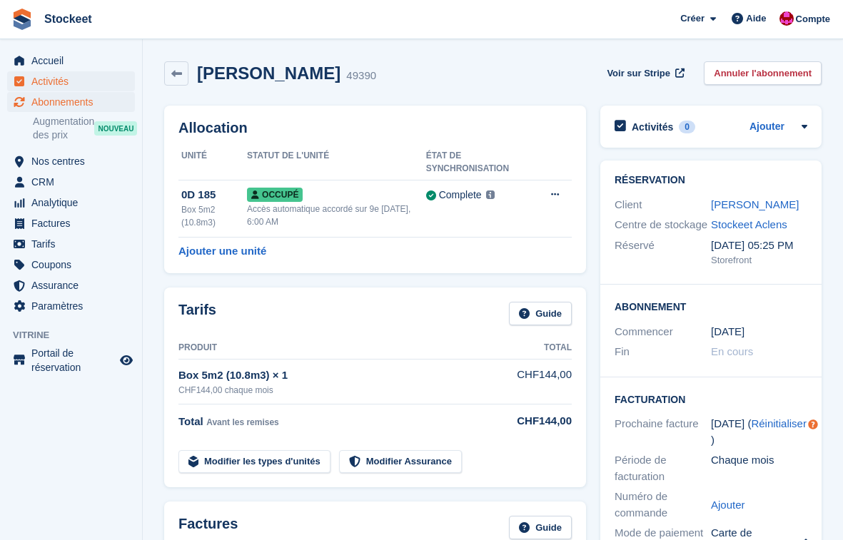
click at [64, 81] on span "Activités" at bounding box center [74, 81] width 86 height 20
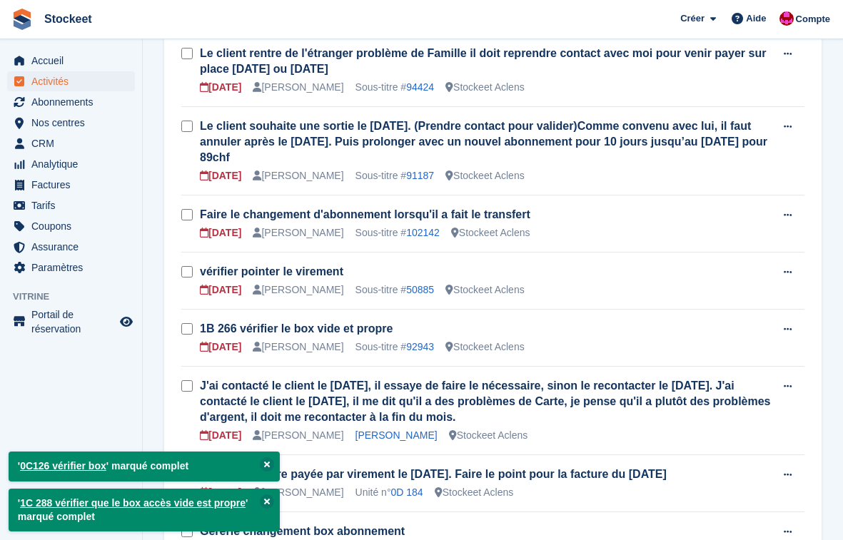
scroll to position [360, 0]
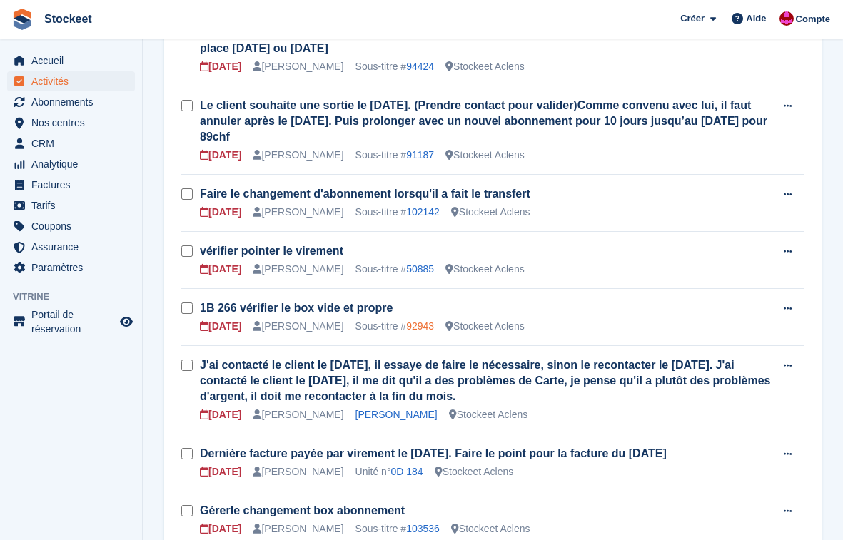
click at [425, 325] on link "92943" at bounding box center [420, 326] width 28 height 11
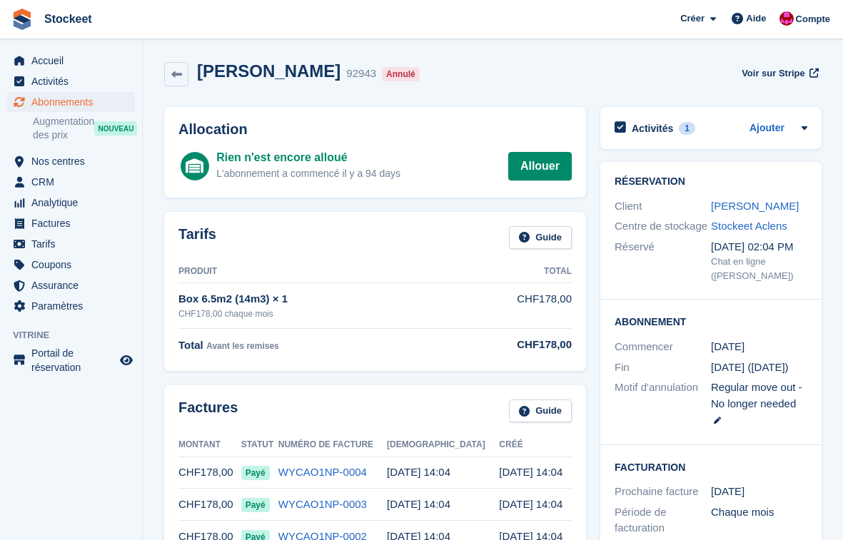
scroll to position [360, 0]
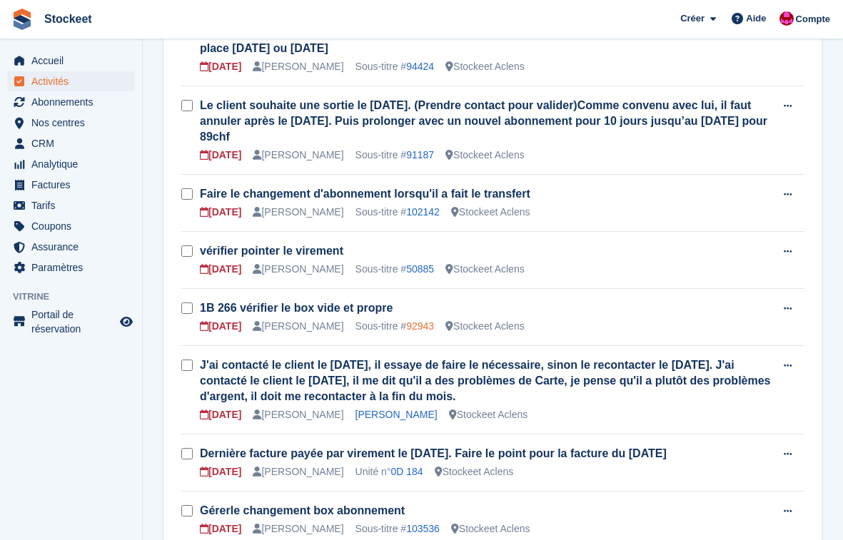
click at [425, 329] on link "92943" at bounding box center [420, 326] width 28 height 11
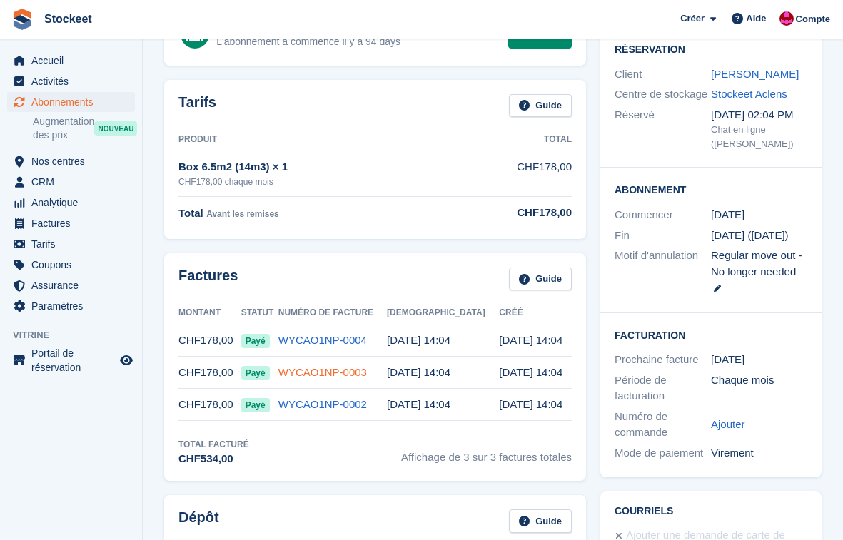
scroll to position [6, 0]
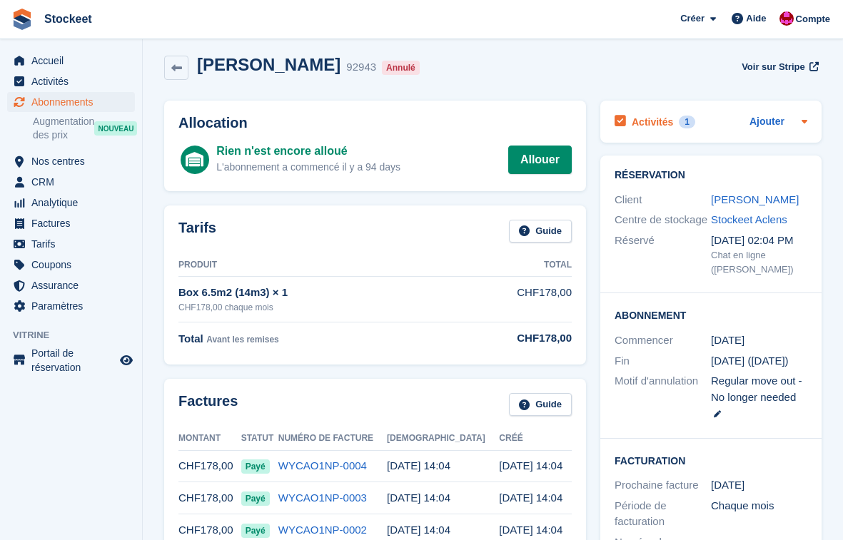
click at [668, 120] on h2 "Activités" at bounding box center [652, 122] width 41 height 13
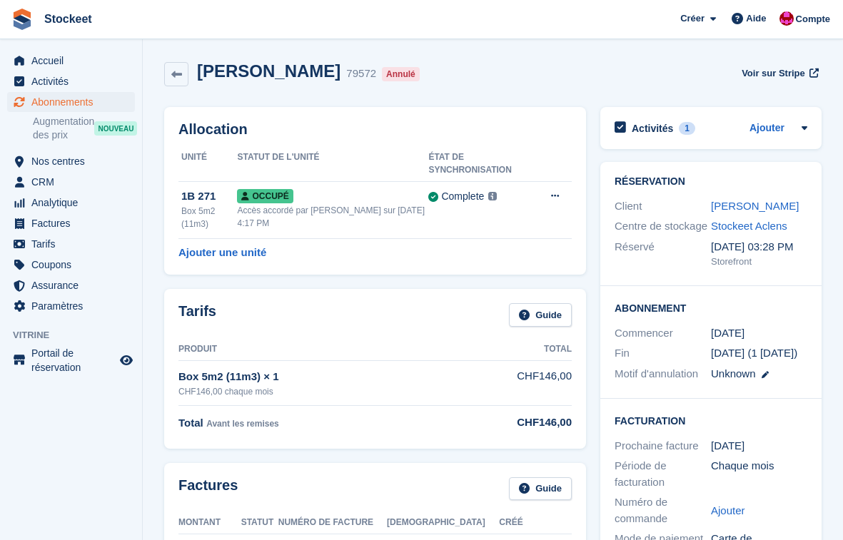
scroll to position [133, 0]
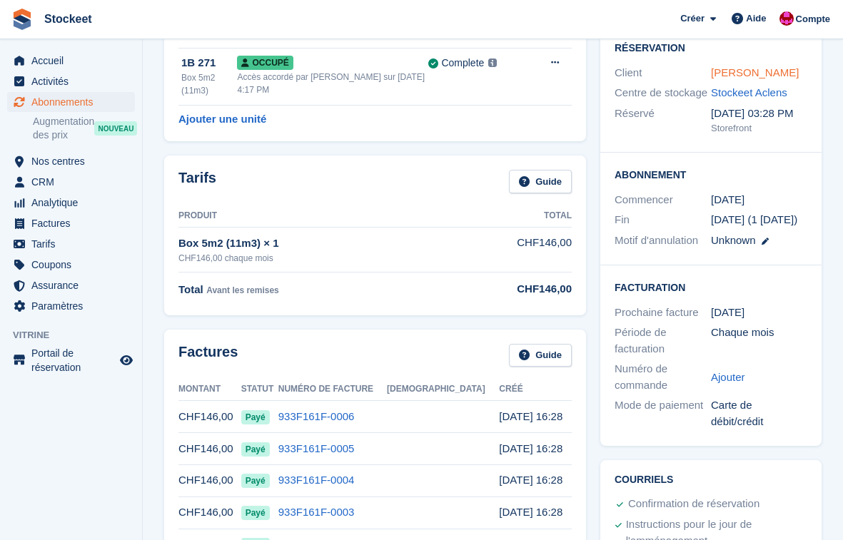
click at [750, 73] on link "[PERSON_NAME]" at bounding box center [755, 72] width 88 height 12
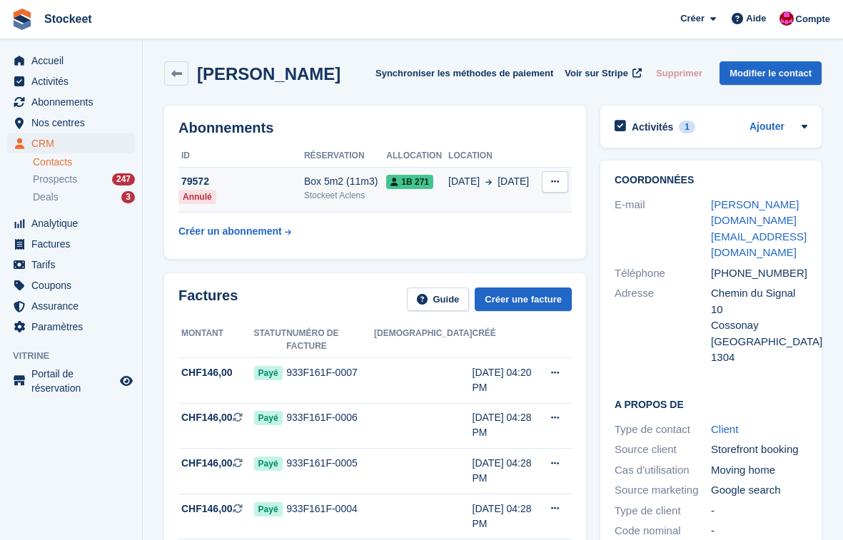
click at [313, 200] on div "Stockeet Aclens" at bounding box center [345, 195] width 82 height 13
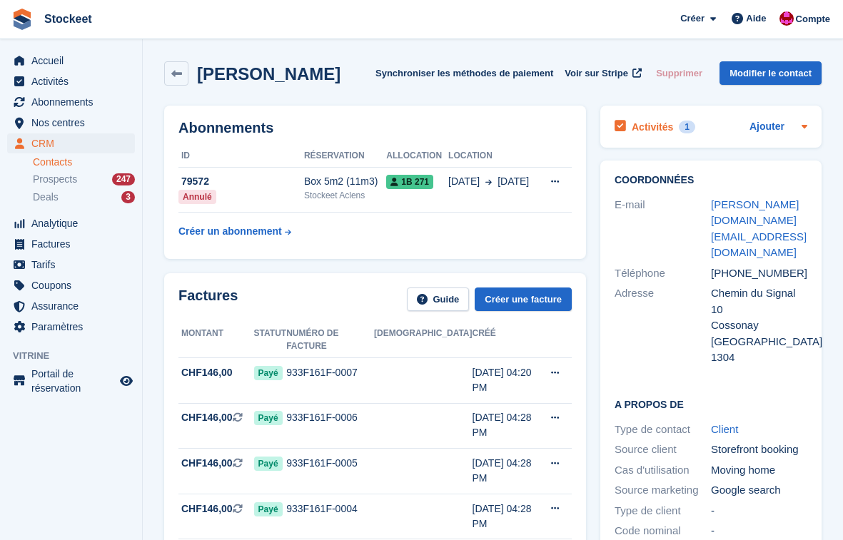
click at [658, 131] on h2 "Activités" at bounding box center [652, 127] width 41 height 13
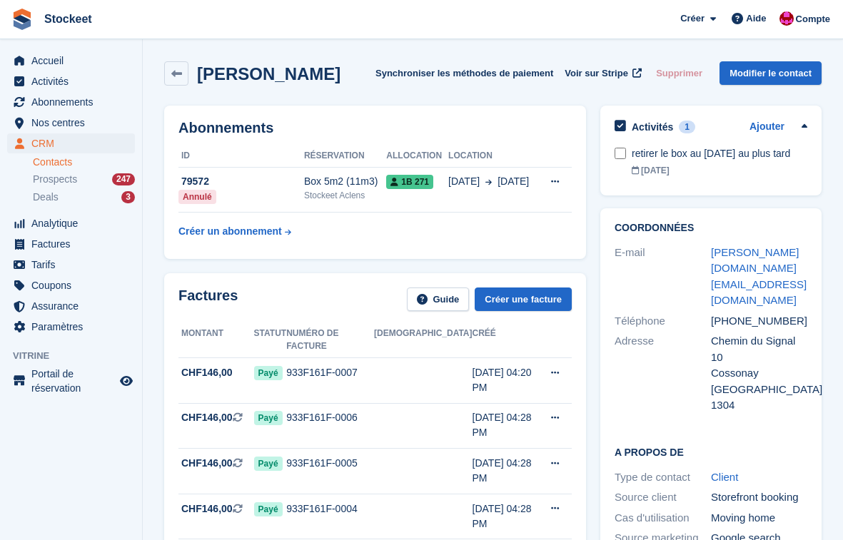
click at [658, 131] on h2 "Activités" at bounding box center [652, 127] width 41 height 13
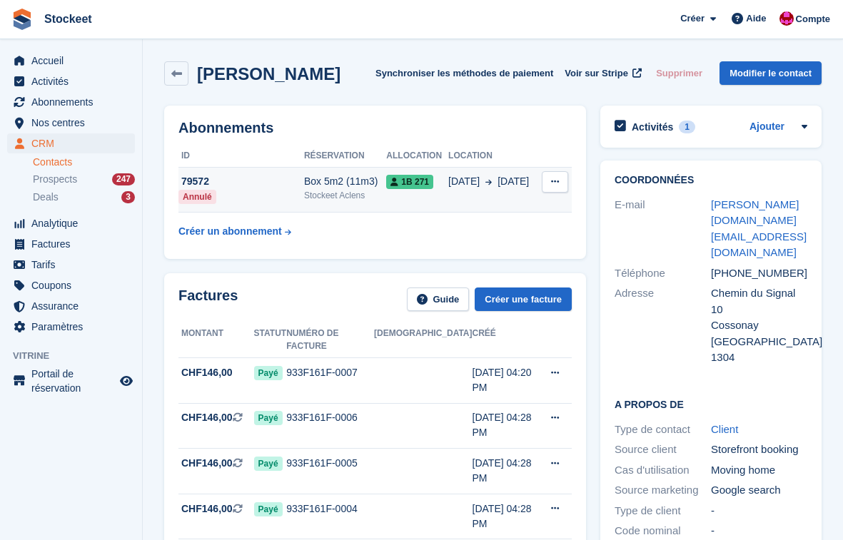
click at [339, 181] on div "Box 5m2 (11m3)" at bounding box center [345, 181] width 82 height 15
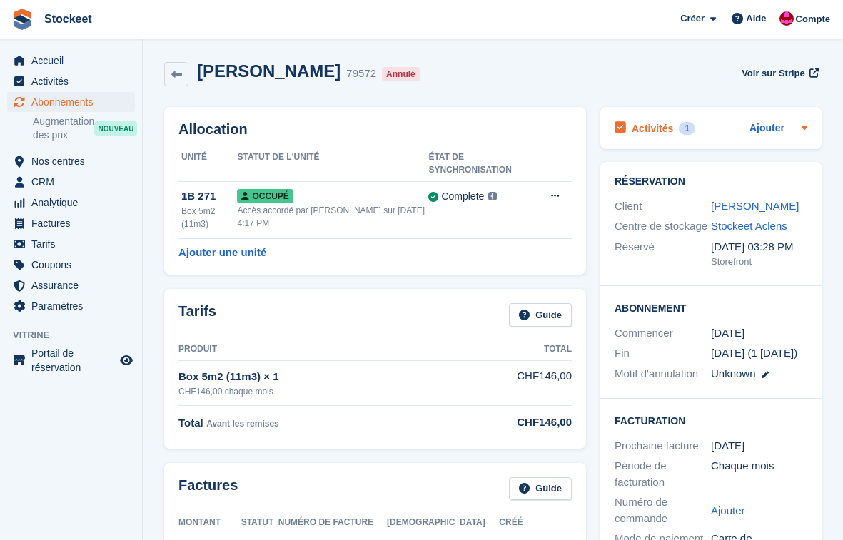
click at [637, 119] on div "Activités 1" at bounding box center [655, 127] width 81 height 19
click at [679, 128] on div "1" at bounding box center [687, 128] width 16 height 13
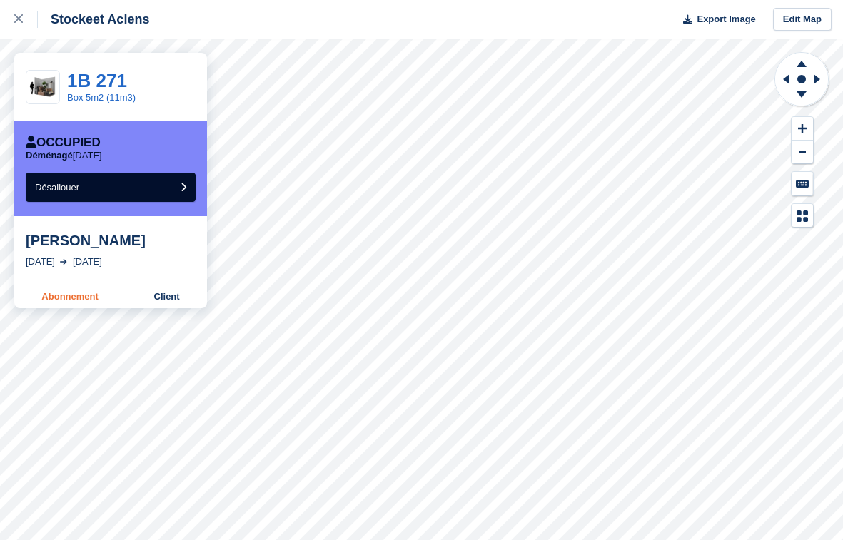
click at [84, 298] on link "Abonnement" at bounding box center [70, 297] width 112 height 23
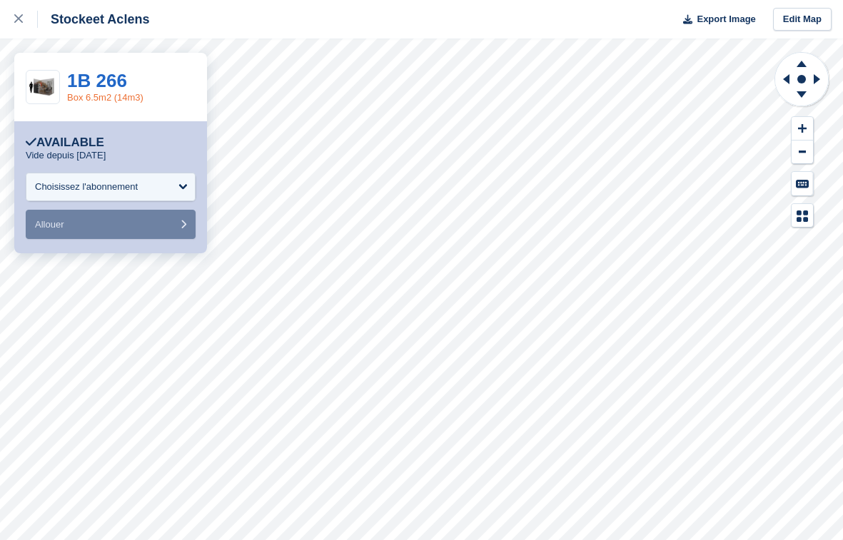
click at [92, 96] on link "Box 6.5m2 (14m3)" at bounding box center [105, 97] width 76 height 11
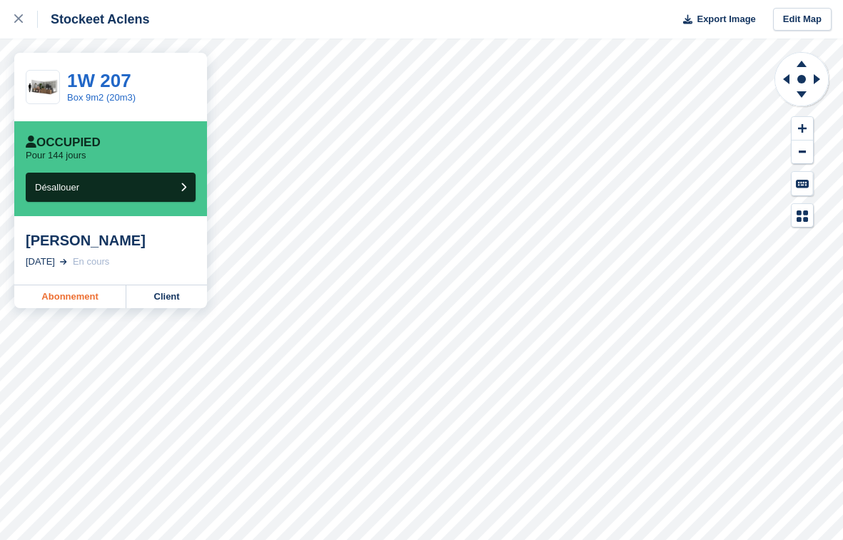
click at [66, 298] on link "Abonnement" at bounding box center [70, 297] width 112 height 23
click at [50, 293] on link "Abonnement" at bounding box center [70, 297] width 112 height 23
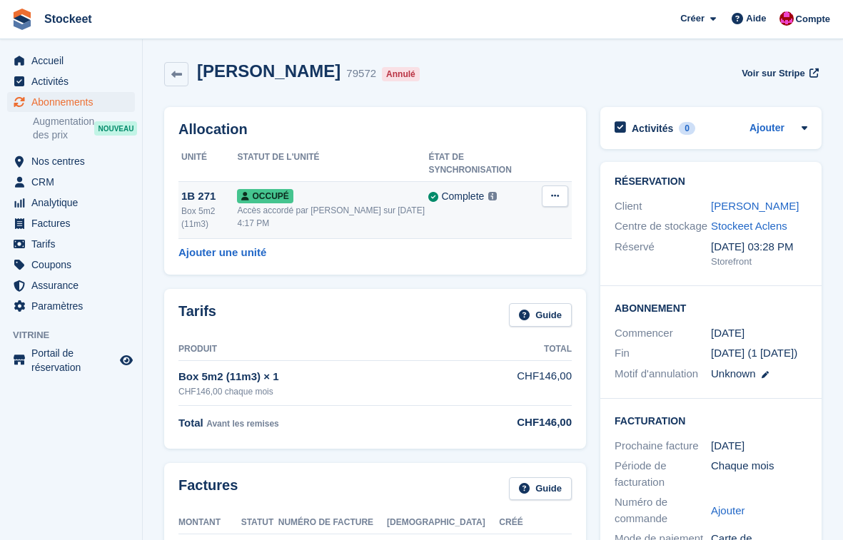
click at [546, 195] on button at bounding box center [555, 196] width 26 height 21
click at [478, 258] on p "Désallouer" at bounding box center [500, 255] width 124 height 19
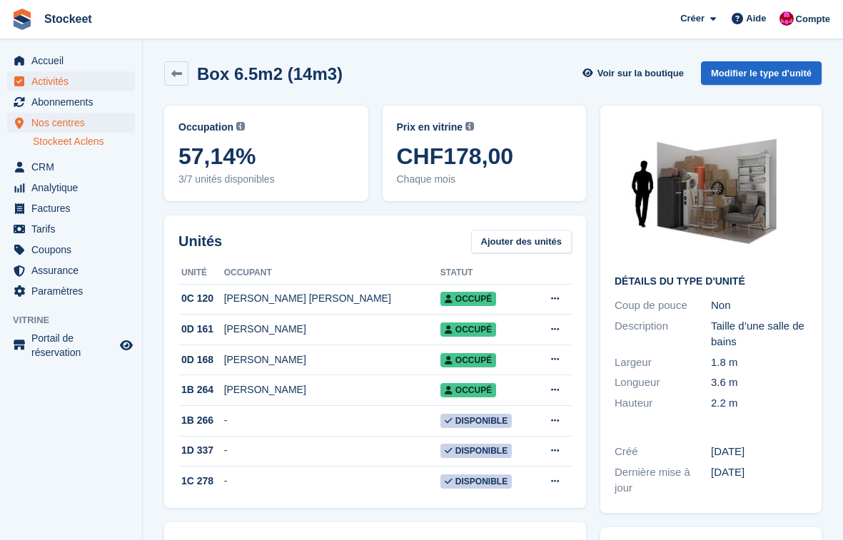
click at [64, 81] on span "Activités" at bounding box center [74, 81] width 86 height 20
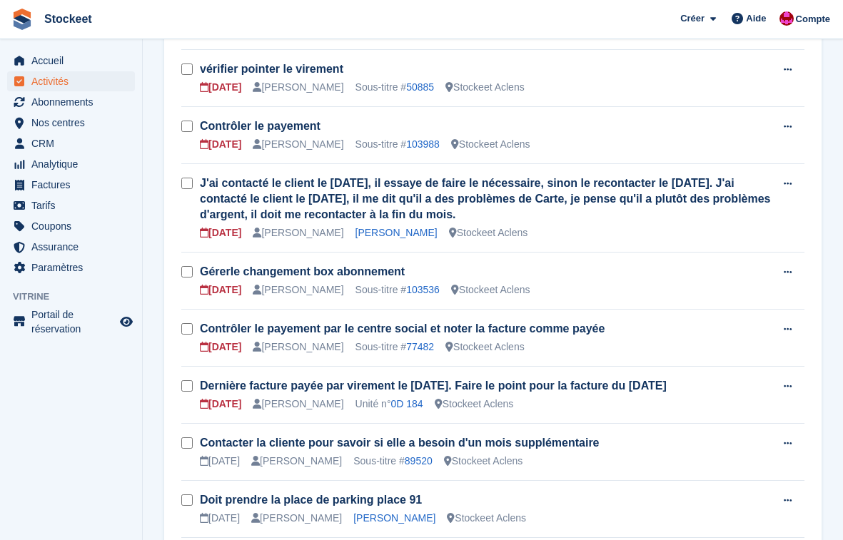
scroll to position [523, 0]
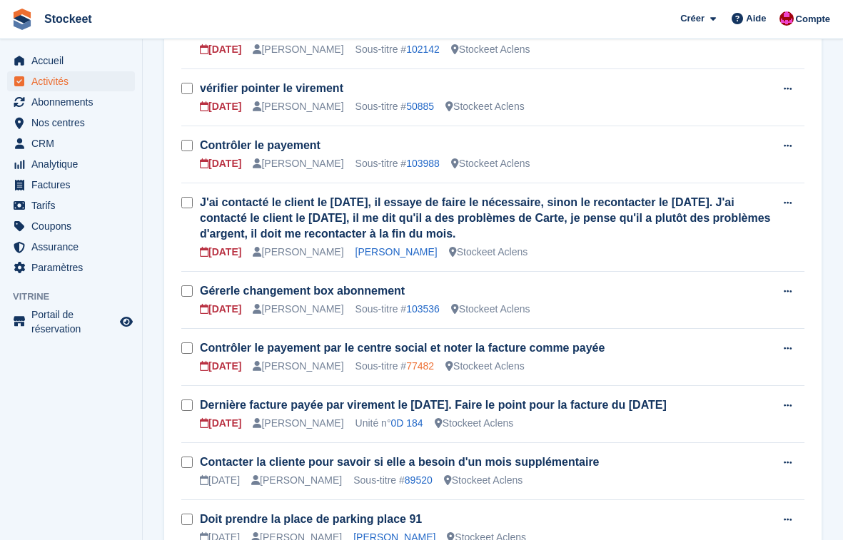
click at [434, 367] on link "77482" at bounding box center [420, 365] width 28 height 11
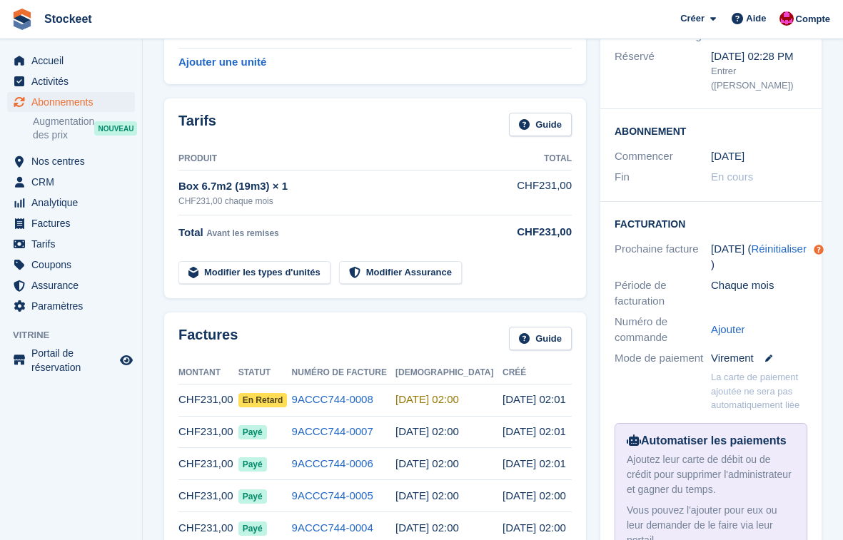
scroll to position [168, 0]
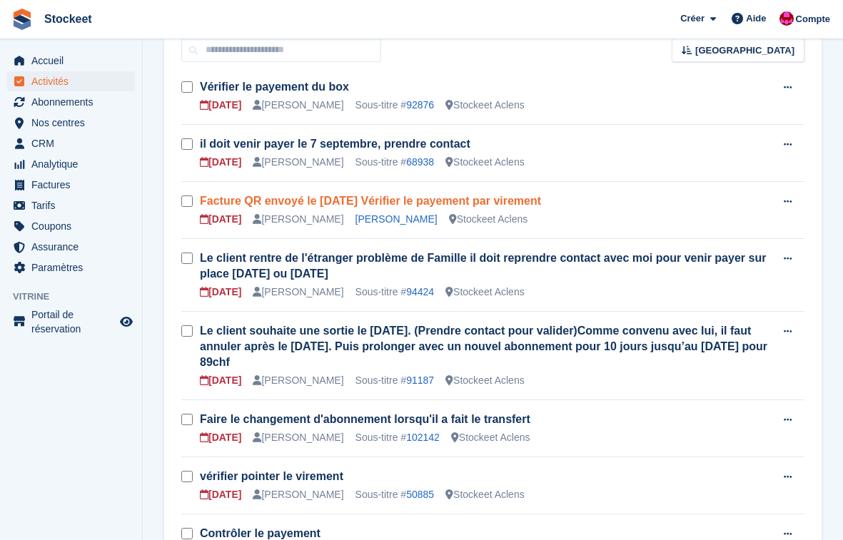
scroll to position [31, 0]
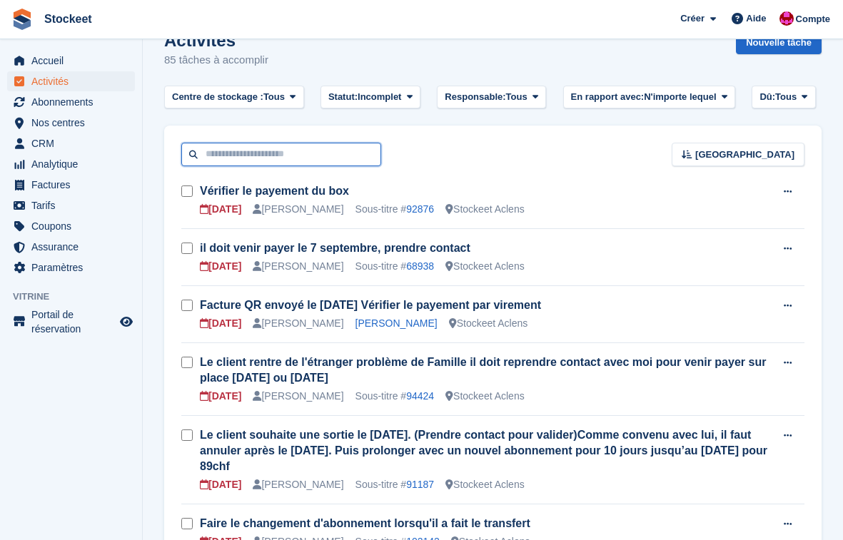
click at [246, 157] on input "text" at bounding box center [281, 155] width 200 height 24
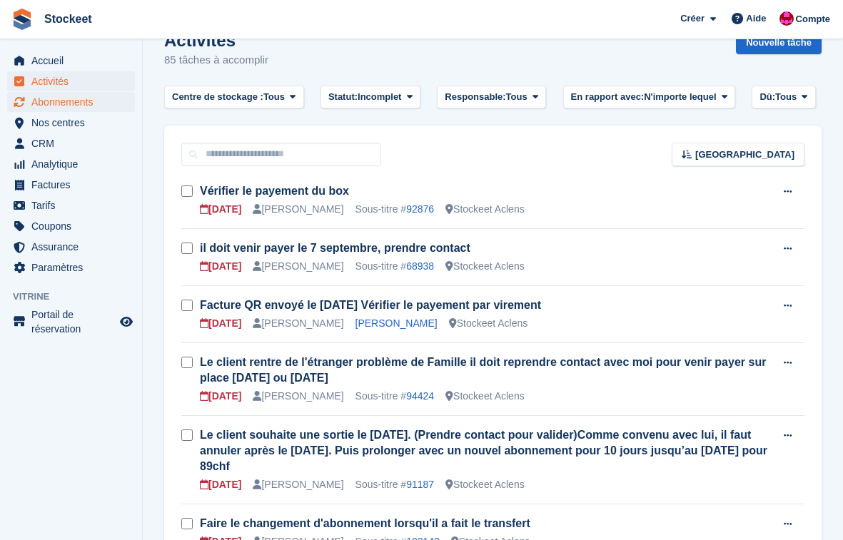
click at [62, 110] on span "Abonnements" at bounding box center [74, 102] width 86 height 20
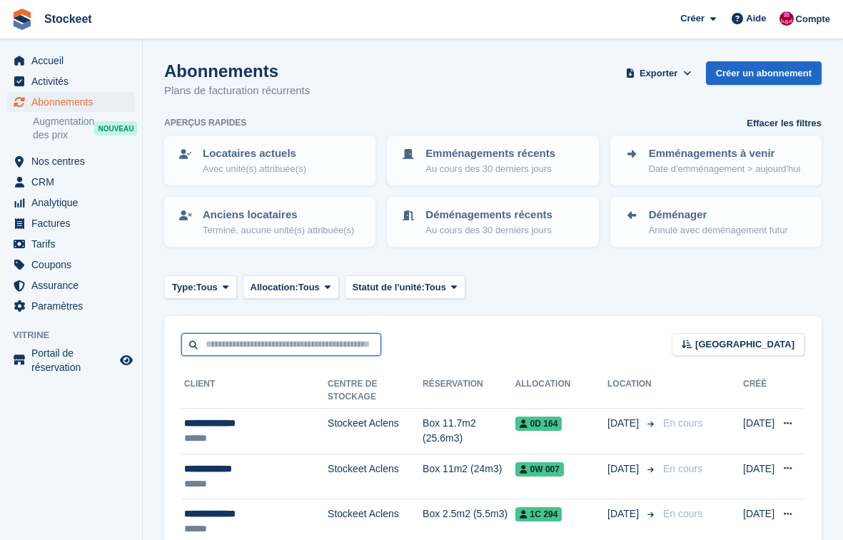
click at [229, 355] on input "text" at bounding box center [281, 345] width 200 height 24
type input "******"
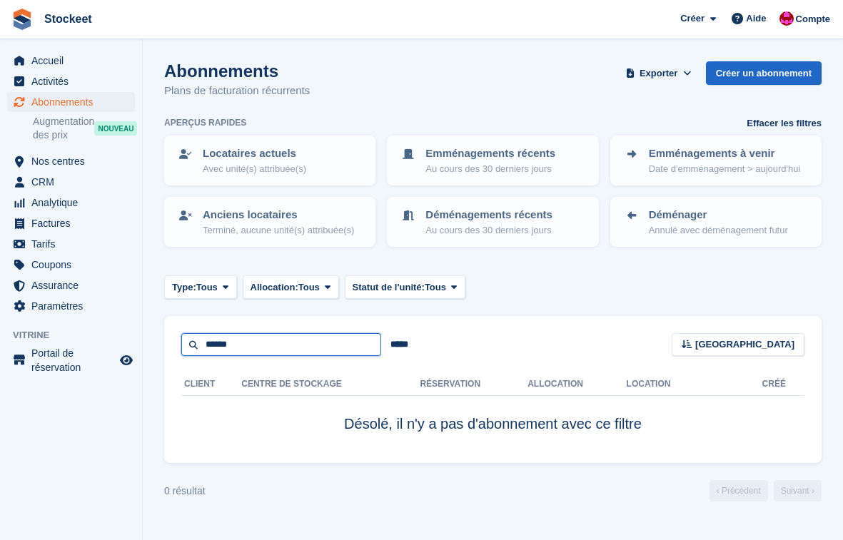
drag, startPoint x: 278, startPoint y: 362, endPoint x: 168, endPoint y: 338, distance: 112.4
click at [168, 338] on div "****** ***** Trier Sort by Nom du client Date de création Date de début Date de…" at bounding box center [492, 336] width 657 height 41
type input "*******"
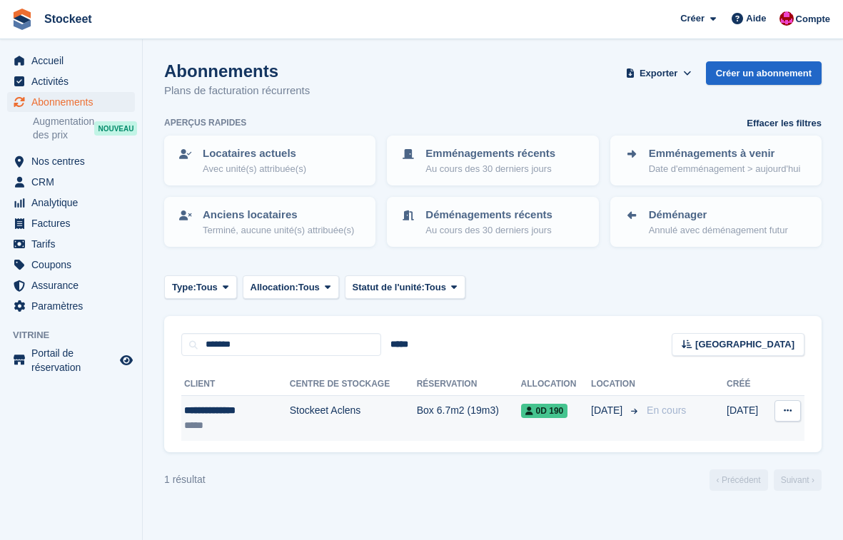
click at [227, 431] on div "*****" at bounding box center [225, 425] width 83 height 15
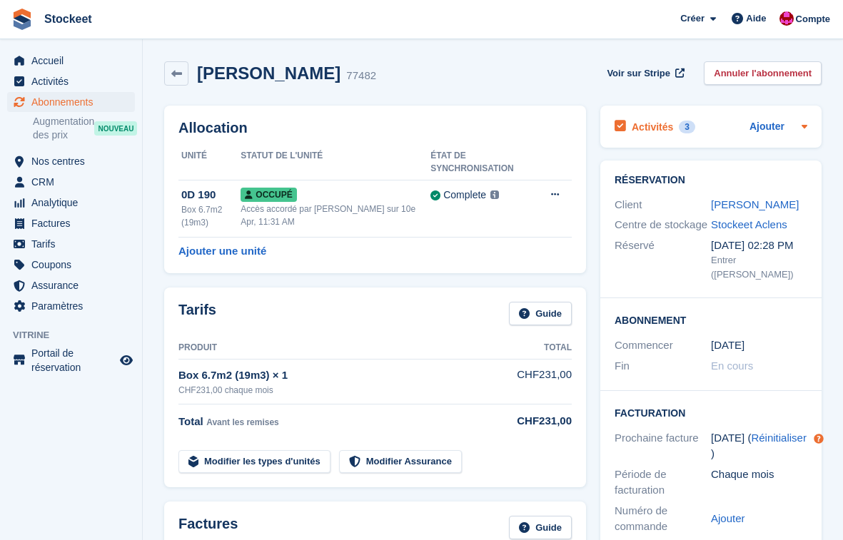
click at [667, 126] on h2 "Activités" at bounding box center [652, 127] width 41 height 13
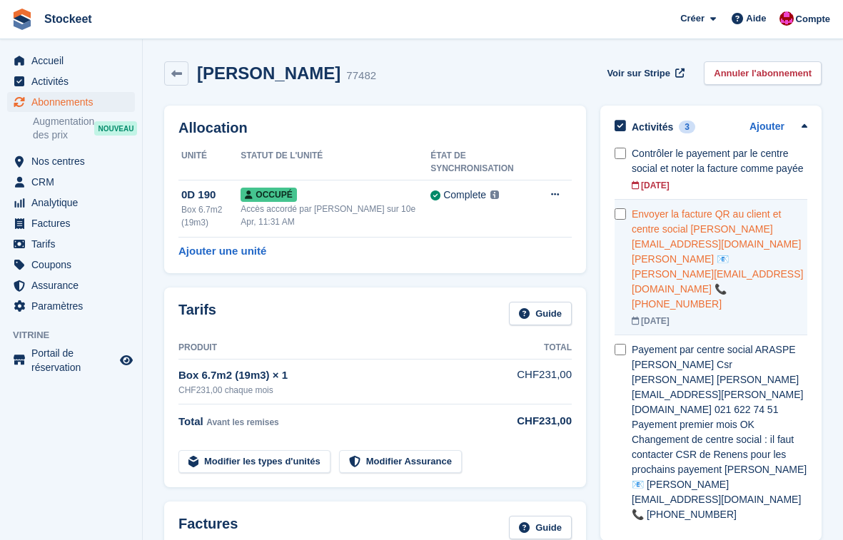
click at [675, 273] on div "Envoyer la facture QR au client et centre social [PERSON_NAME][EMAIL_ADDRESS][D…" at bounding box center [720, 259] width 176 height 105
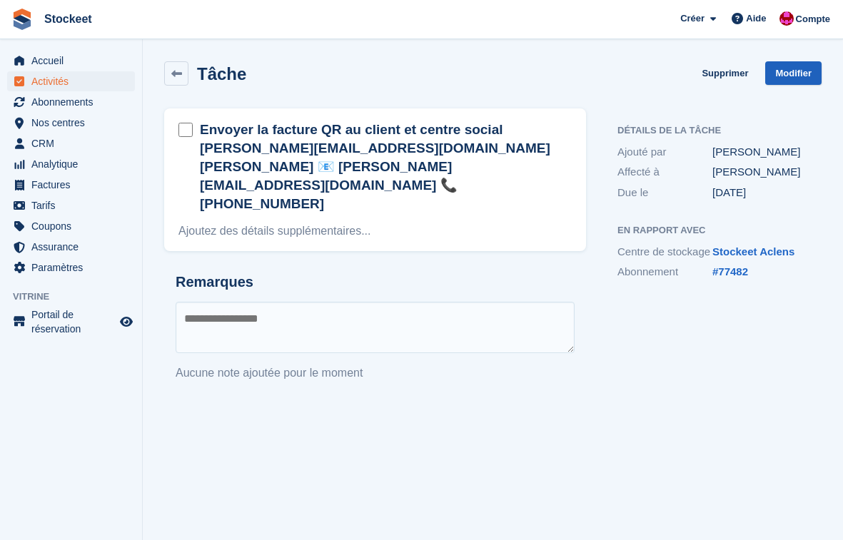
click at [803, 76] on link "Modifier" at bounding box center [793, 73] width 56 height 24
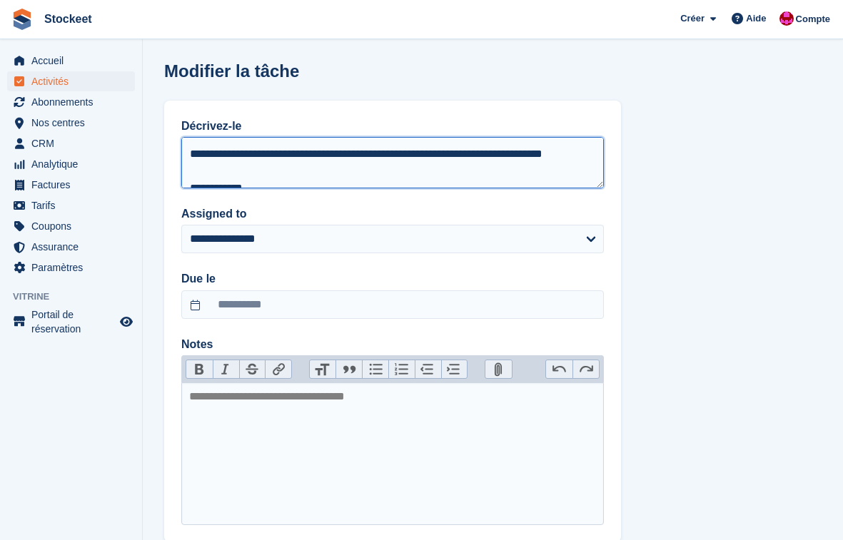
click at [304, 177] on textarea "**********" at bounding box center [392, 162] width 423 height 51
click at [448, 174] on textarea "**********" at bounding box center [392, 162] width 423 height 51
click at [497, 173] on textarea "**********" at bounding box center [392, 162] width 423 height 51
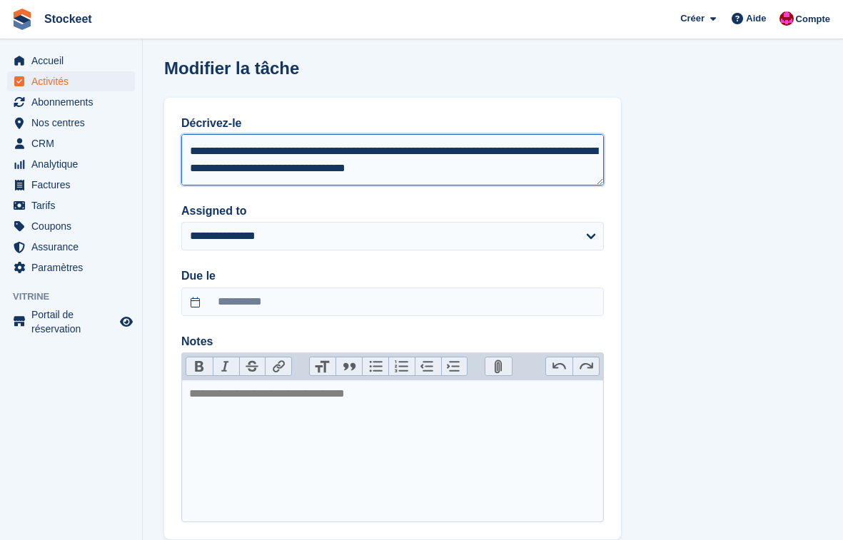
scroll to position [86, 0]
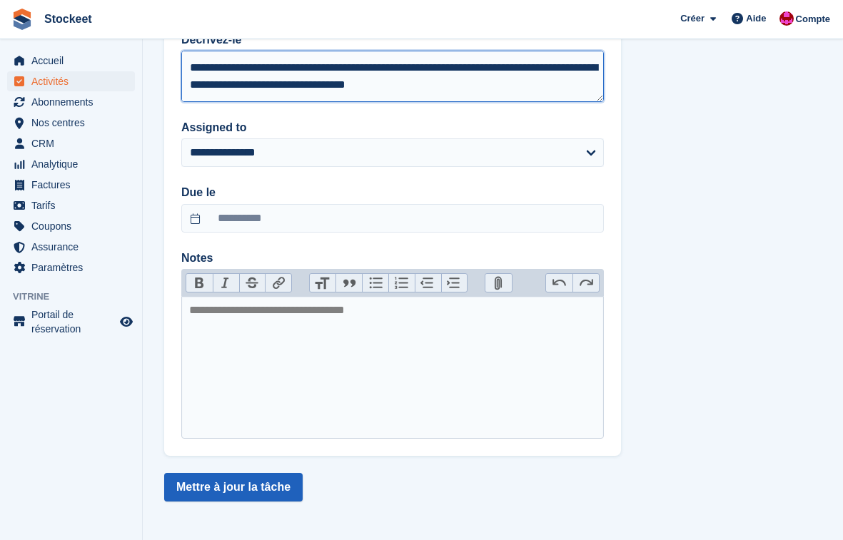
type textarea "**********"
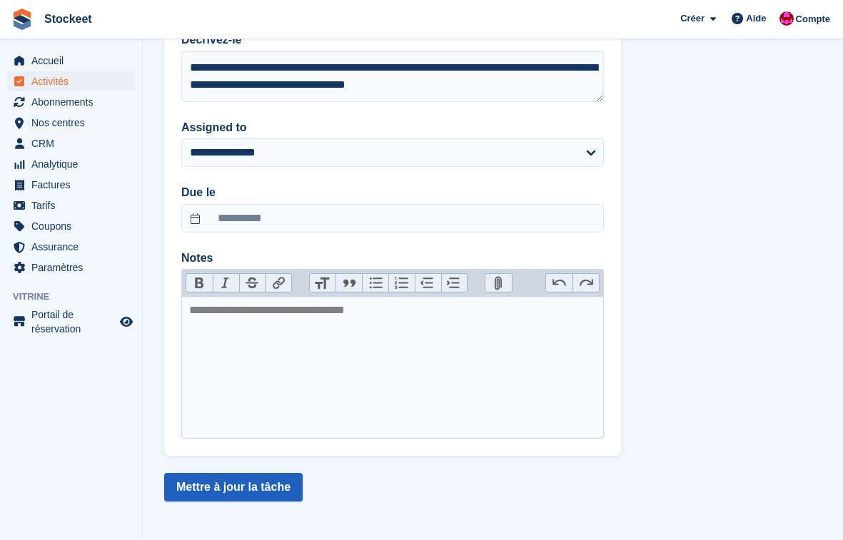
click at [257, 480] on button "Mettre à jour la tâche" at bounding box center [233, 487] width 138 height 29
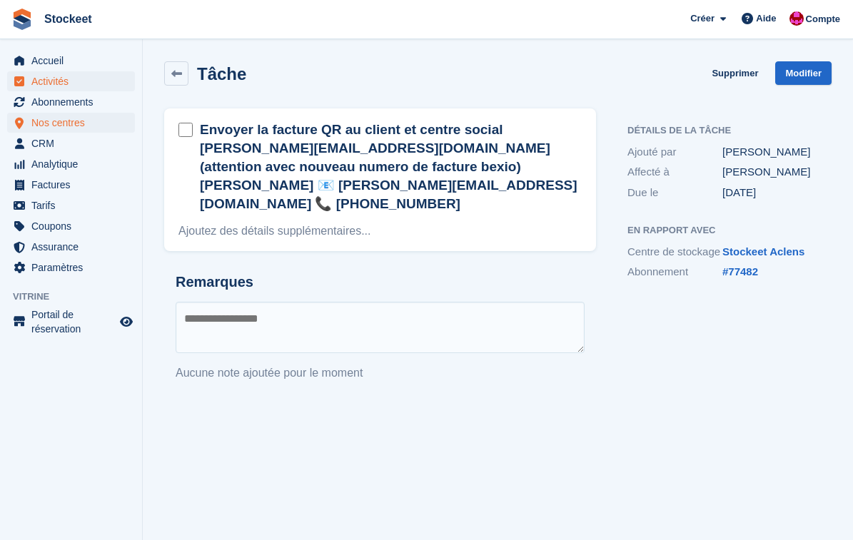
click at [74, 121] on span "Nos centres" at bounding box center [74, 123] width 86 height 20
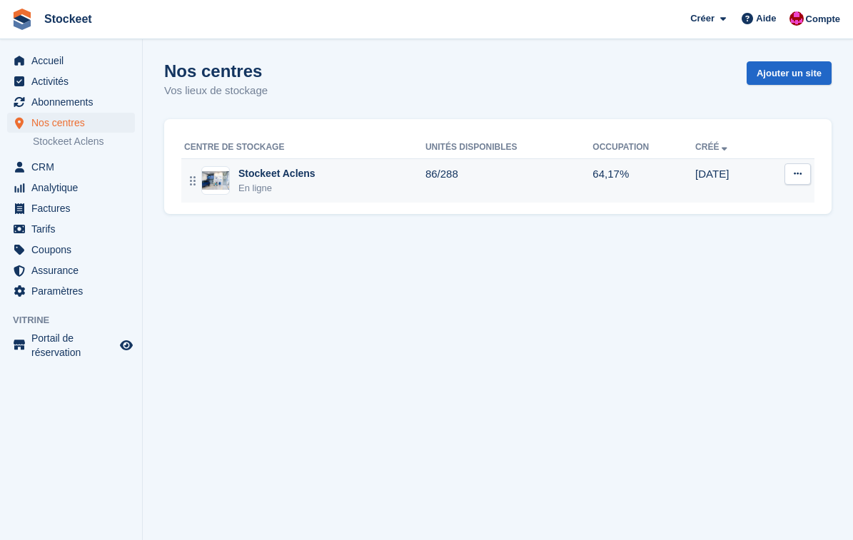
click at [350, 186] on div "Stockeet Aclens En ligne" at bounding box center [304, 180] width 241 height 29
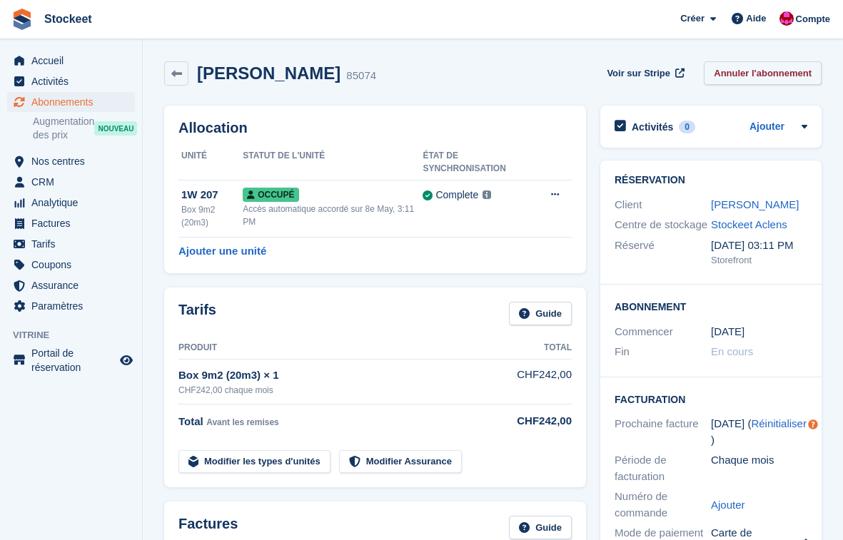
click at [732, 69] on link "Annuler l'abonnement" at bounding box center [763, 73] width 118 height 24
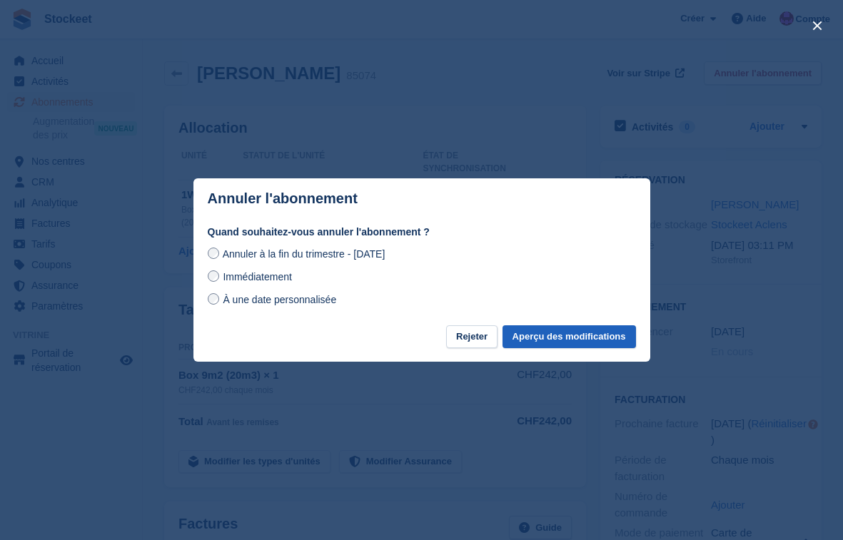
click at [575, 339] on button "Aperçu des modifications" at bounding box center [569, 338] width 133 height 24
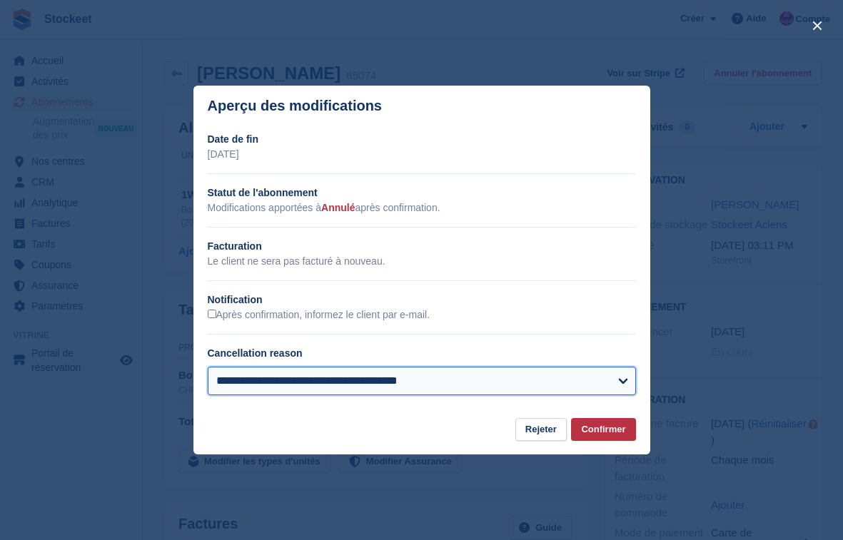
select select "**********"
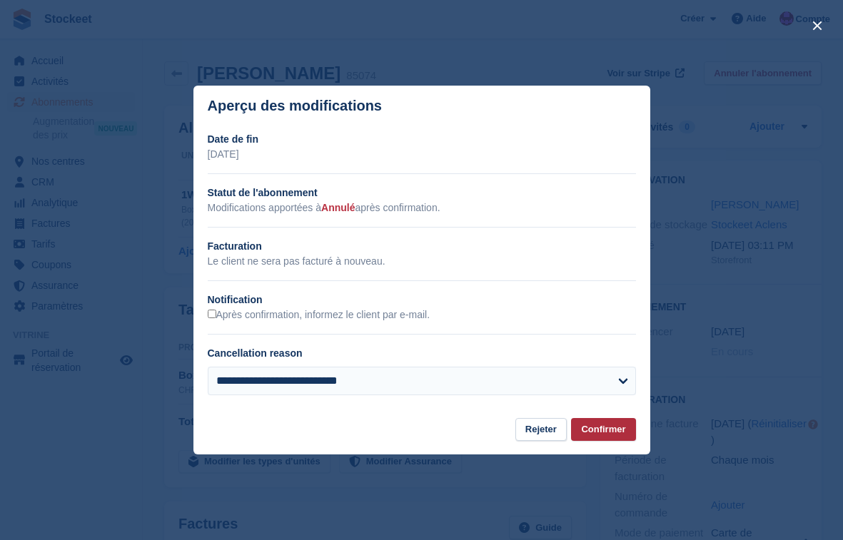
click at [595, 430] on button "Confirmer" at bounding box center [603, 430] width 64 height 24
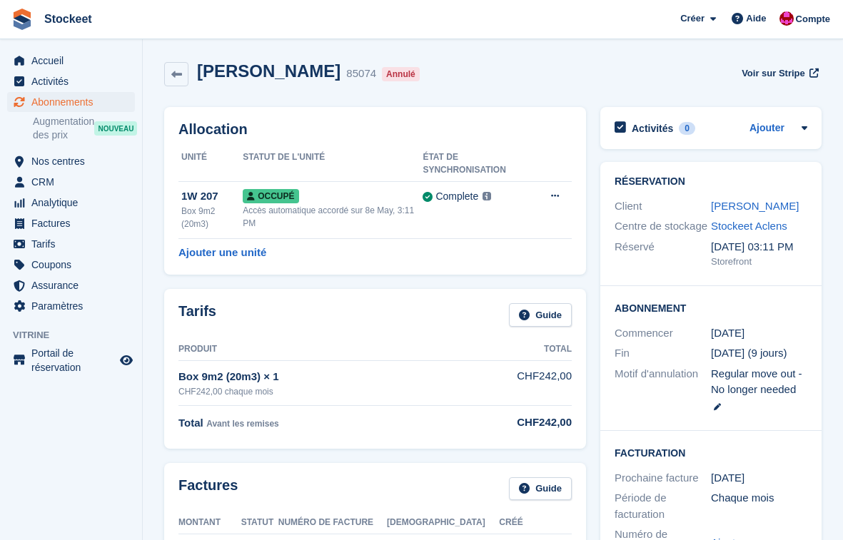
click at [71, 100] on span "Abonnements" at bounding box center [74, 102] width 86 height 20
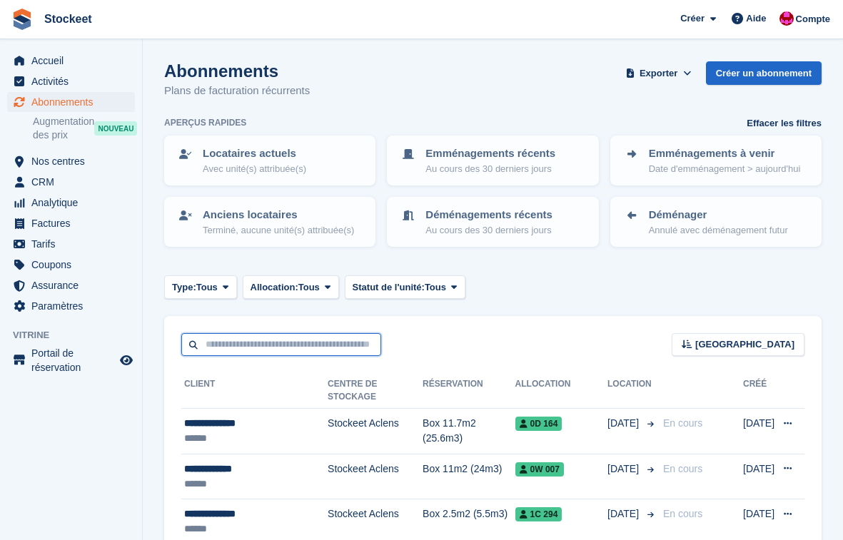
click at [266, 357] on input "text" at bounding box center [281, 345] width 200 height 24
type input "*****"
drag, startPoint x: 222, startPoint y: 357, endPoint x: 173, endPoint y: 354, distance: 48.6
click at [173, 354] on div "***** Trier Sort by Nom du client Date de création Date de début Date de fin Cr…" at bounding box center [492, 336] width 657 height 41
type input "*****"
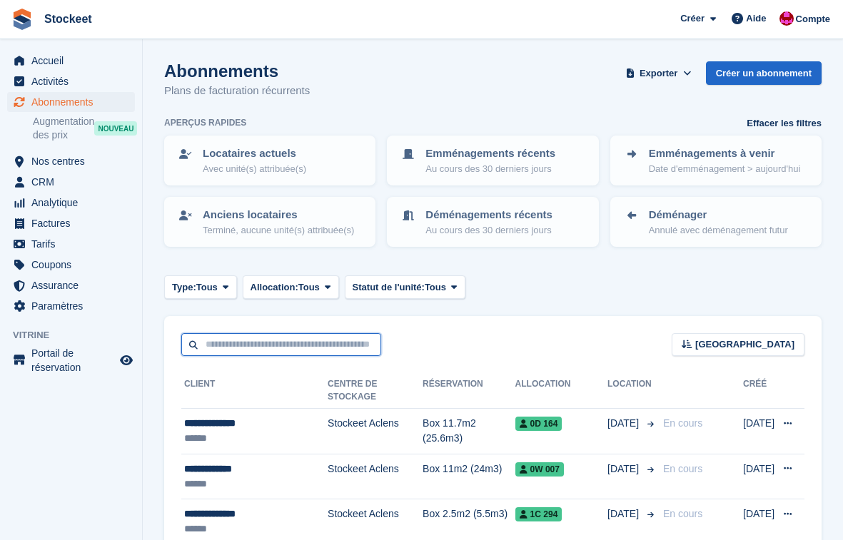
click at [235, 357] on input "text" at bounding box center [281, 345] width 200 height 24
type input "******"
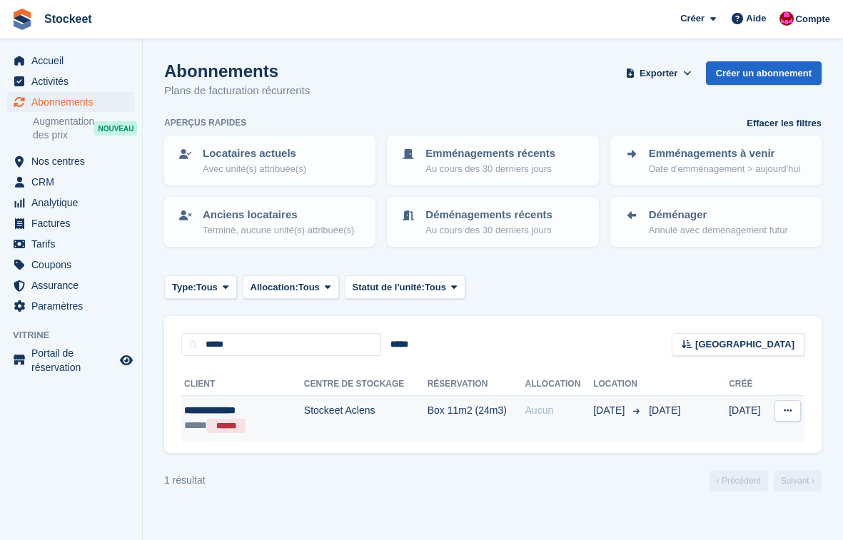
click at [213, 418] on div "**********" at bounding box center [232, 410] width 97 height 15
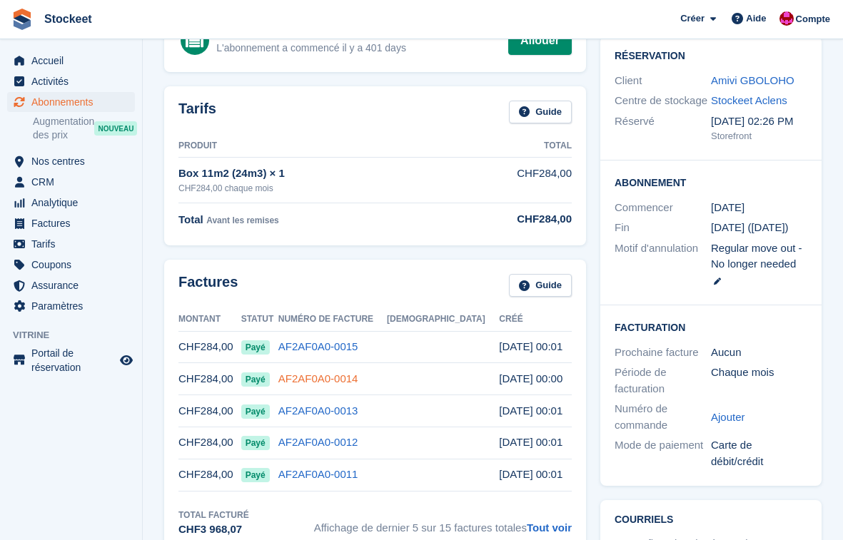
scroll to position [254, 0]
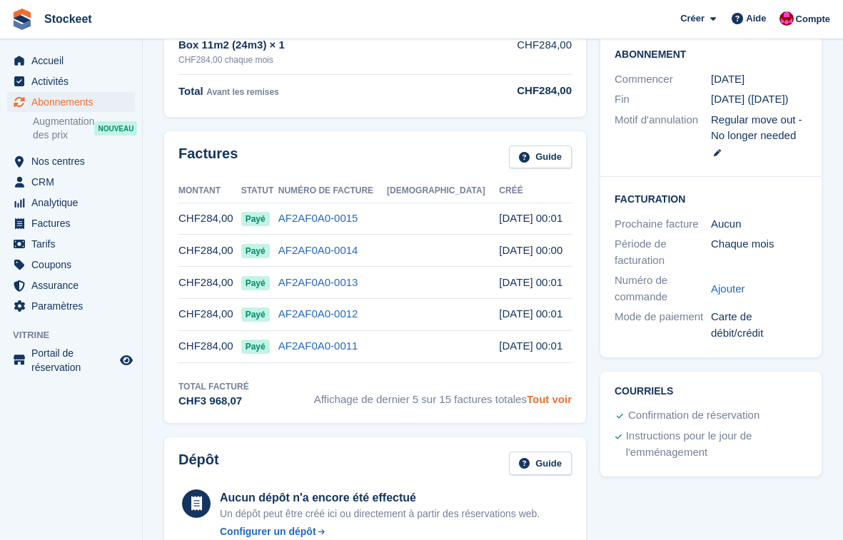
click at [557, 400] on link "Tout voir" at bounding box center [549, 399] width 45 height 12
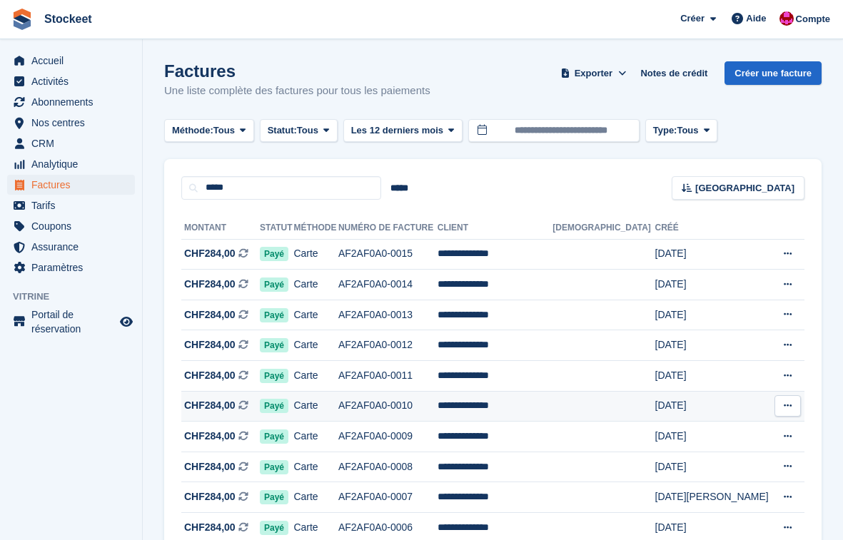
scroll to position [127, 0]
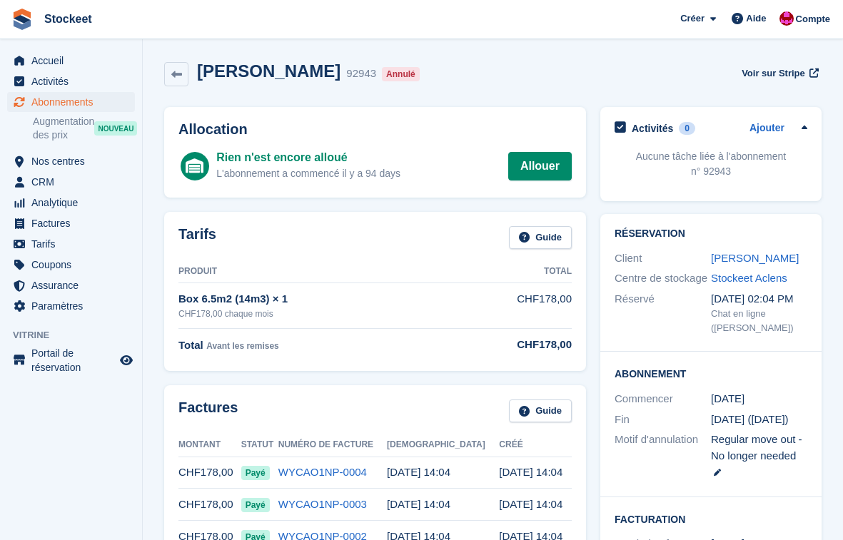
scroll to position [6, 0]
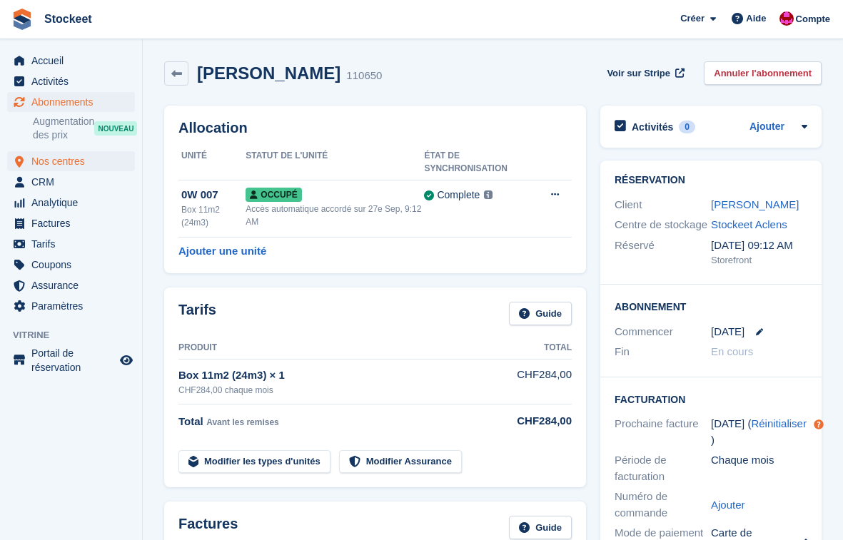
click at [57, 166] on span "Nos centres" at bounding box center [74, 161] width 86 height 20
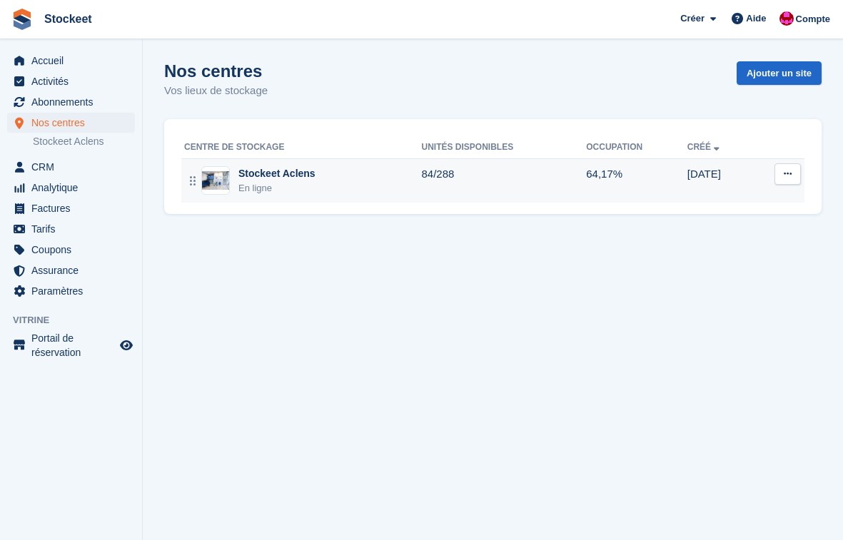
click at [800, 178] on button at bounding box center [787, 173] width 26 height 21
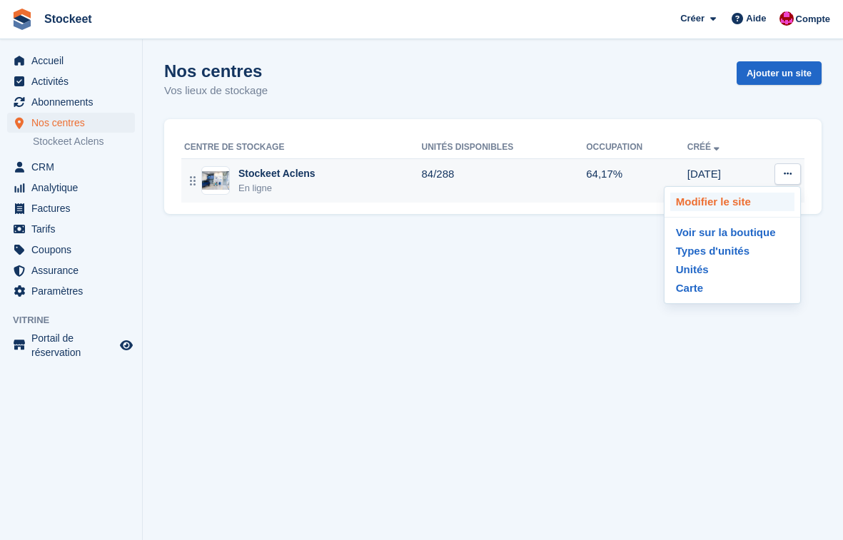
click at [725, 198] on p "Modifier le site" at bounding box center [732, 202] width 124 height 19
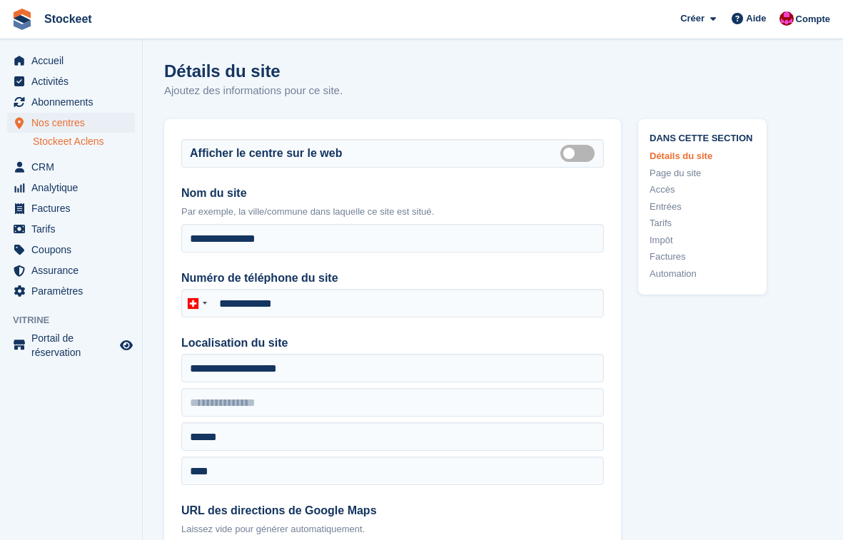
type input "**********"
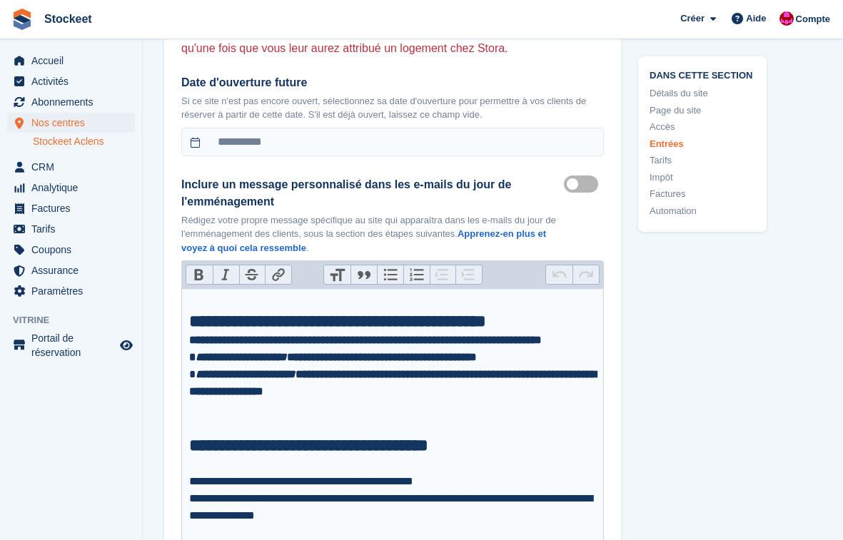
scroll to position [5260, 0]
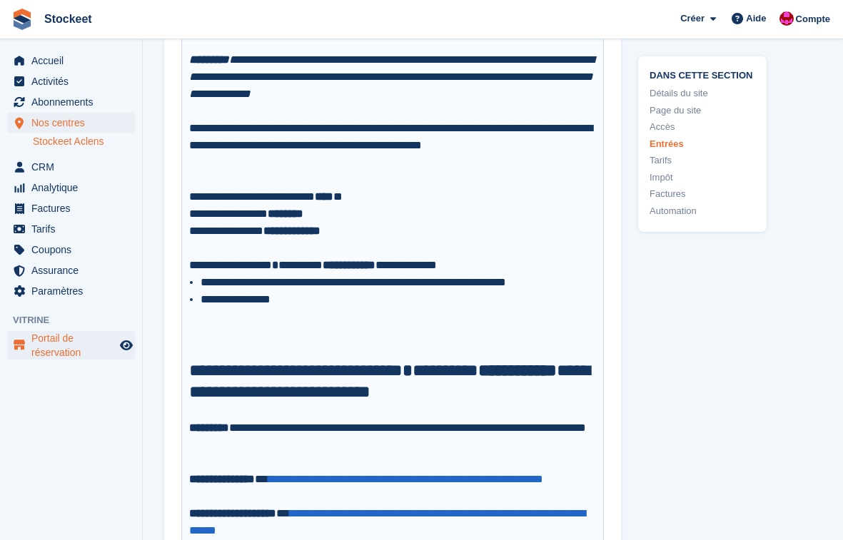
click at [61, 341] on span "Portail de réservation" at bounding box center [74, 345] width 86 height 29
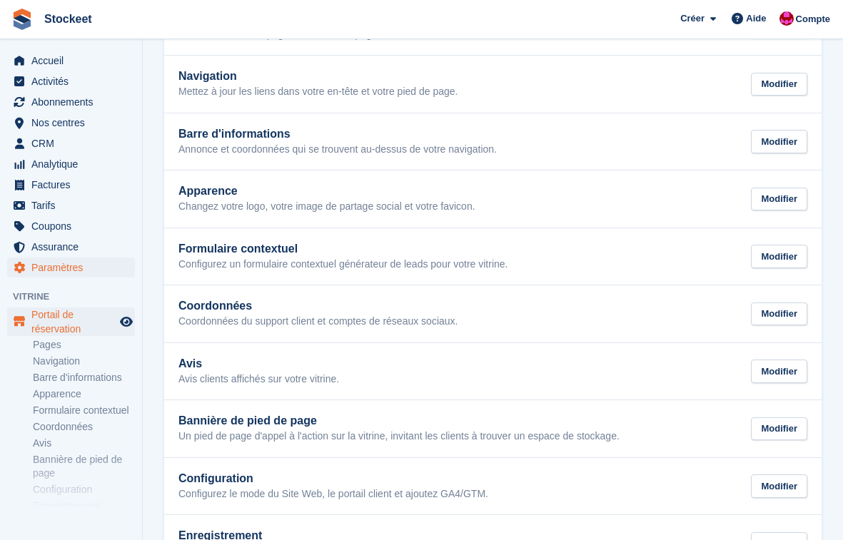
click at [63, 266] on span "Paramètres" at bounding box center [74, 268] width 86 height 20
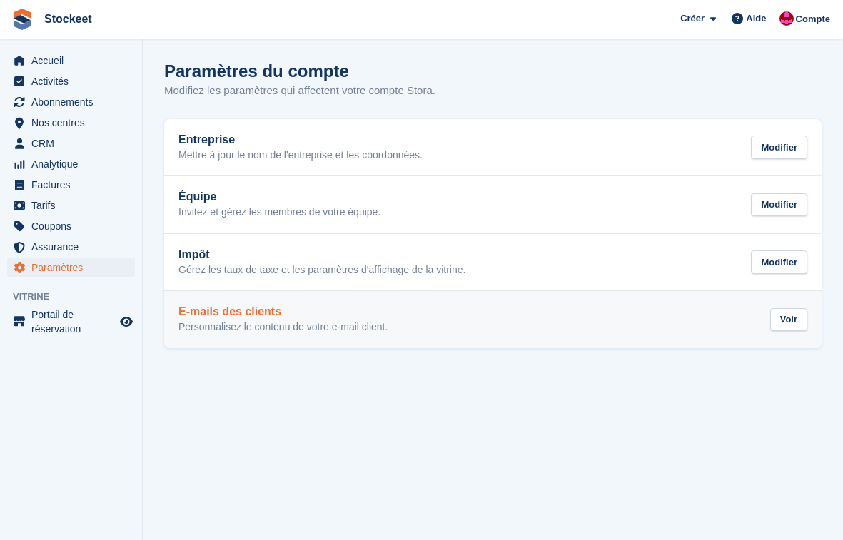
click at [253, 316] on h2 "E-mails des clients" at bounding box center [282, 312] width 209 height 13
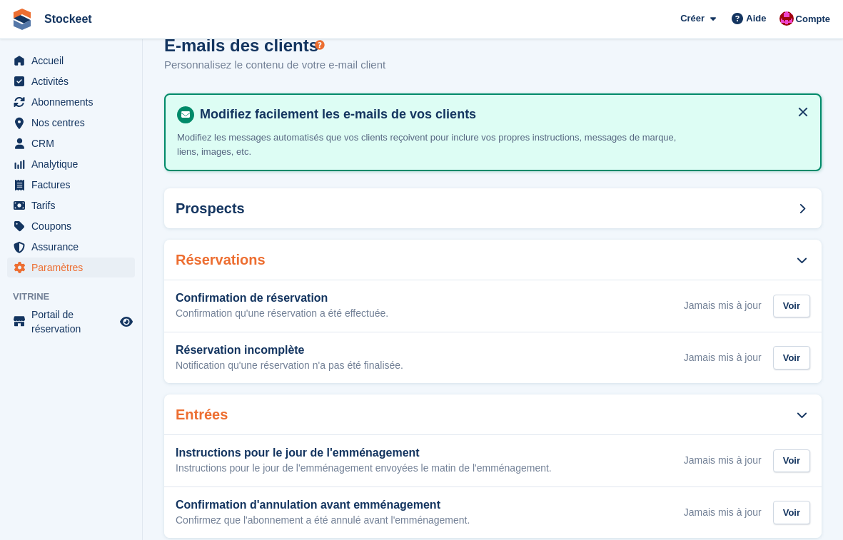
scroll to position [136, 0]
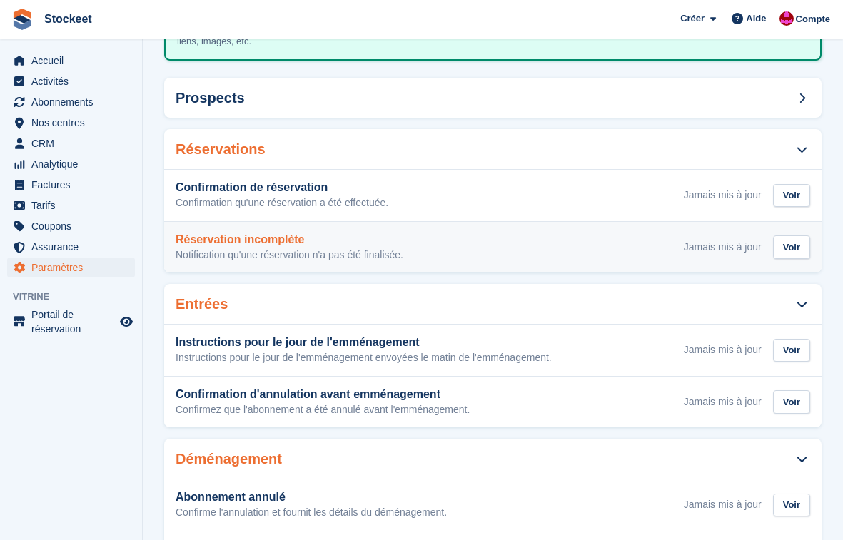
click at [485, 245] on div "Réservation incomplète Notification qu'une réservation n'a pas été finalisée. J…" at bounding box center [493, 247] width 635 height 29
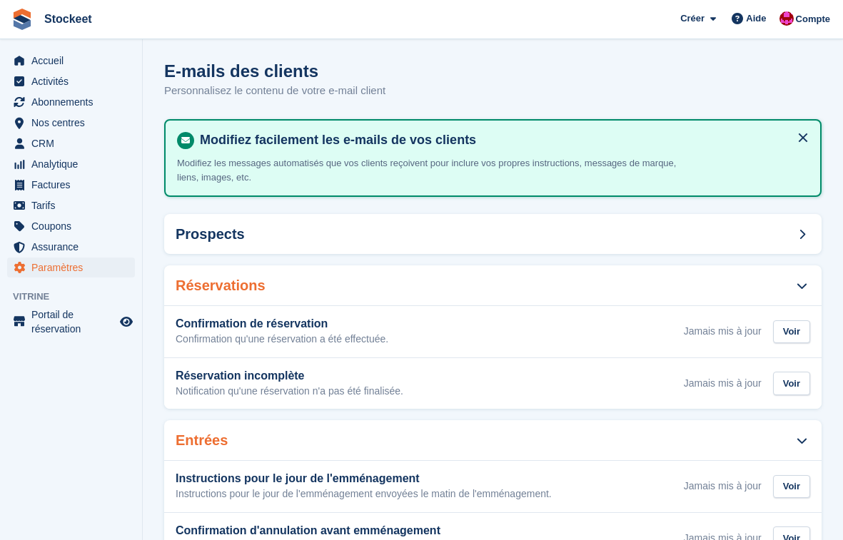
scroll to position [136, 0]
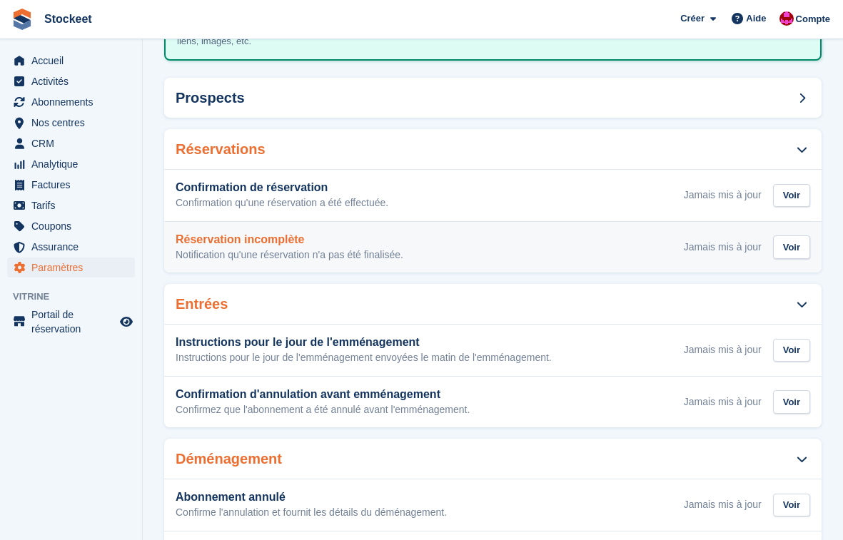
click at [695, 251] on div "Jamais mis à jour" at bounding box center [723, 247] width 78 height 15
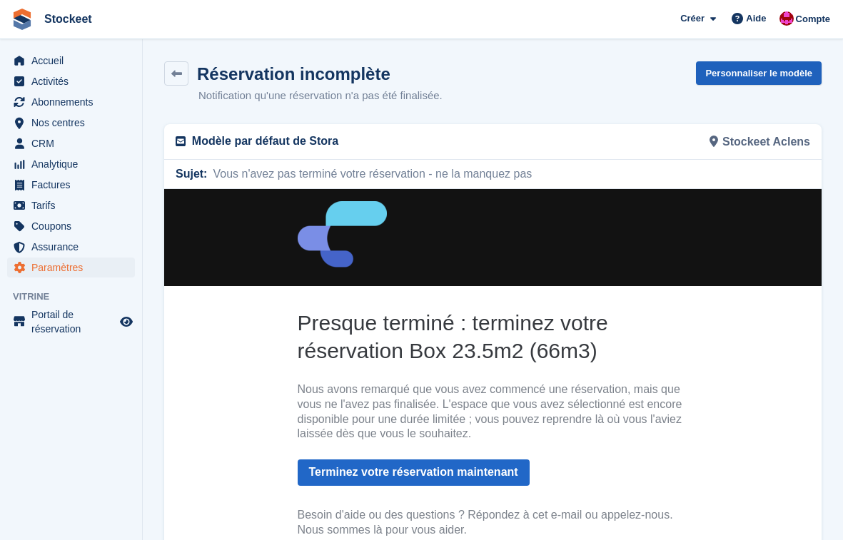
click at [742, 76] on link "Personnaliser le modèle" at bounding box center [759, 73] width 126 height 24
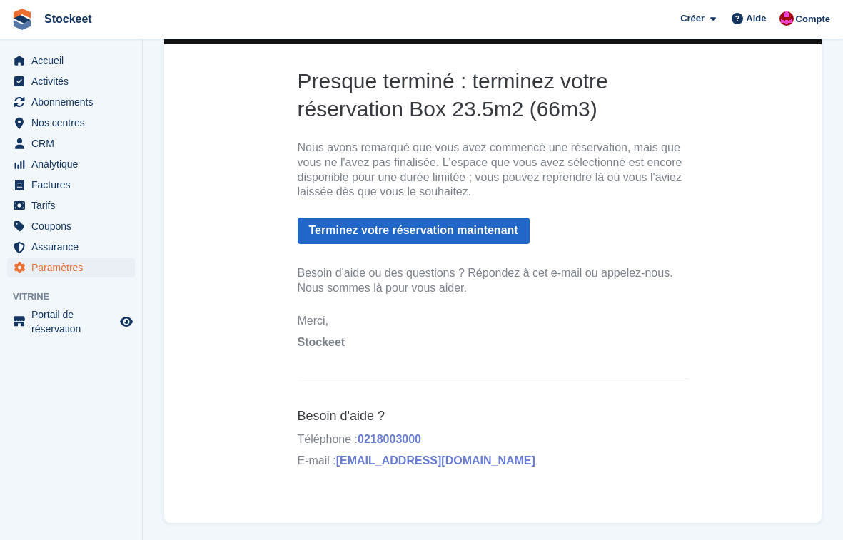
scroll to position [216, 0]
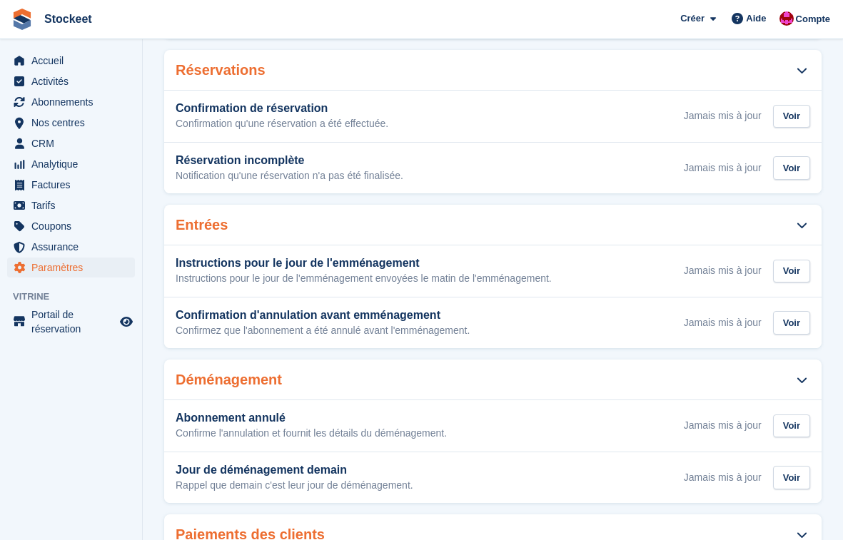
scroll to position [136, 0]
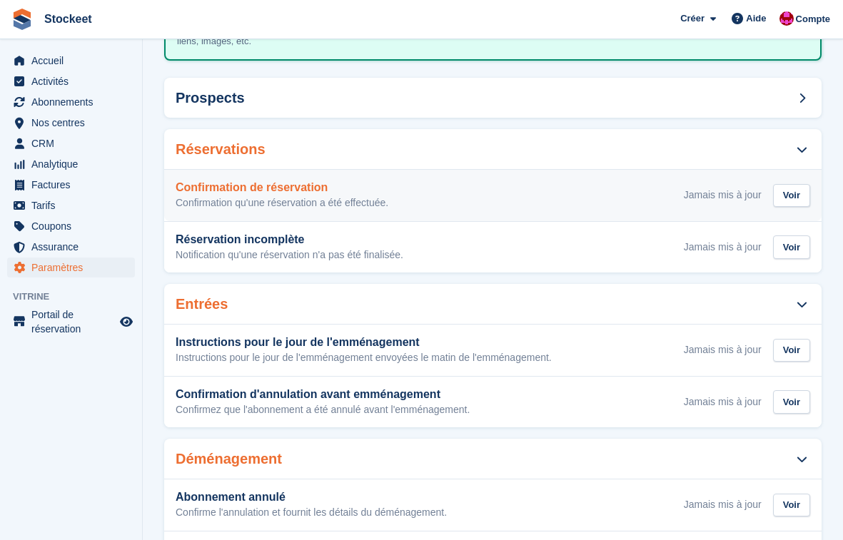
click at [276, 197] on p "Confirmation qu'une réservation a été effectuée." at bounding box center [282, 203] width 213 height 13
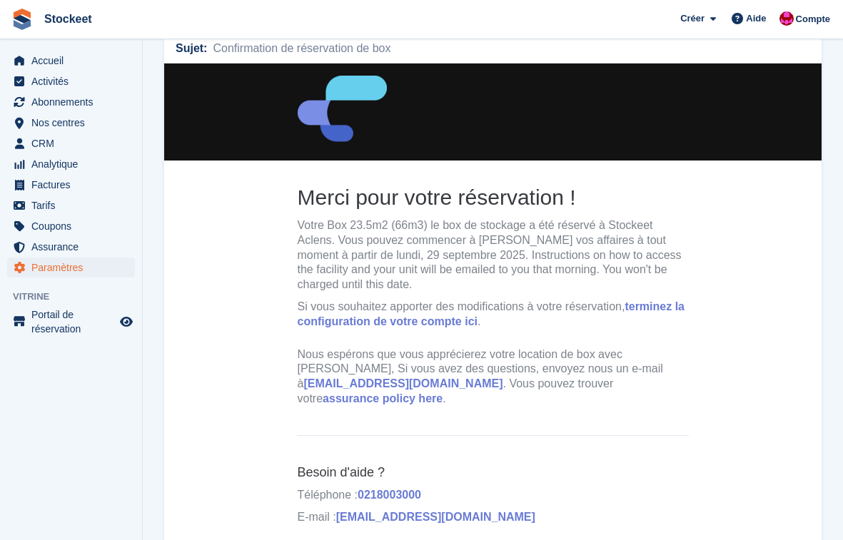
scroll to position [10, 0]
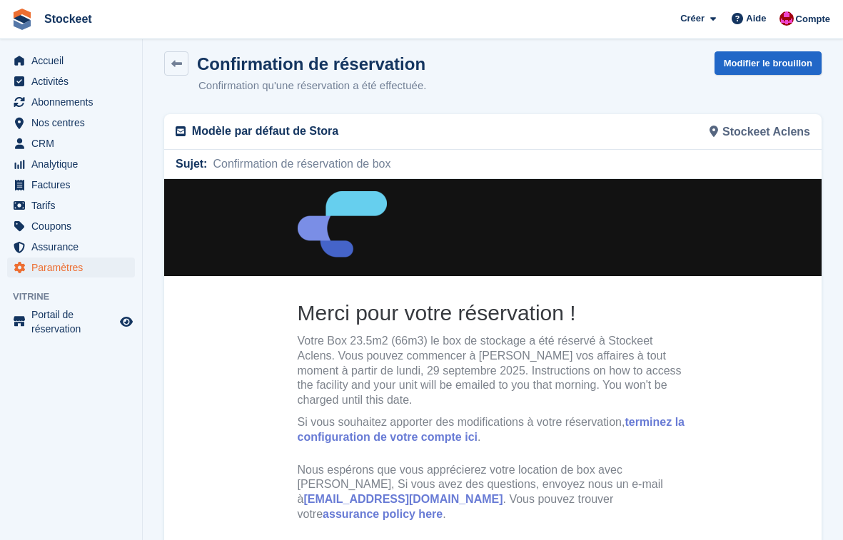
scroll to position [136, 0]
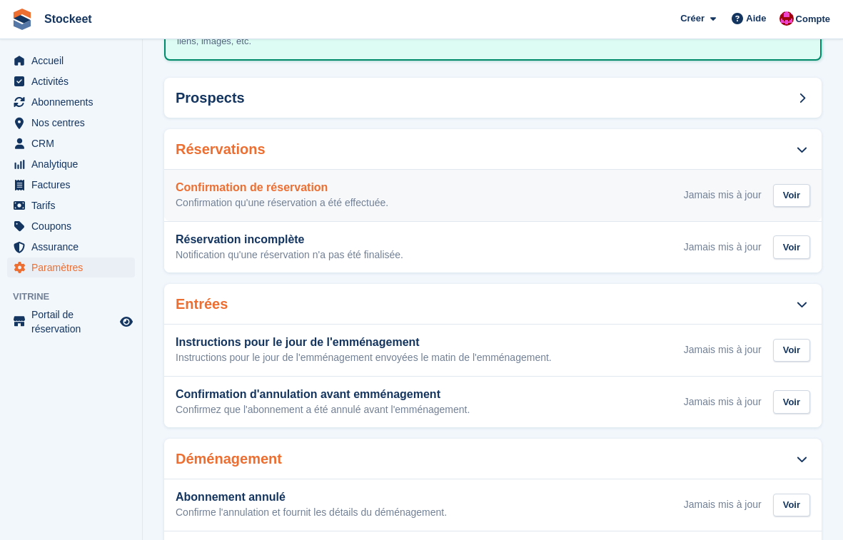
click at [321, 201] on p "Confirmation qu'une réservation a été effectuée." at bounding box center [282, 203] width 213 height 13
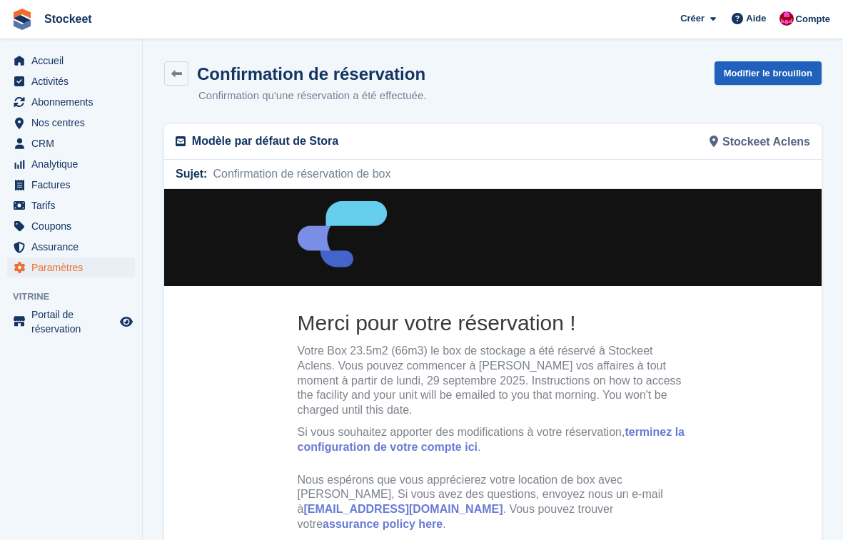
click at [767, 70] on link "Modifier le brouillon" at bounding box center [768, 73] width 107 height 24
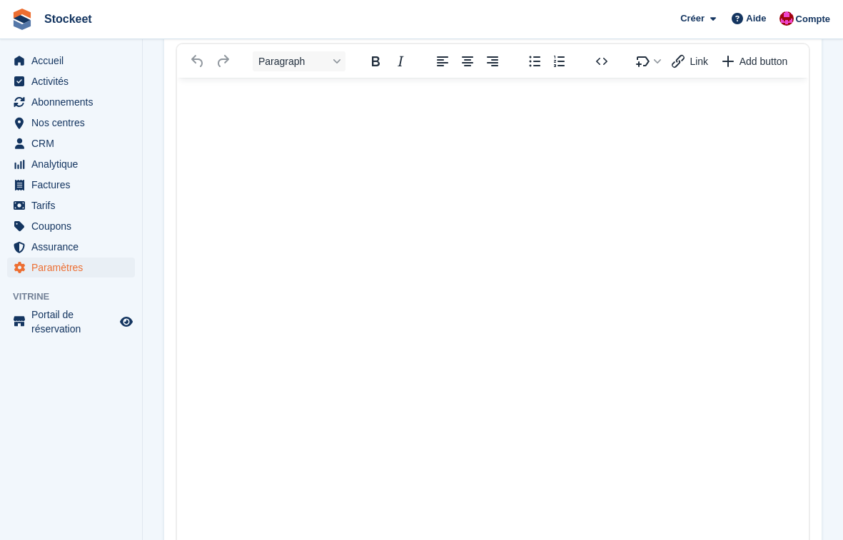
scroll to position [135, 0]
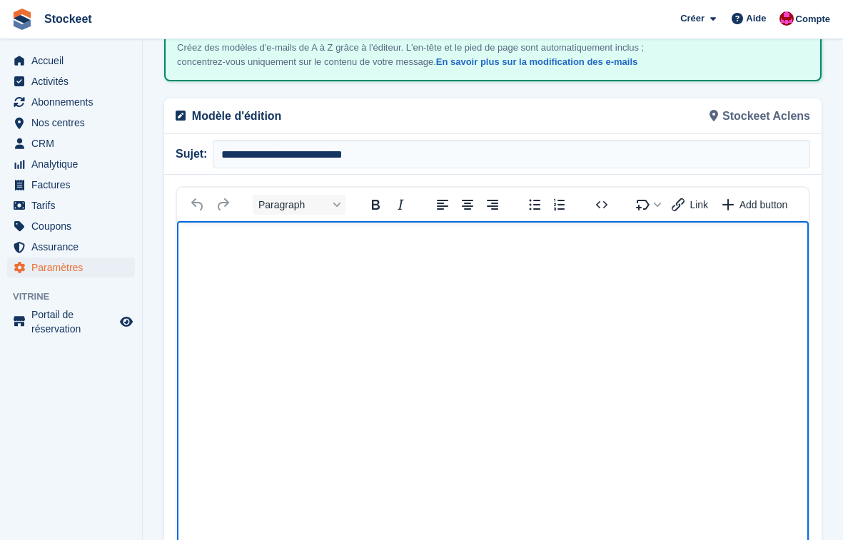
click at [348, 334] on html at bounding box center [493, 479] width 632 height 517
click at [255, 265] on body "Rich Text Area" at bounding box center [493, 246] width 632 height 51
click at [254, 264] on body "Rich Text Area" at bounding box center [493, 246] width 632 height 51
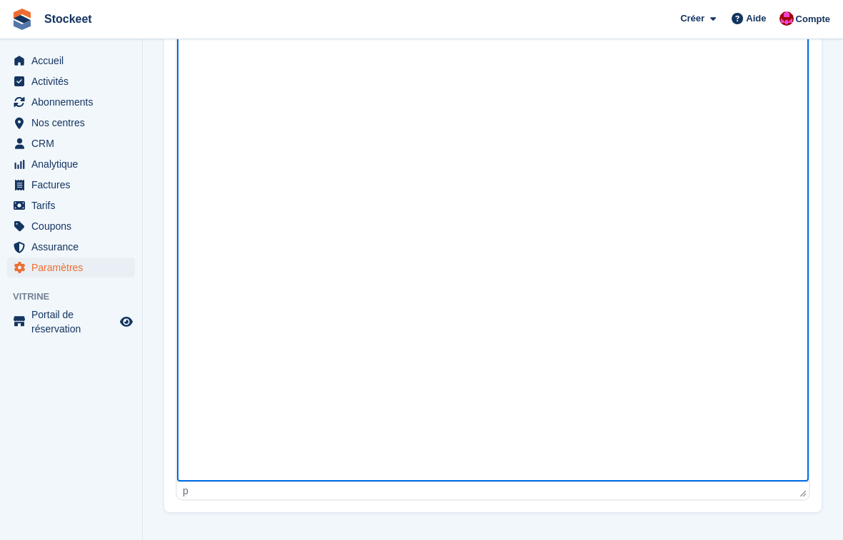
scroll to position [0, 0]
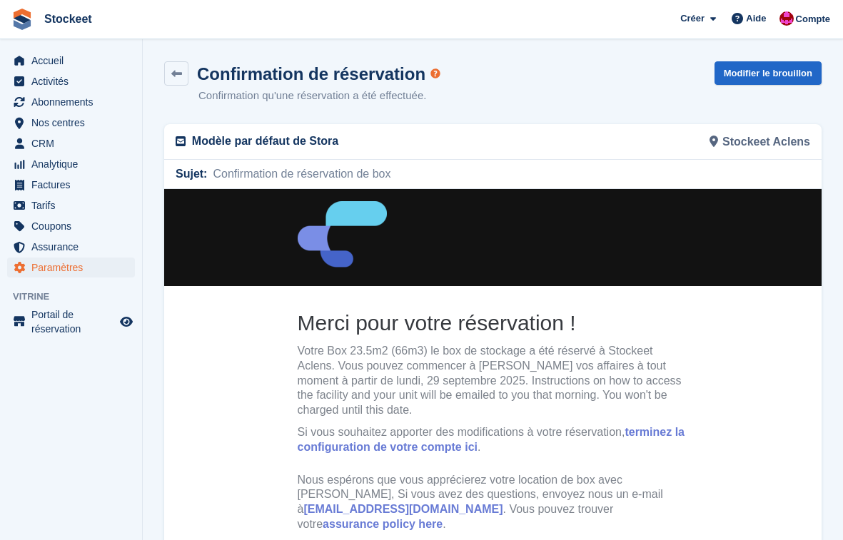
scroll to position [3, 0]
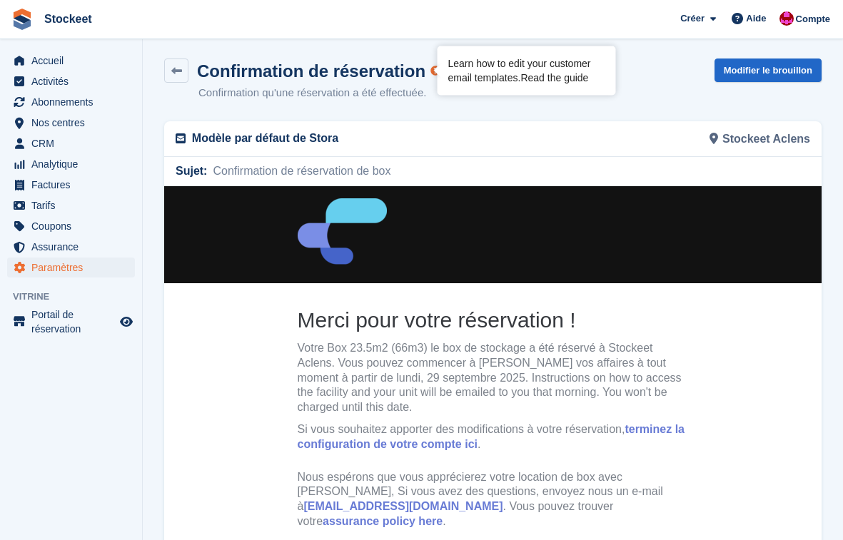
click at [543, 79] on link "Read the guide" at bounding box center [554, 76] width 68 height 11
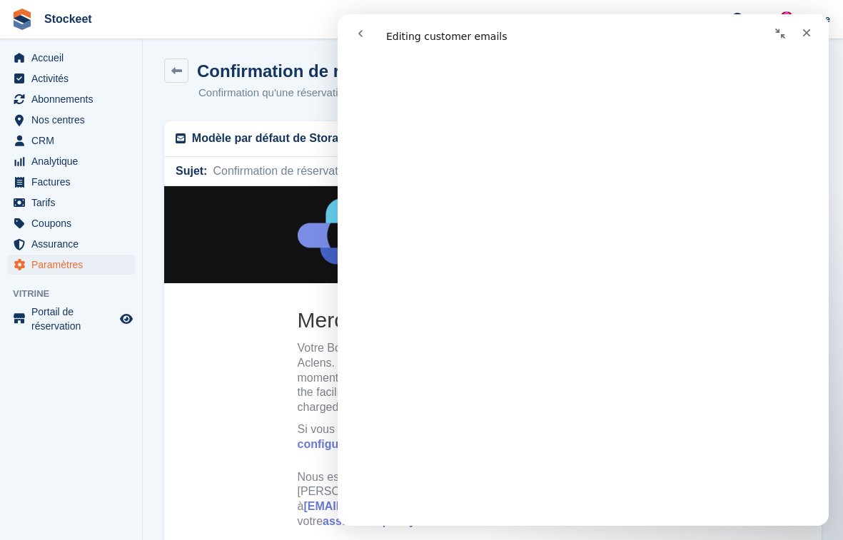
scroll to position [0, 0]
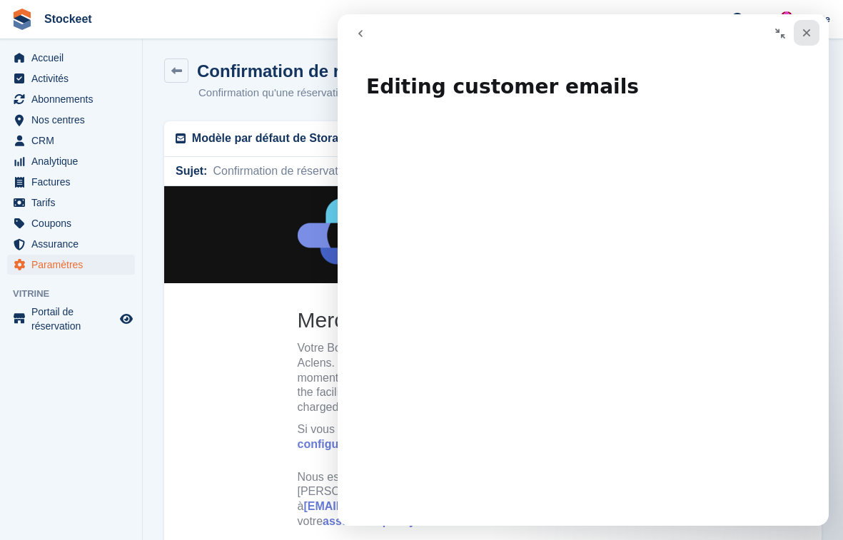
click at [811, 29] on icon "Fermer" at bounding box center [806, 32] width 11 height 11
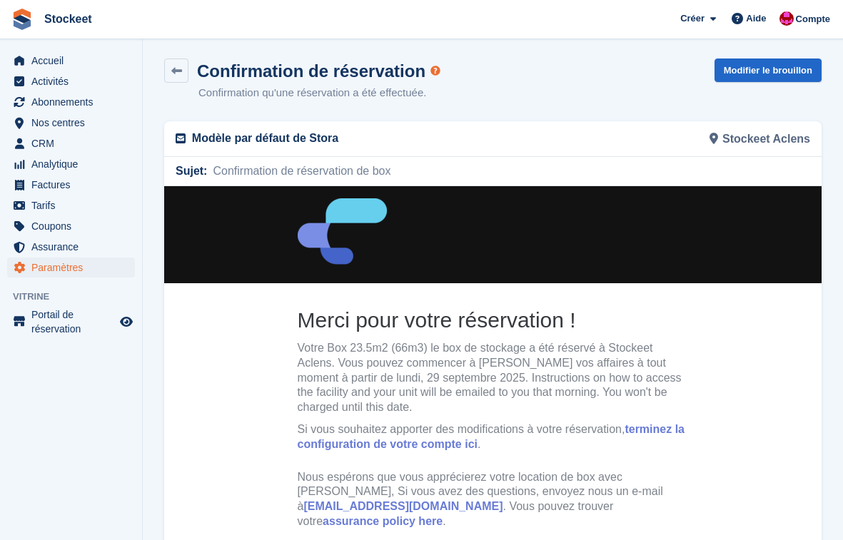
scroll to position [112, 0]
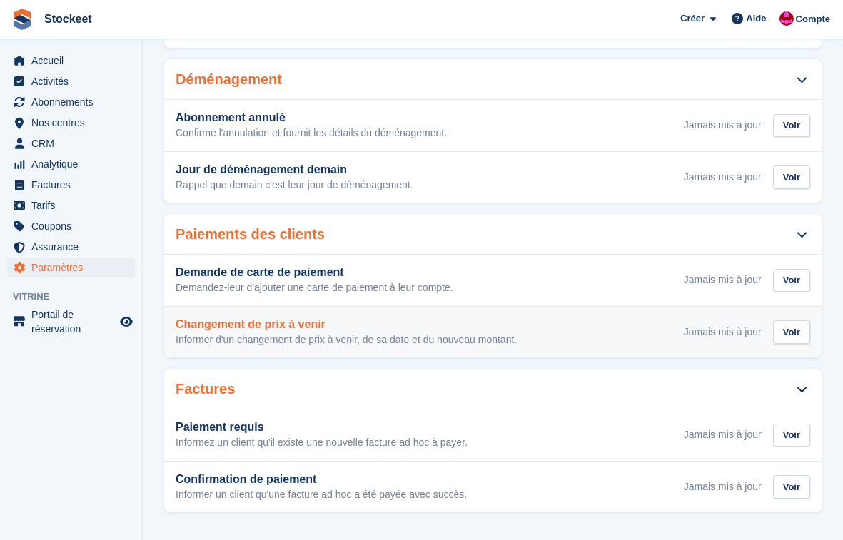
scroll to position [400, 0]
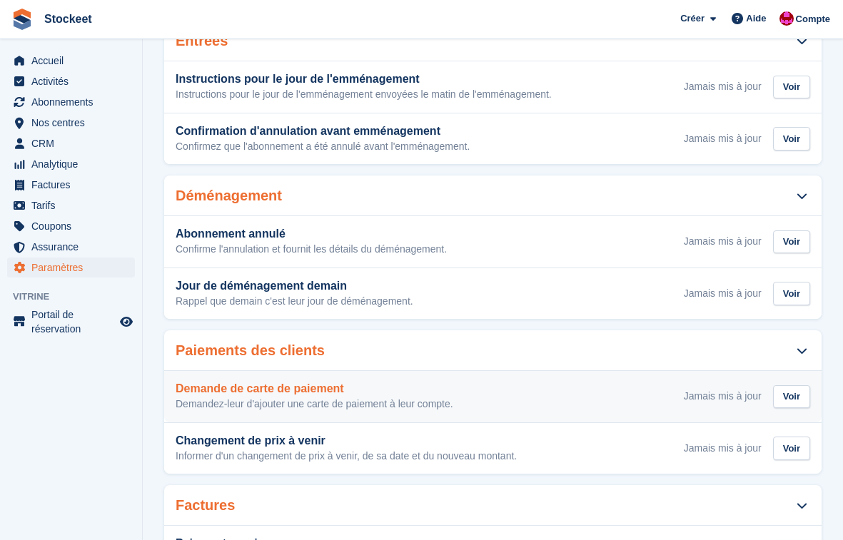
click at [307, 390] on h3 "Demande de carte de paiement" at bounding box center [315, 389] width 278 height 13
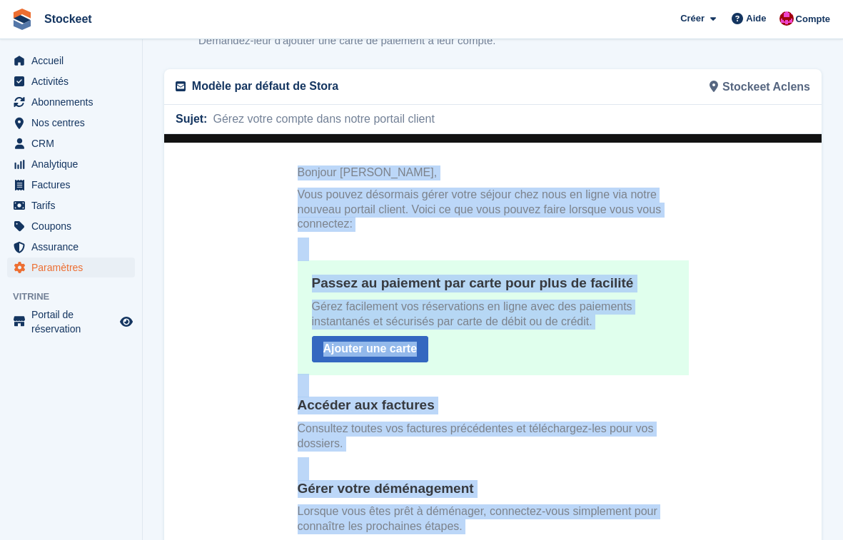
scroll to position [253, 0]
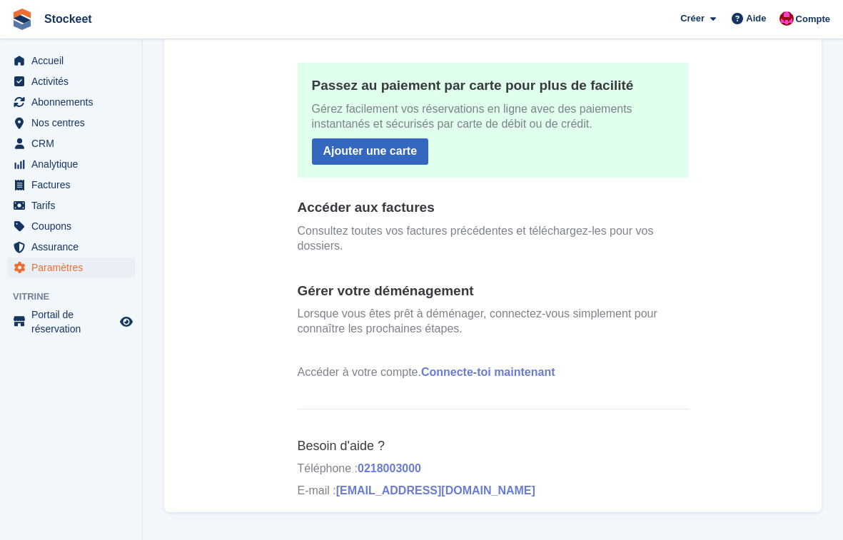
drag, startPoint x: 291, startPoint y: -19, endPoint x: 693, endPoint y: 446, distance: 614.9
click at [528, 512] on html "Bonjour John Doe, Vous pouvez désormais gérer votre séjour chez nous en ligne v…" at bounding box center [492, 183] width 657 height 670
copy tbody
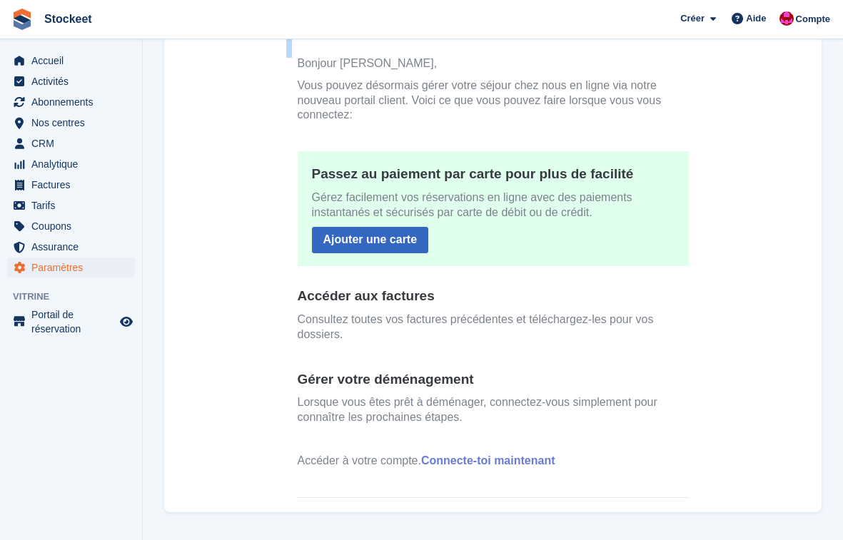
scroll to position [0, 0]
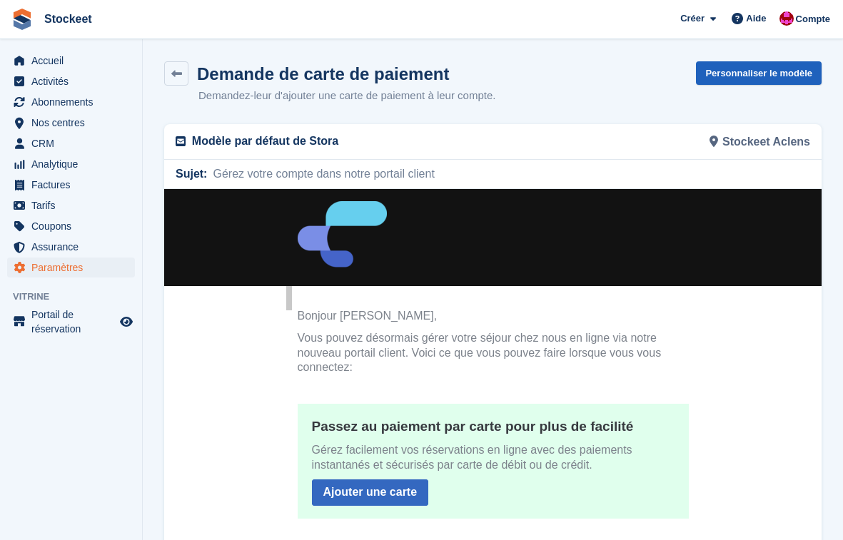
click at [794, 67] on link "Personnaliser le modèle" at bounding box center [759, 73] width 126 height 24
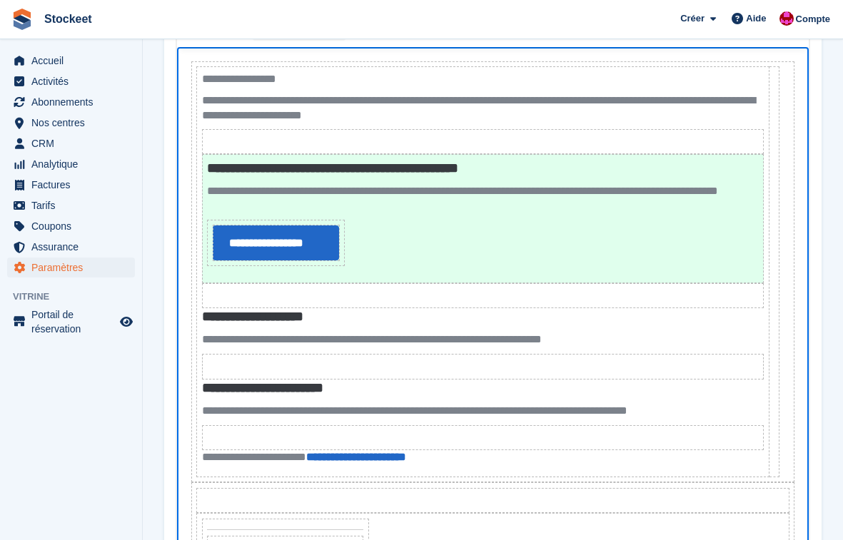
scroll to position [91, 0]
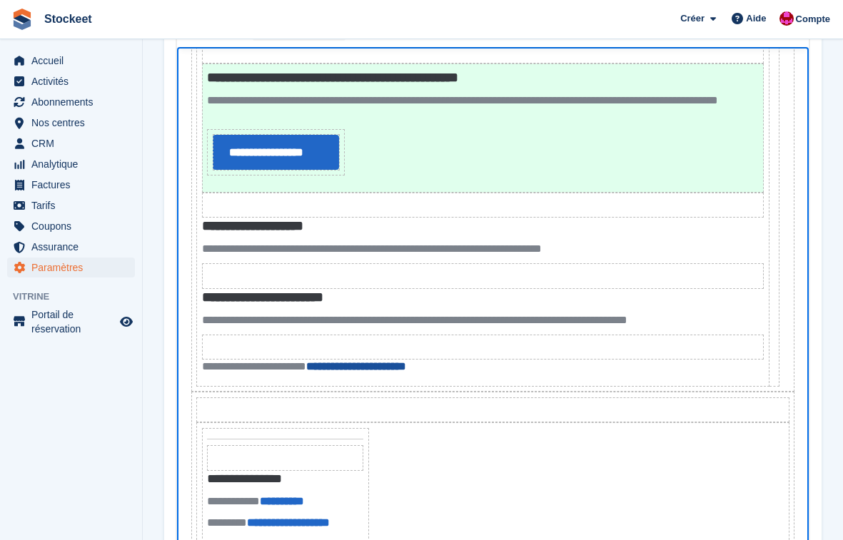
click at [406, 360] on link "**********" at bounding box center [356, 365] width 100 height 11
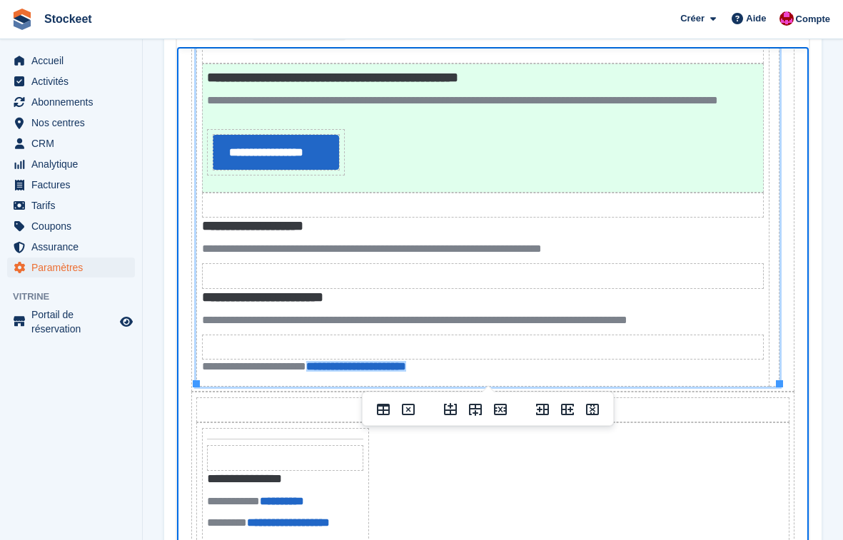
click at [502, 369] on p "**********" at bounding box center [483, 366] width 562 height 14
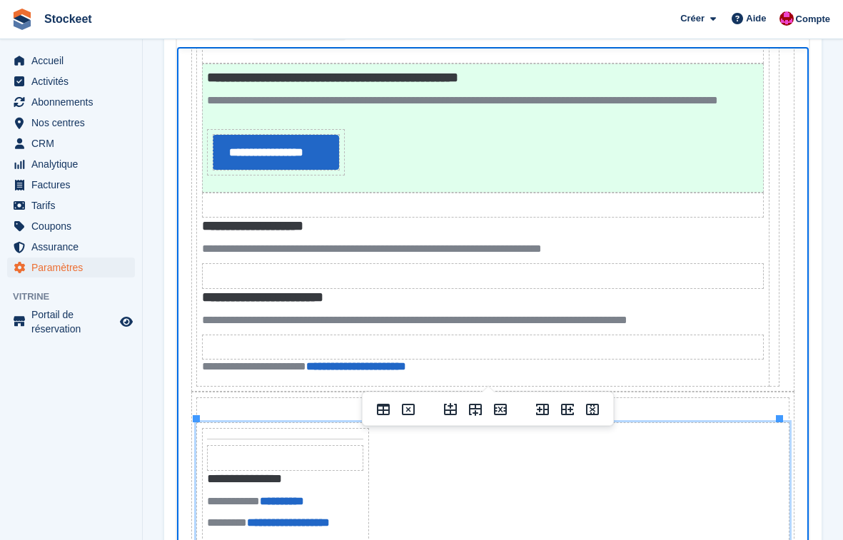
click at [448, 500] on th "**********" at bounding box center [493, 485] width 592 height 124
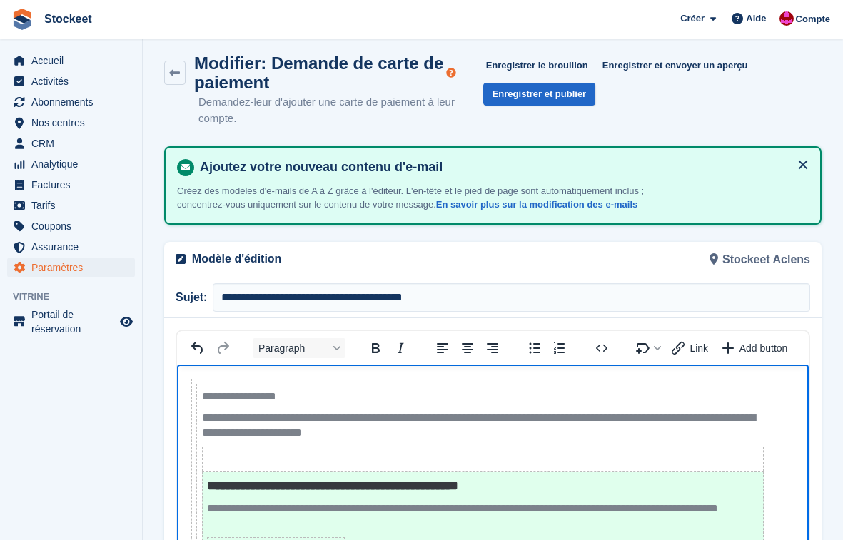
scroll to position [111, 0]
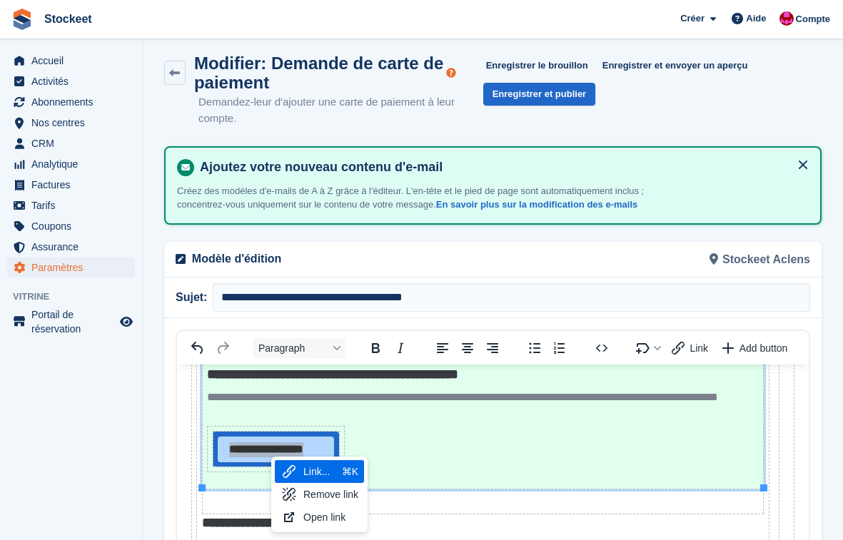
click at [343, 469] on div "⌘K" at bounding box center [350, 471] width 16 height 17
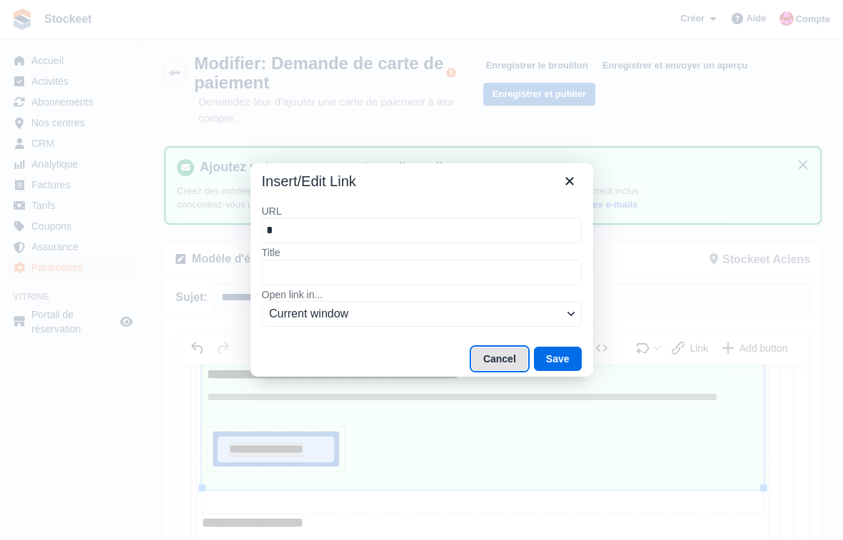
click at [499, 365] on button "Cancel" at bounding box center [499, 359] width 57 height 24
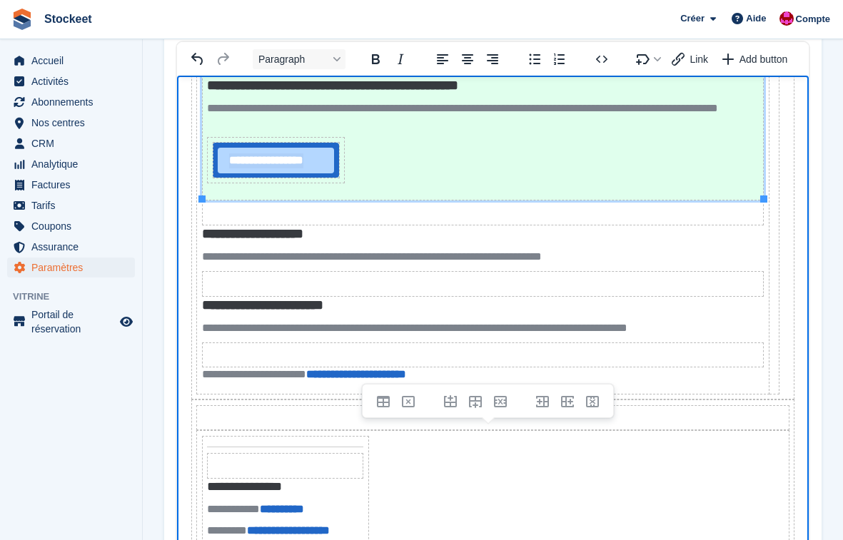
scroll to position [0, 0]
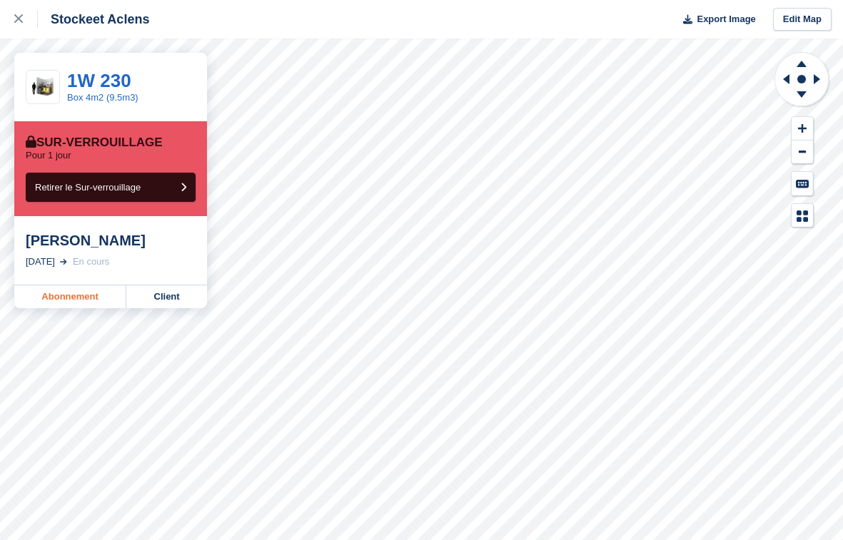
click at [60, 292] on link "Abonnement" at bounding box center [70, 297] width 112 height 23
click at [49, 295] on link "Abonnement" at bounding box center [70, 297] width 112 height 23
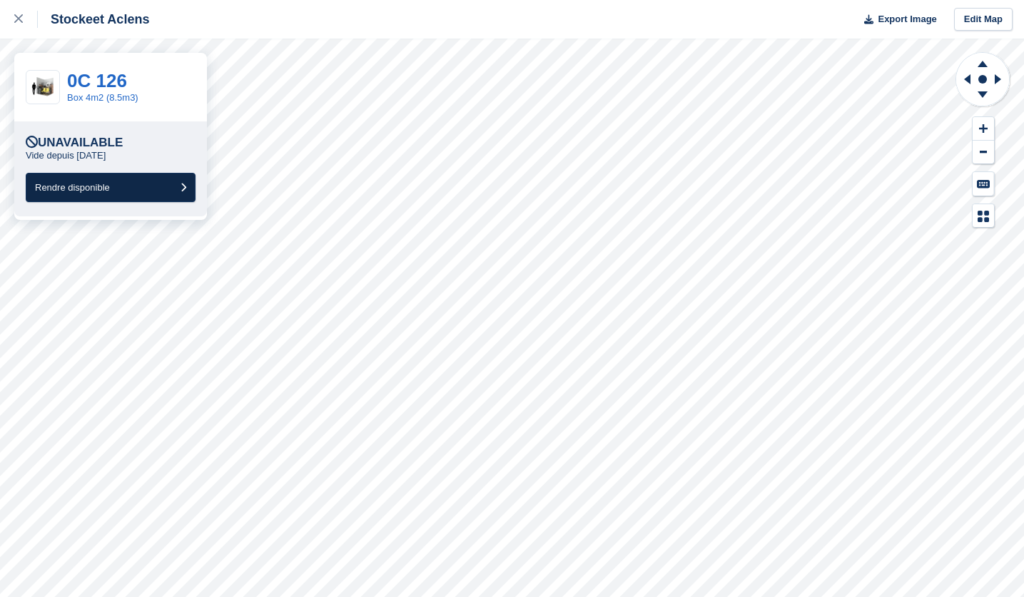
click at [116, 185] on button "Rendre disponible" at bounding box center [111, 187] width 170 height 29
click at [96, 85] on link "1B 263" at bounding box center [97, 80] width 60 height 21
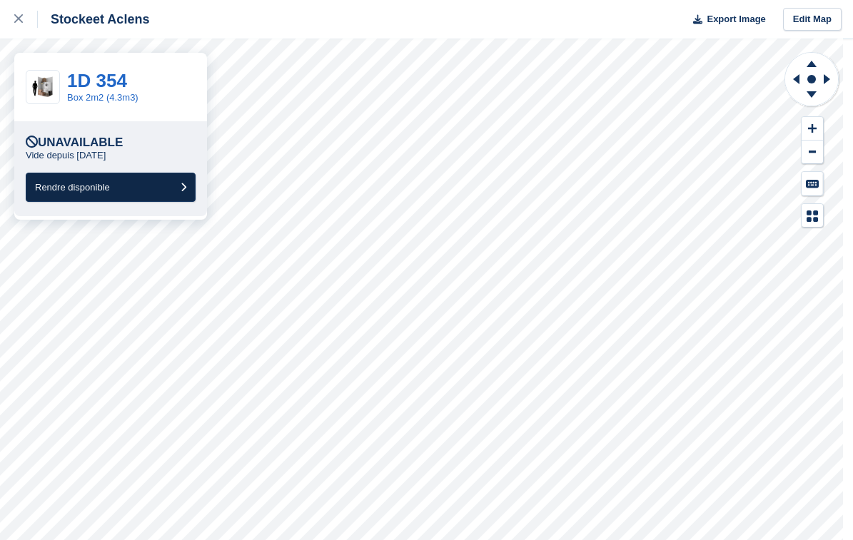
click at [153, 188] on button "Rendre disponible" at bounding box center [111, 187] width 170 height 29
click at [133, 191] on button "Rendre disponible" at bounding box center [111, 187] width 170 height 29
click at [128, 188] on button "Rendre disponible" at bounding box center [111, 187] width 170 height 29
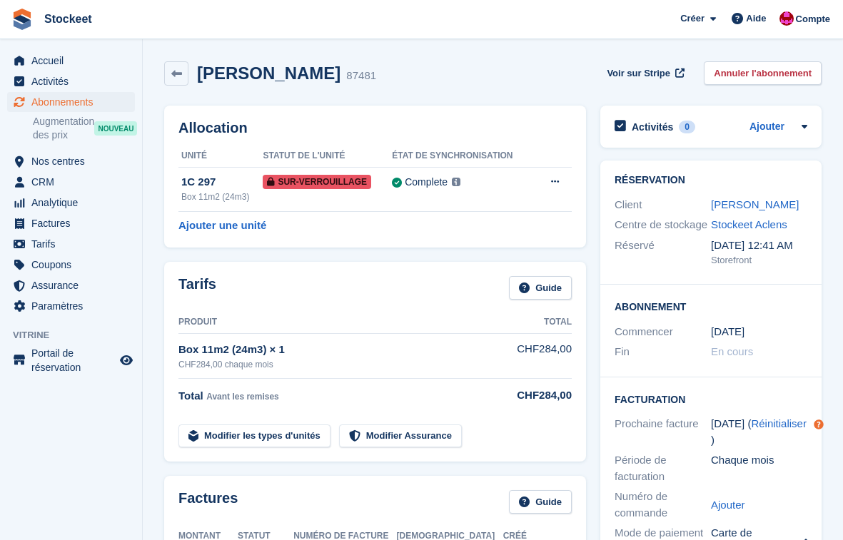
scroll to position [274, 0]
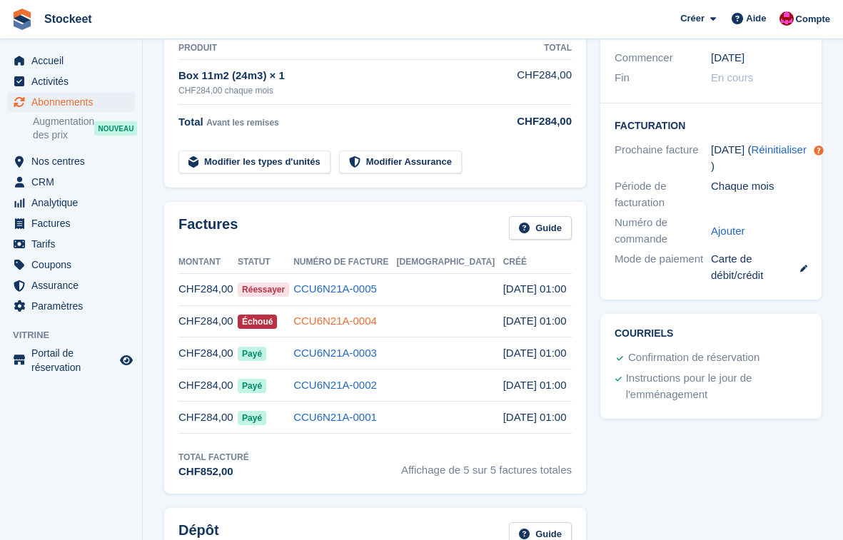
click at [377, 316] on link "CCU6N21A-0004" at bounding box center [335, 321] width 84 height 12
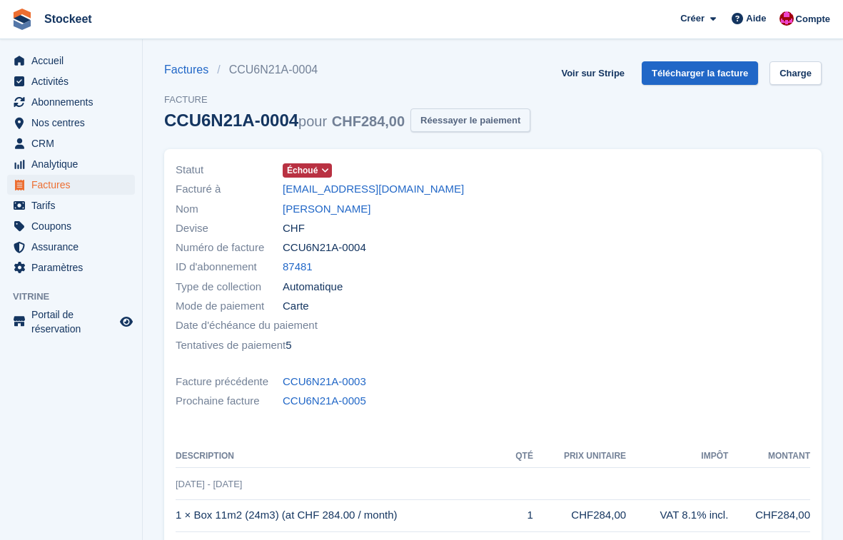
click at [477, 118] on button "Réessayer le paiement" at bounding box center [470, 121] width 120 height 24
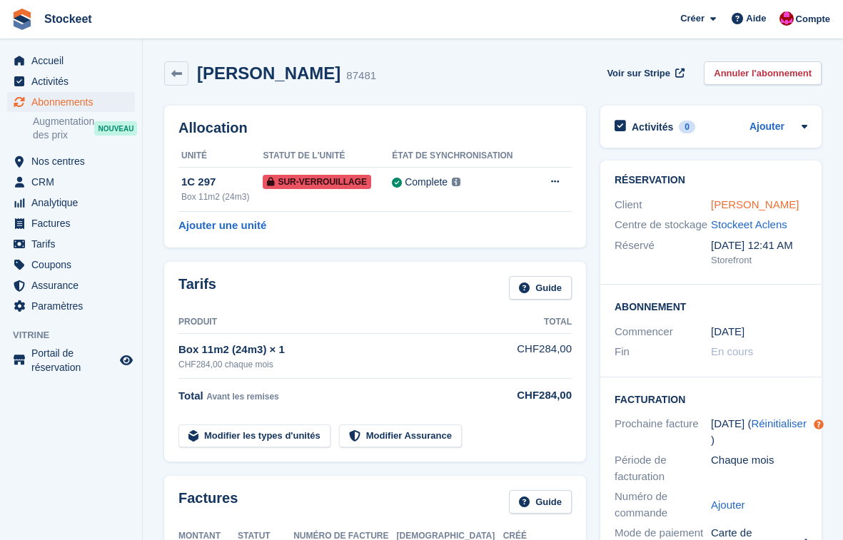
click at [755, 206] on link "Adrian Mercier" at bounding box center [755, 204] width 88 height 12
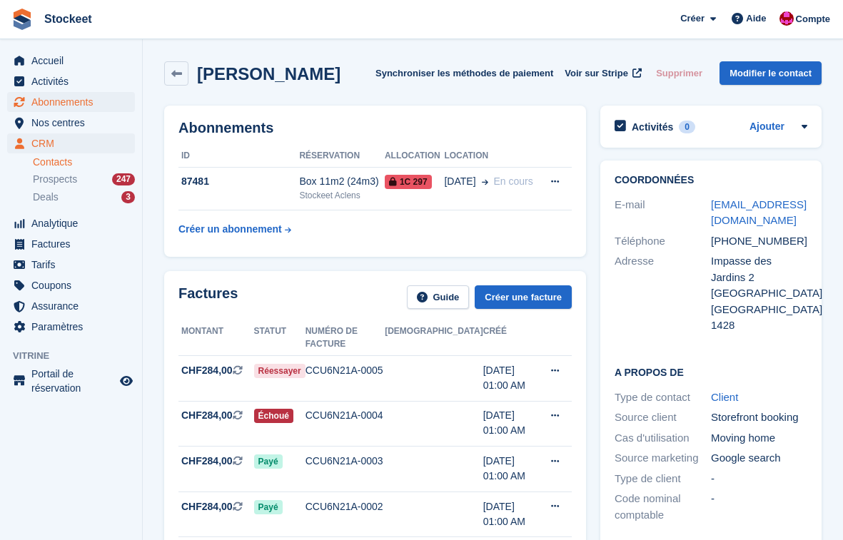
click at [93, 103] on span "Abonnements" at bounding box center [74, 102] width 86 height 20
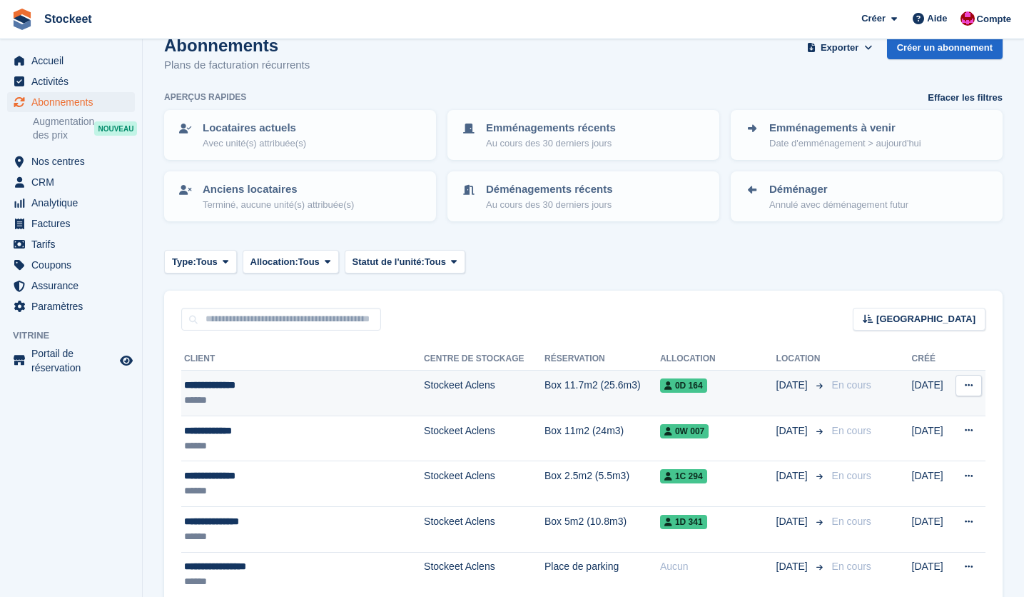
scroll to position [148, 0]
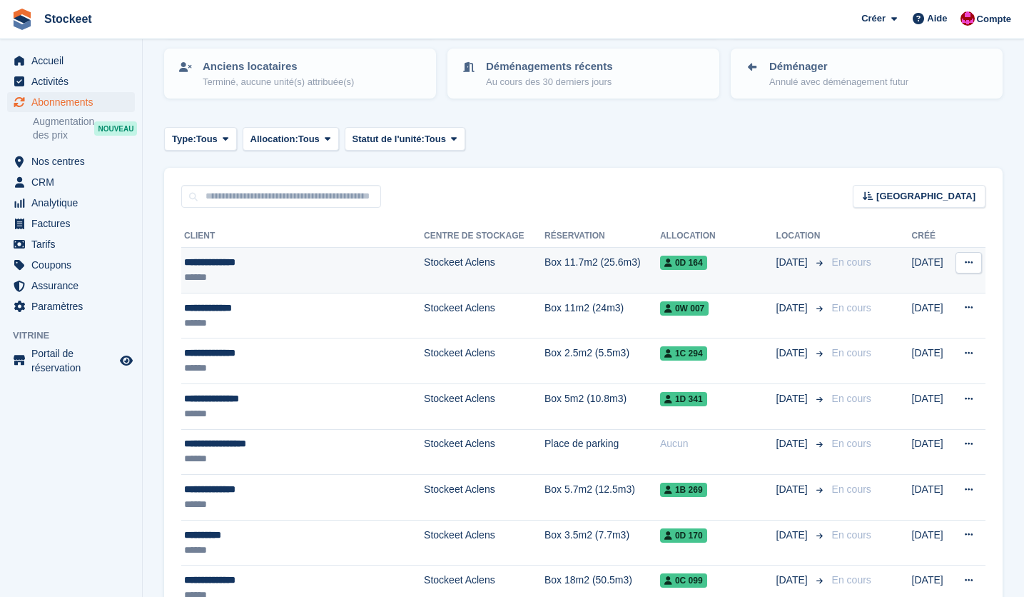
click at [237, 271] on div "******" at bounding box center [283, 277] width 199 height 15
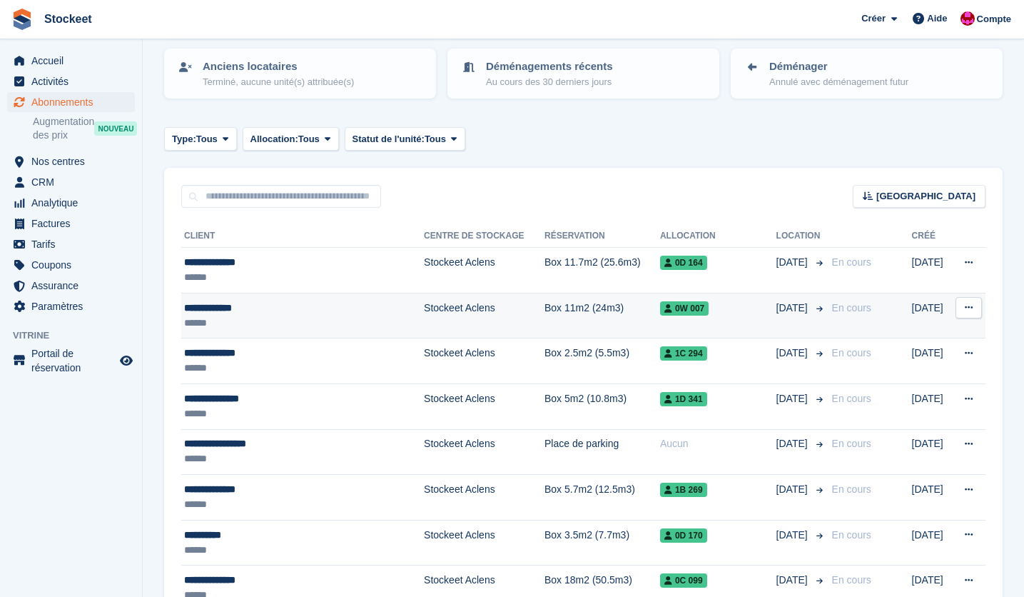
click at [293, 308] on div "**********" at bounding box center [283, 308] width 199 height 15
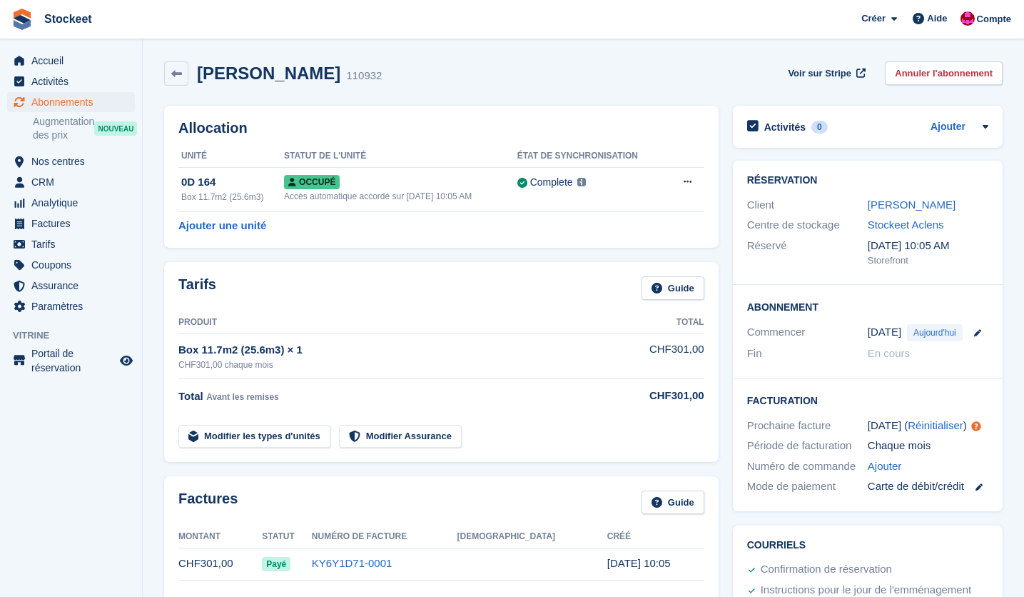
scroll to position [26, 0]
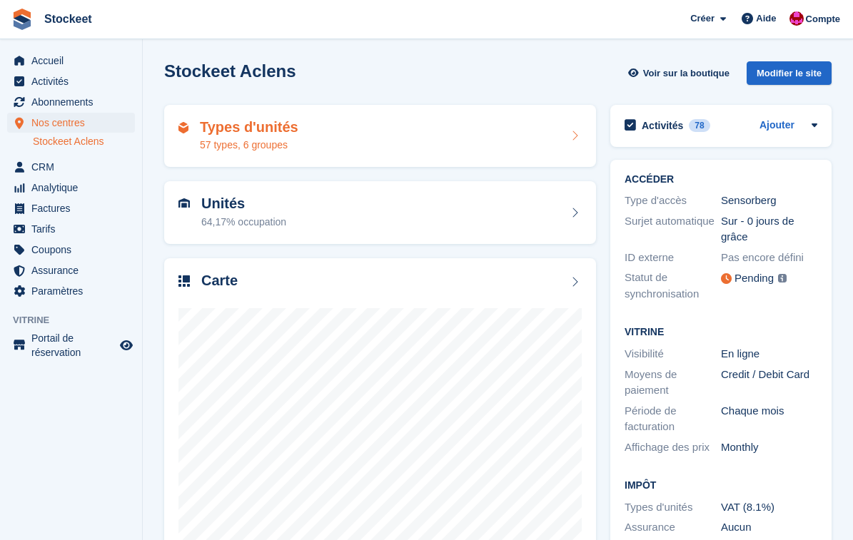
click at [306, 147] on div "Types d'unités 57 types, 6 groupes" at bounding box center [379, 136] width 403 height 34
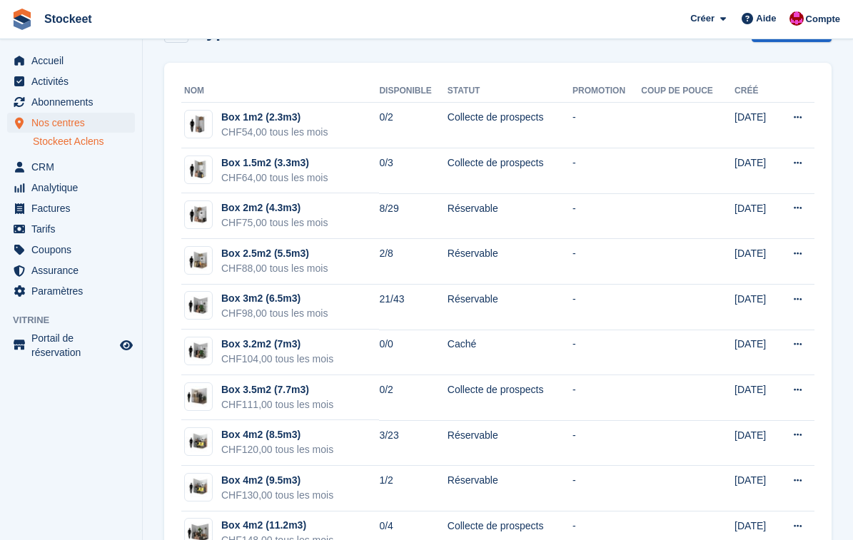
scroll to position [41, 0]
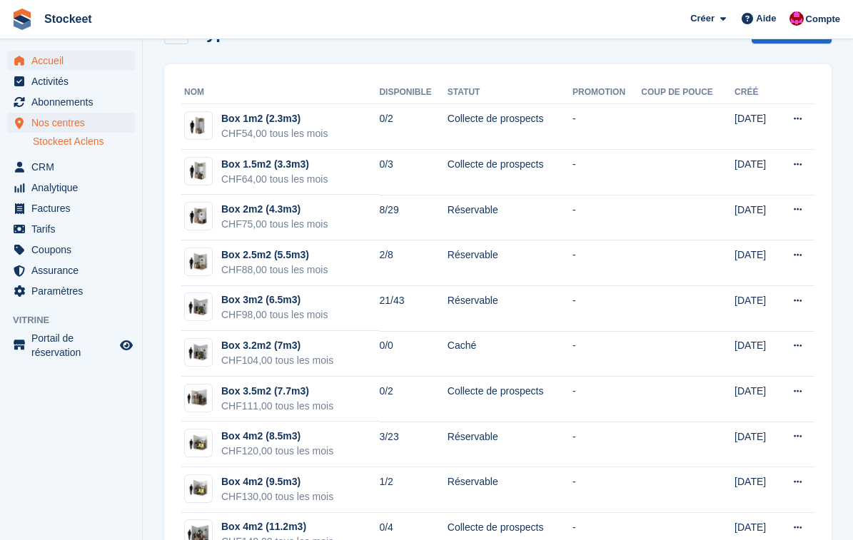
click at [51, 65] on span "Accueil" at bounding box center [74, 61] width 86 height 20
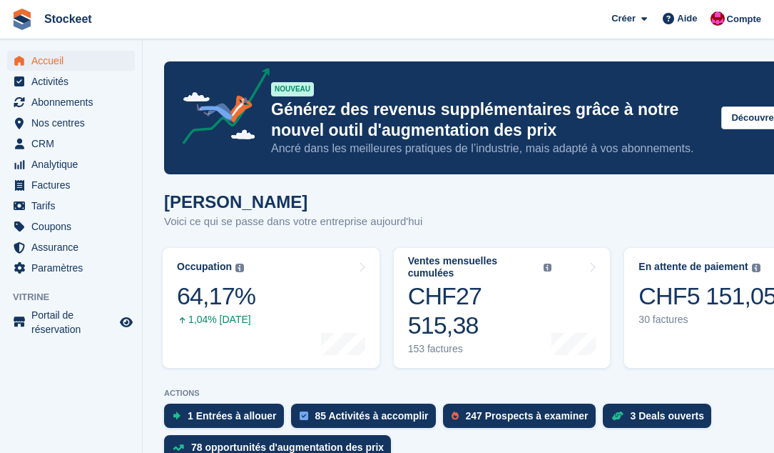
scroll to position [5, 0]
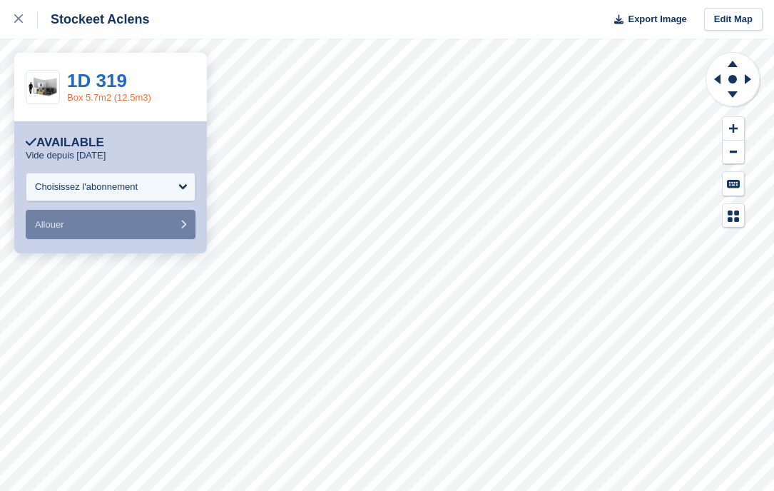
click at [91, 94] on link "Box 5.7m2 (12.5m3)" at bounding box center [109, 97] width 84 height 11
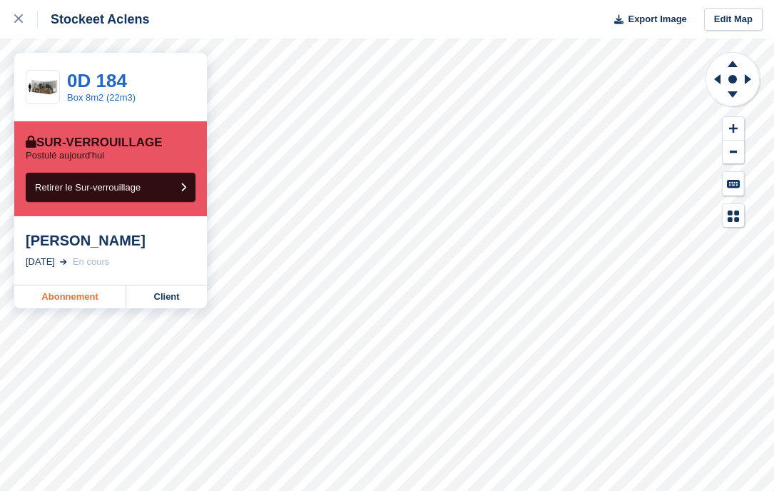
click at [84, 298] on link "Abonnement" at bounding box center [70, 297] width 112 height 23
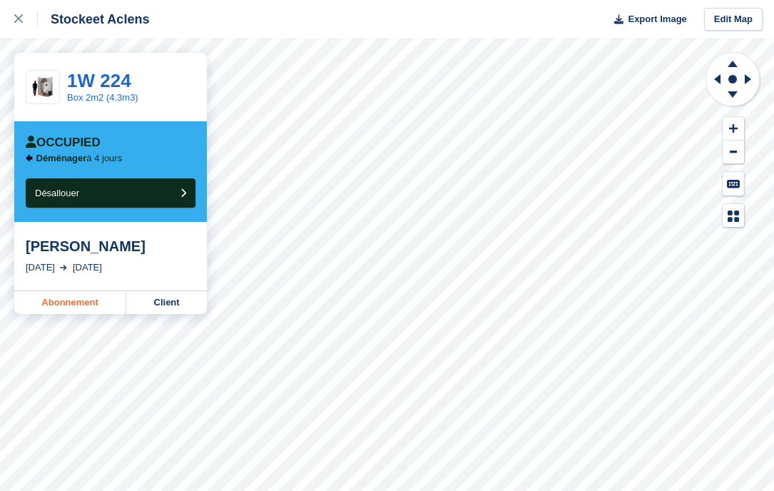
click at [57, 306] on link "Abonnement" at bounding box center [70, 302] width 112 height 23
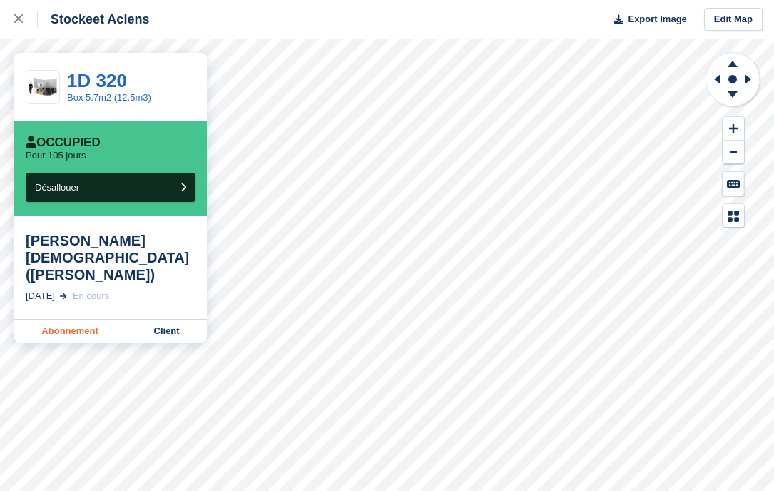
click at [56, 320] on link "Abonnement" at bounding box center [70, 331] width 112 height 23
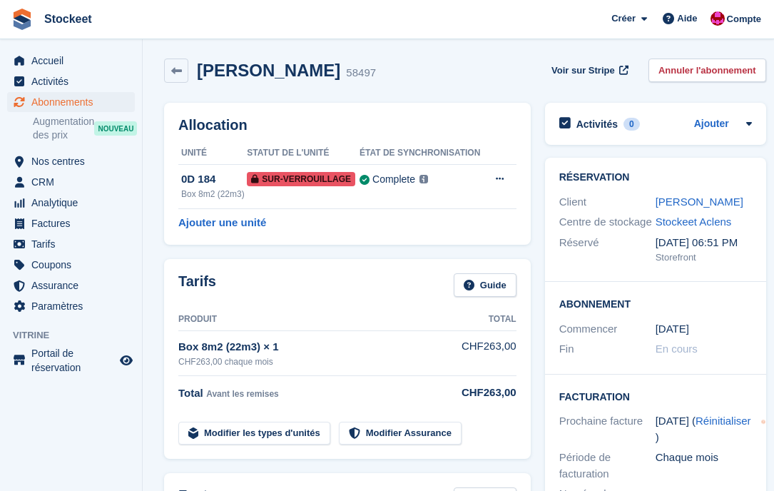
scroll to position [409, 0]
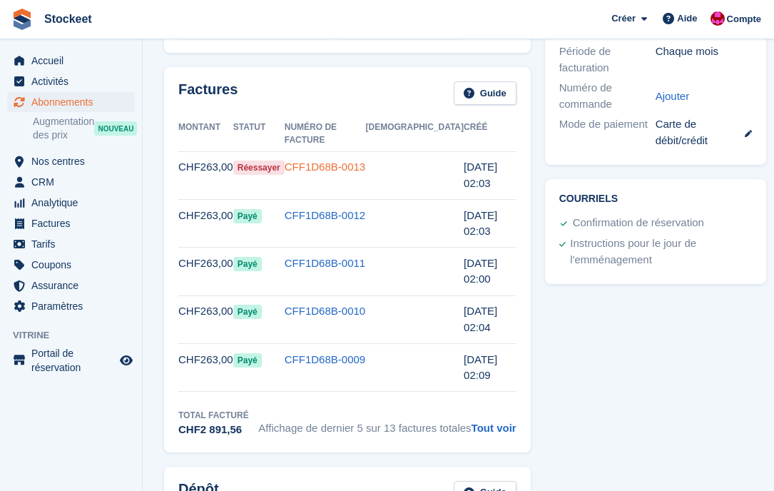
click at [365, 161] on link "CFF1D68B-0013" at bounding box center [325, 167] width 81 height 12
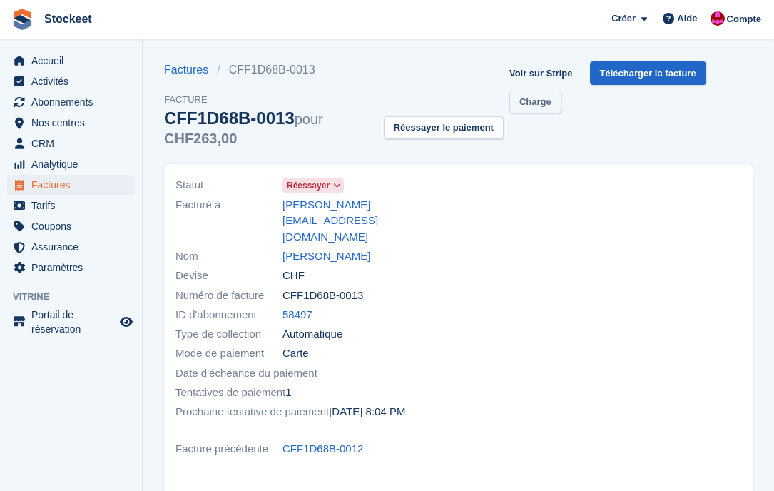
click at [540, 108] on link "Charge" at bounding box center [536, 103] width 52 height 24
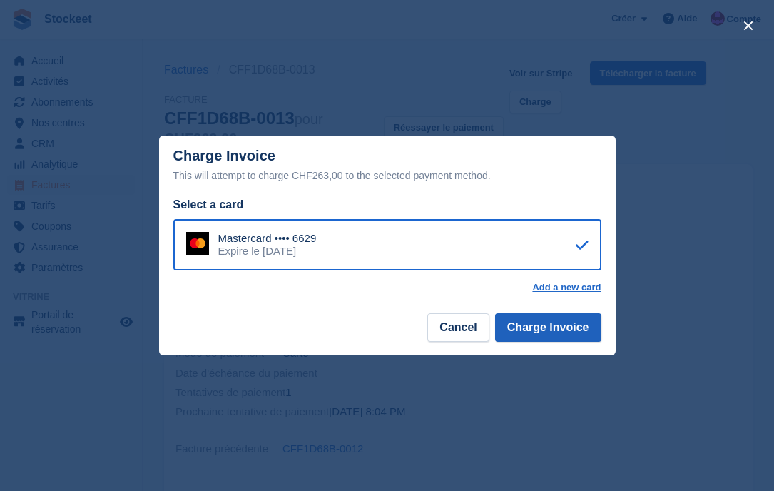
click at [552, 330] on button "Charge Invoice" at bounding box center [548, 327] width 106 height 29
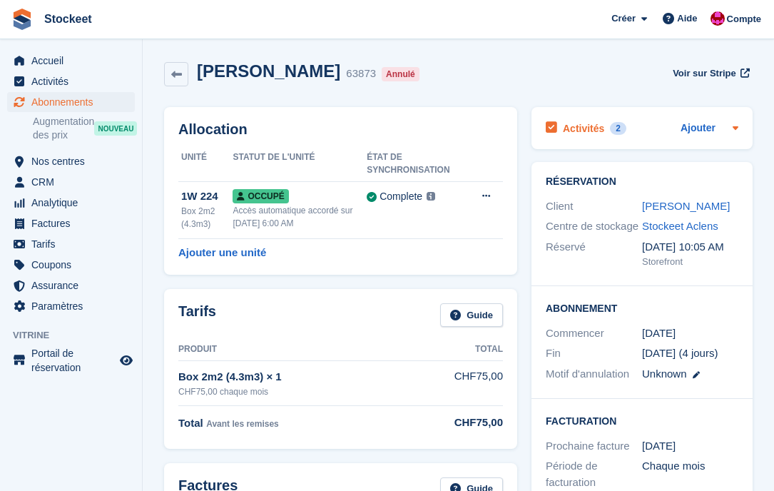
click at [585, 126] on h2 "Activités" at bounding box center [583, 128] width 41 height 13
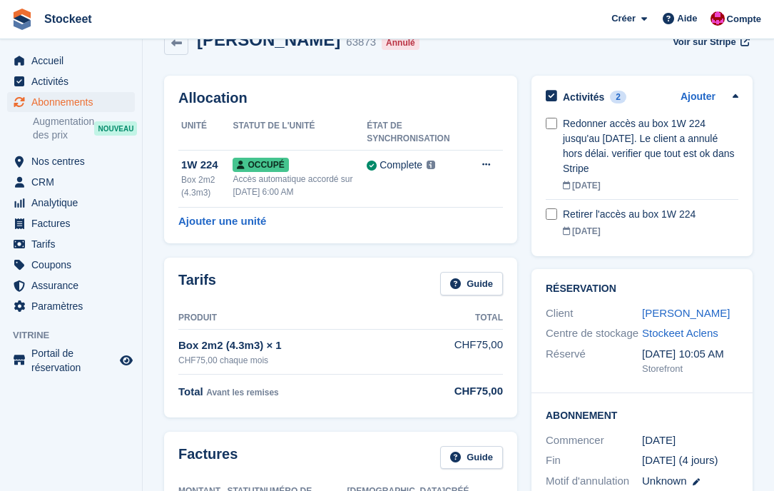
scroll to position [2, 0]
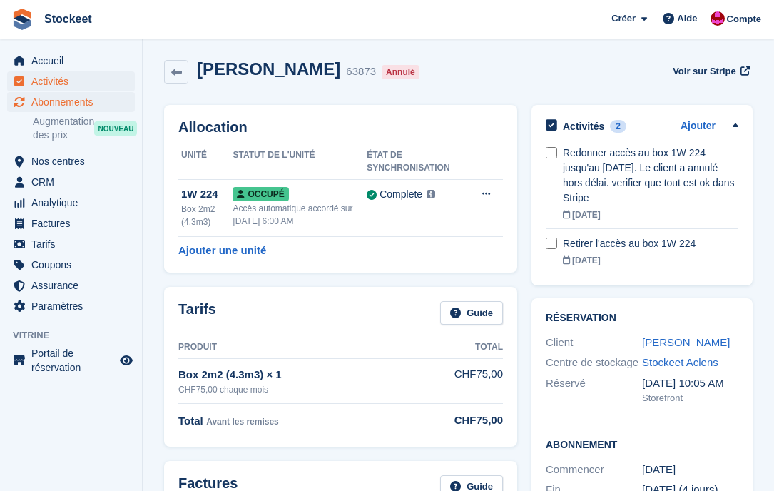
click at [49, 84] on span "Activités" at bounding box center [74, 81] width 86 height 20
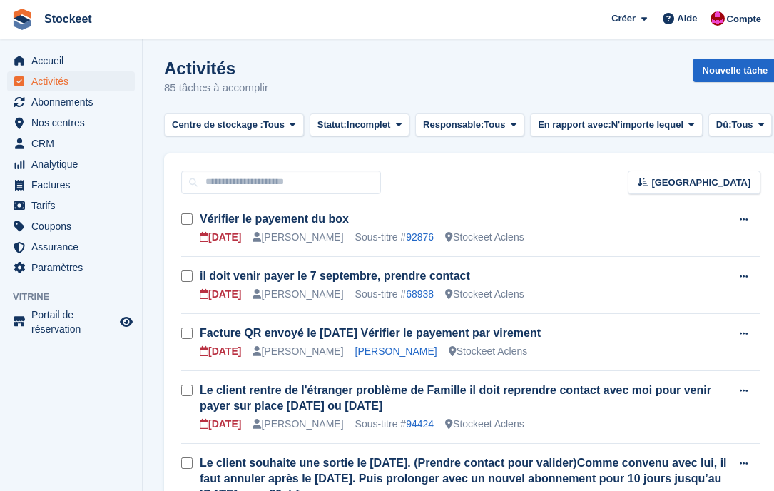
scroll to position [24, 0]
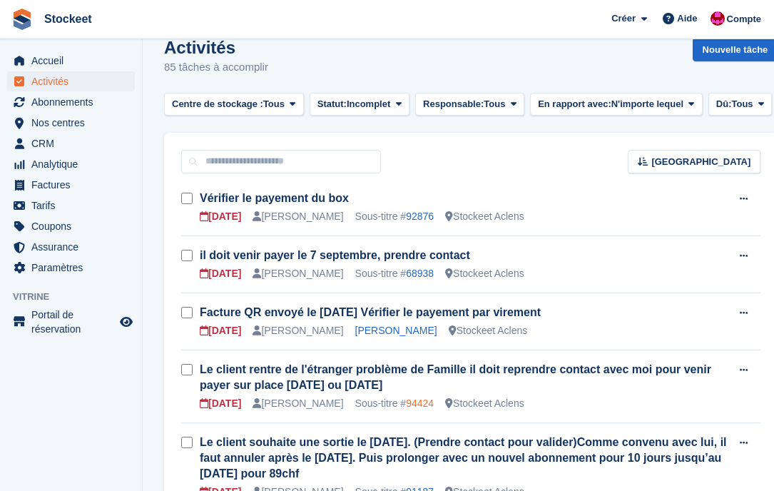
click at [429, 403] on link "94424" at bounding box center [420, 403] width 28 height 11
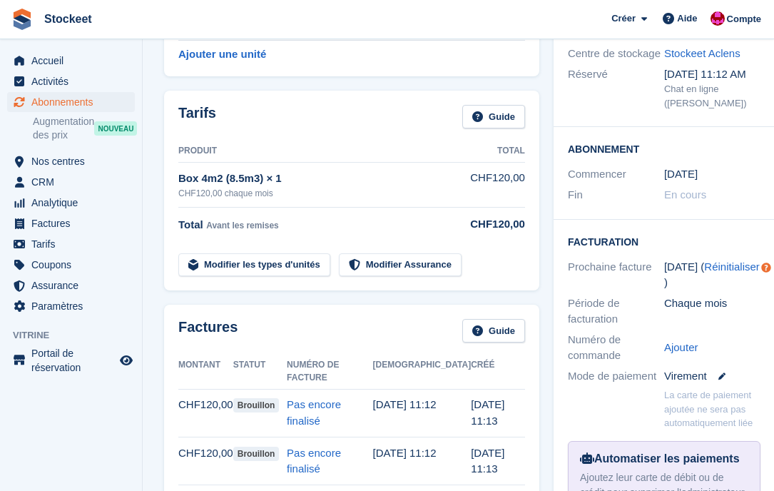
scroll to position [191, 0]
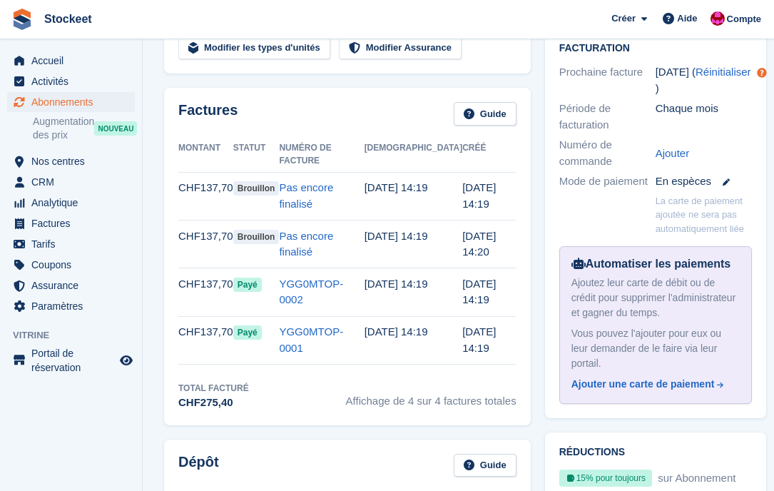
scroll to position [424, 0]
